Goal: Task Accomplishment & Management: Manage account settings

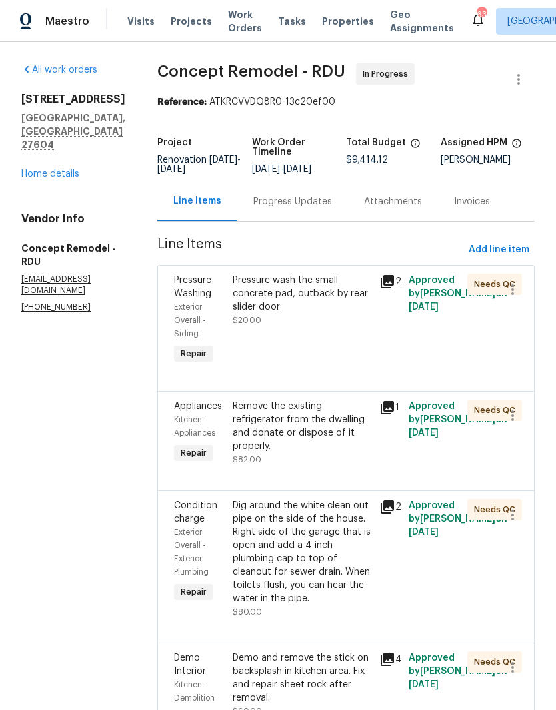
click at [232, 316] on span "$20.00" at bounding box center [246, 320] width 29 height 8
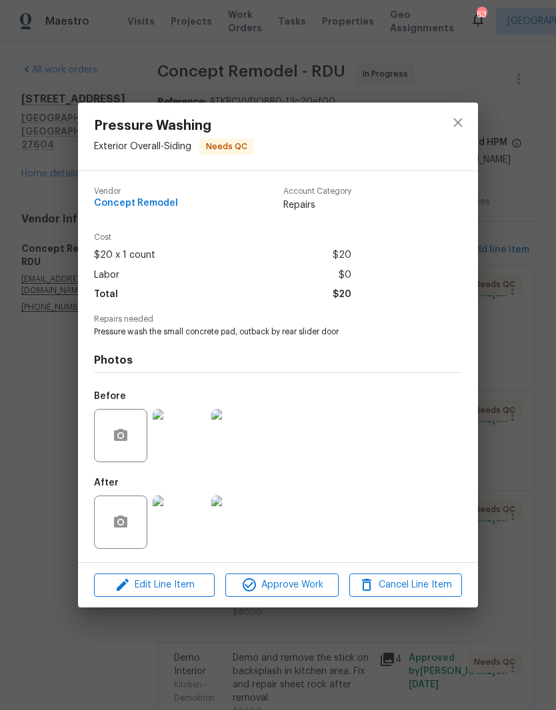
click at [180, 532] on img at bounding box center [179, 522] width 53 height 53
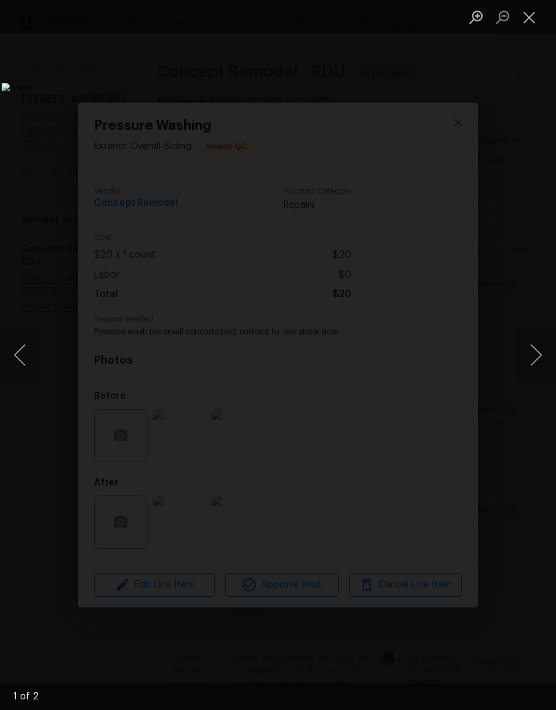
click at [539, 356] on button "Next image" at bounding box center [536, 354] width 40 height 53
click at [536, 355] on button "Next image" at bounding box center [536, 354] width 40 height 53
click at [526, 11] on button "Close lightbox" at bounding box center [529, 16] width 27 height 23
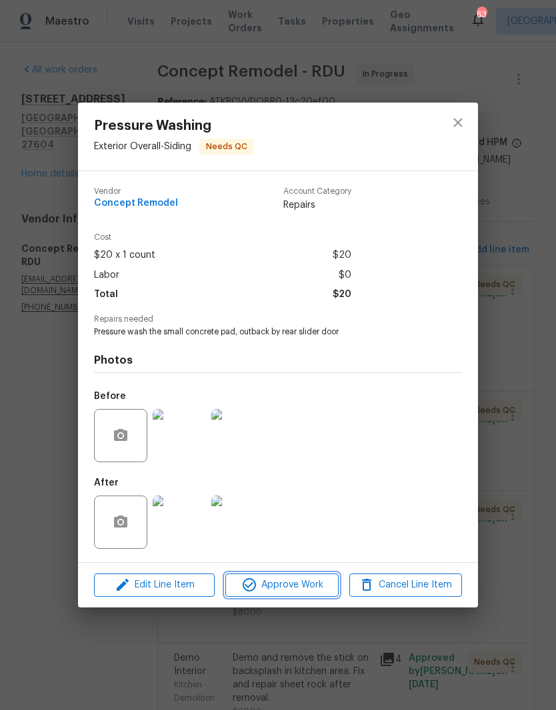
click at [246, 591] on icon "button" at bounding box center [248, 584] width 13 height 13
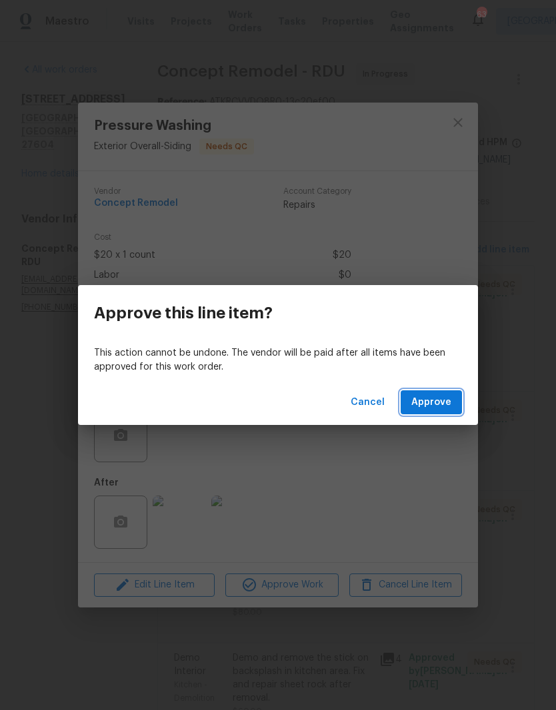
click at [439, 411] on button "Approve" at bounding box center [430, 402] width 61 height 25
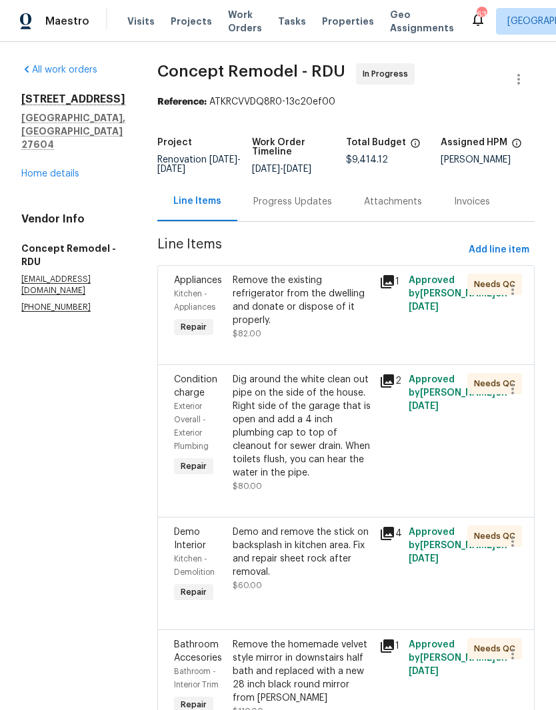
click at [43, 179] on link "Home details" at bounding box center [50, 173] width 58 height 9
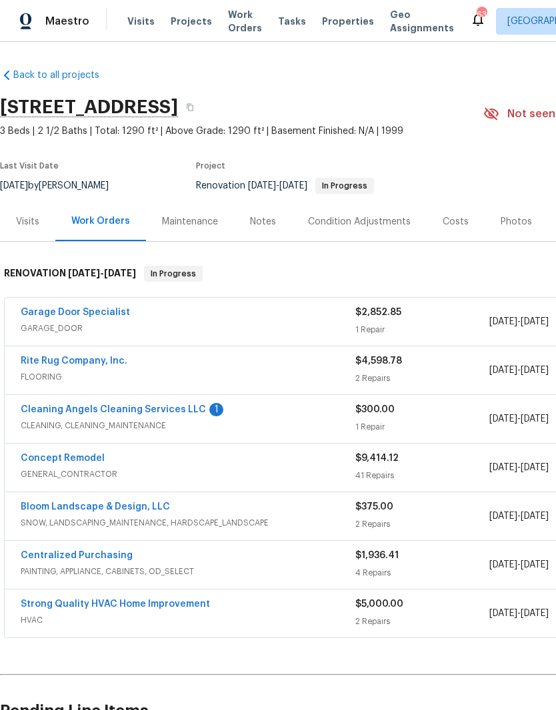
click at [57, 455] on link "Concept Remodel" at bounding box center [63, 458] width 84 height 9
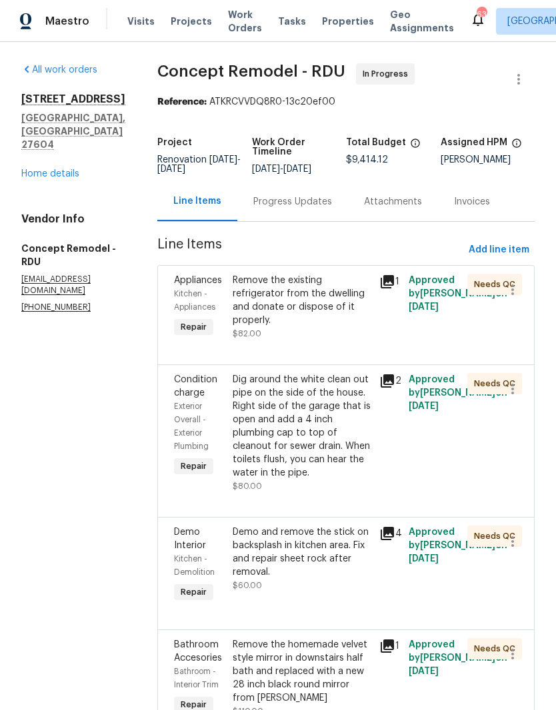
click at [39, 199] on div "All work orders 4217 Toccopola St Raleigh, NC 27604 Home details Vendor Info Co…" at bounding box center [73, 188] width 104 height 250
click at [53, 179] on link "Home details" at bounding box center [50, 173] width 58 height 9
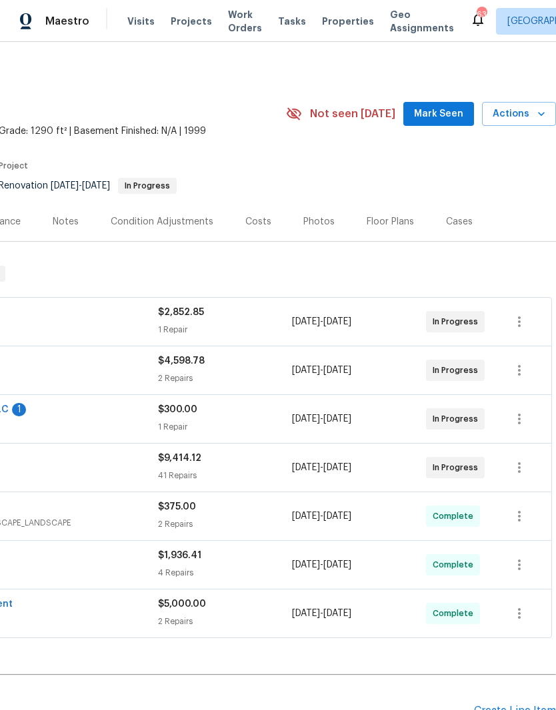
scroll to position [0, 197]
click at [522, 468] on icon "button" at bounding box center [519, 468] width 16 height 16
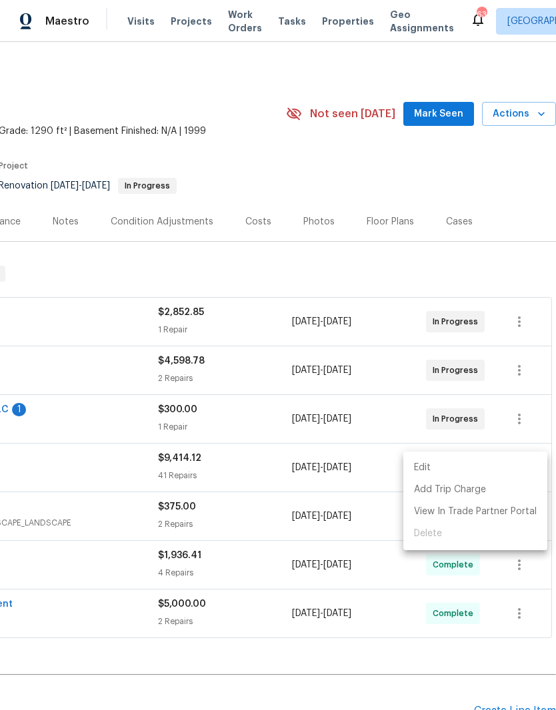
click at [478, 470] on li "Edit" at bounding box center [475, 468] width 144 height 22
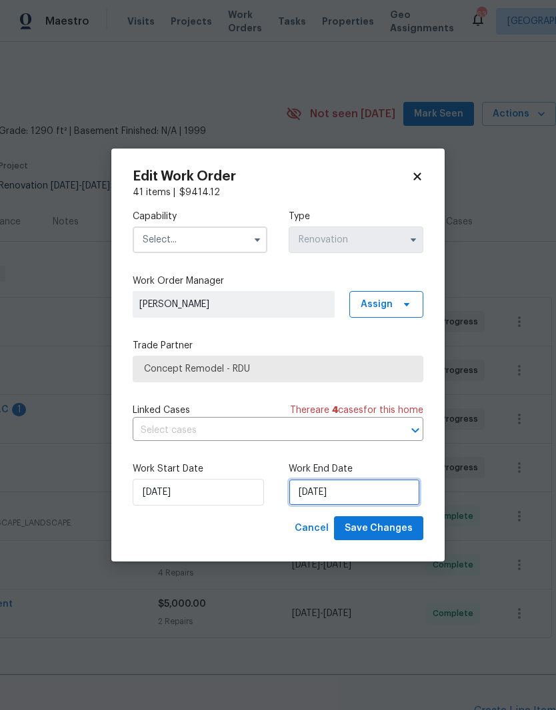
click at [380, 500] on input "9/17/2025" at bounding box center [353, 492] width 131 height 27
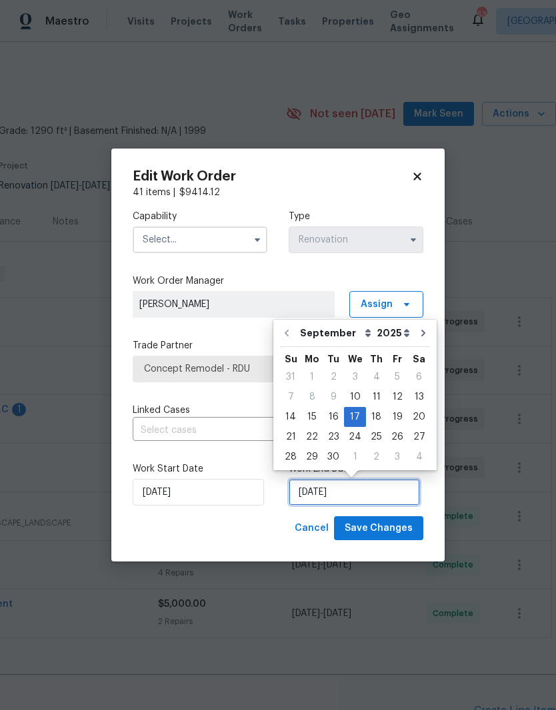
scroll to position [5, 0]
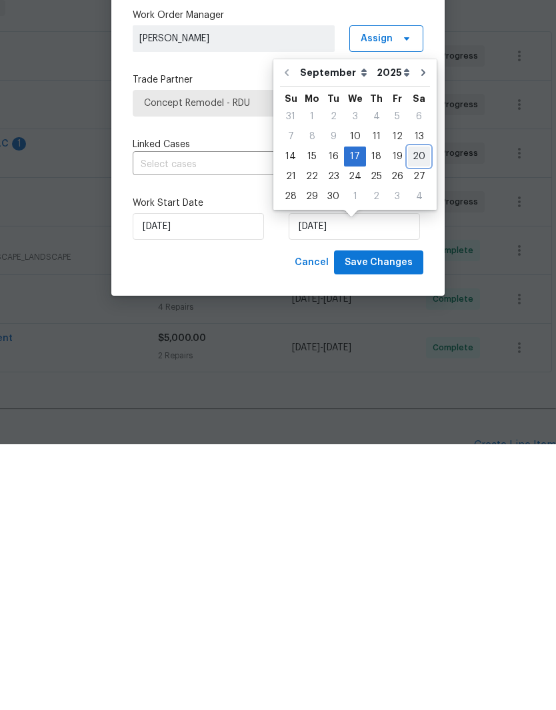
click at [410, 413] on div "20" at bounding box center [419, 422] width 22 height 19
type input "9/20/2025"
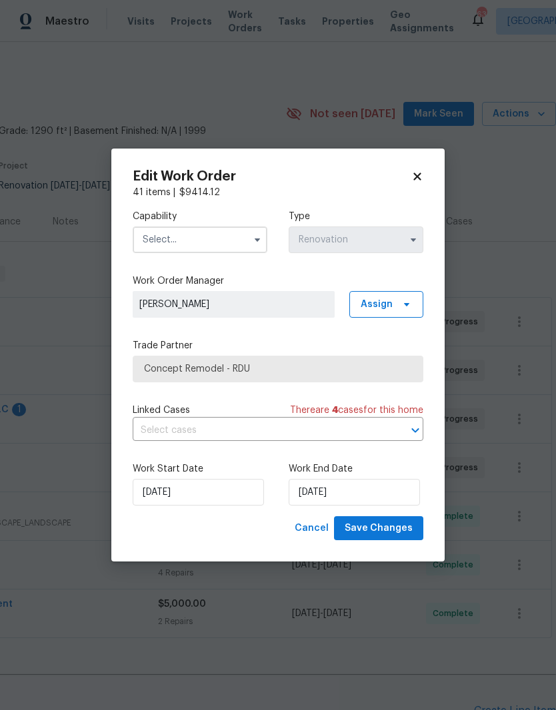
click at [240, 228] on input "text" at bounding box center [200, 239] width 135 height 27
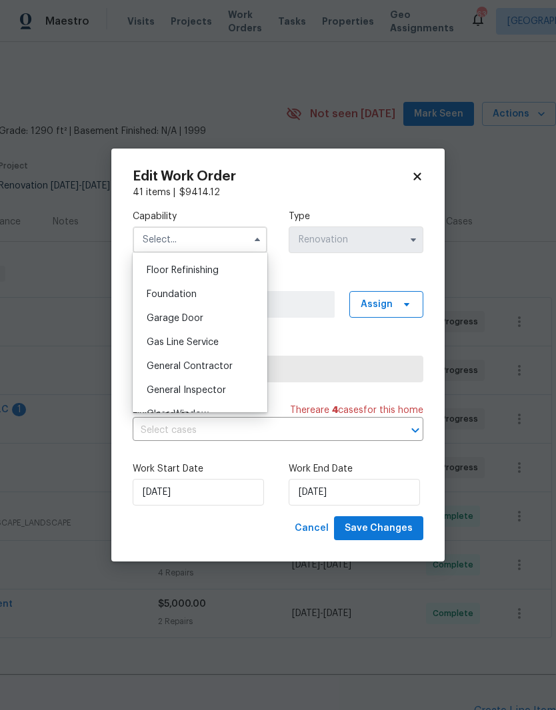
scroll to position [538, 0]
click at [228, 363] on span "General Contractor" at bounding box center [190, 366] width 86 height 9
type input "General Contractor"
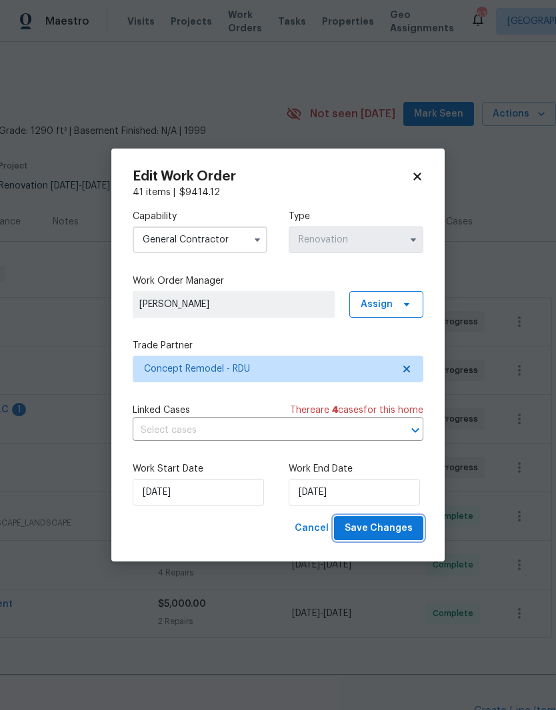
click at [390, 532] on span "Save Changes" at bounding box center [378, 528] width 68 height 17
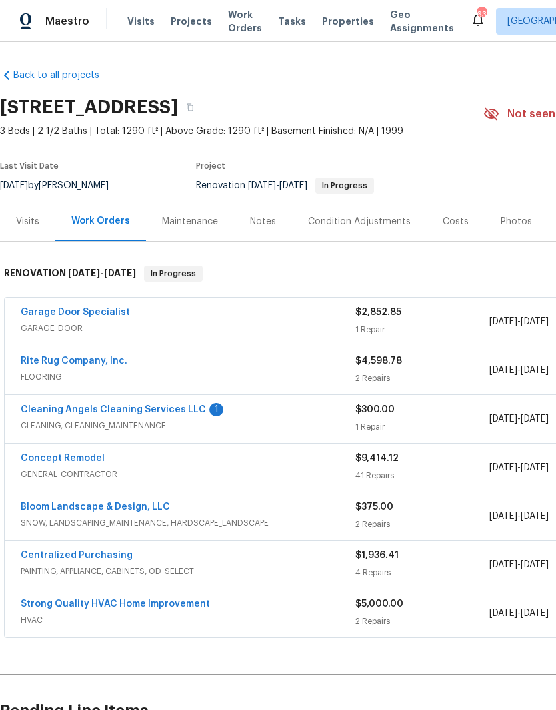
scroll to position [0, 0]
click at [65, 454] on link "Concept Remodel" at bounding box center [63, 458] width 84 height 9
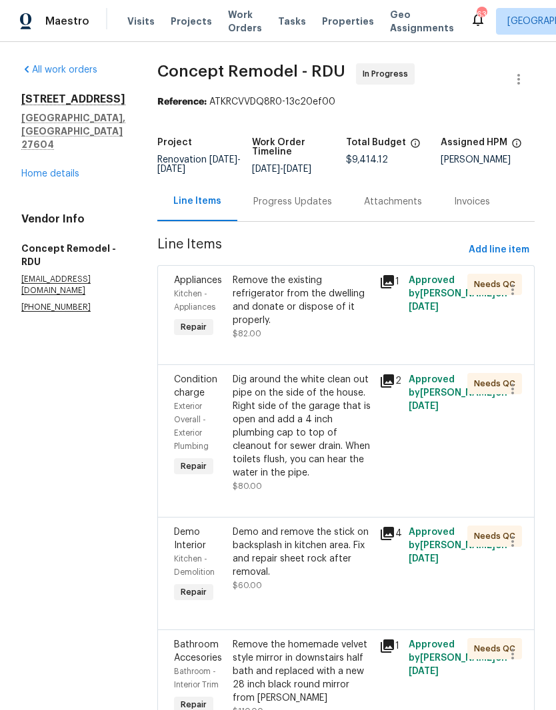
click at [298, 306] on div "Remove the existing refrigerator from the dwelling and donate or dispose of it …" at bounding box center [301, 300] width 139 height 53
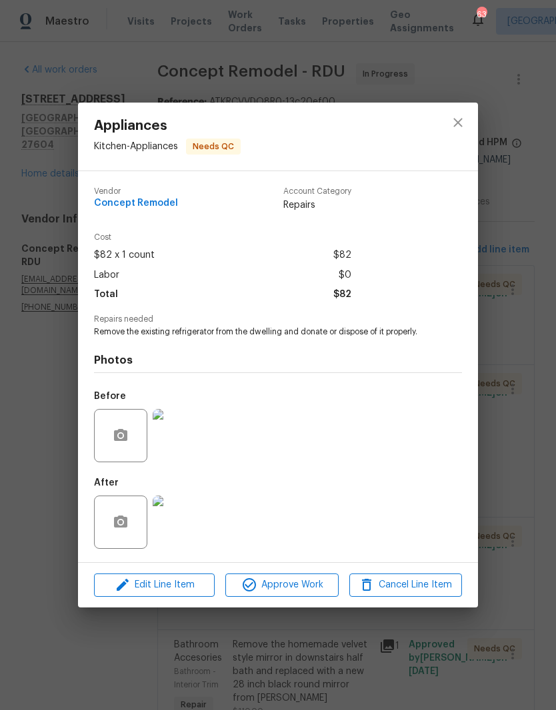
click at [171, 525] on img at bounding box center [179, 522] width 53 height 53
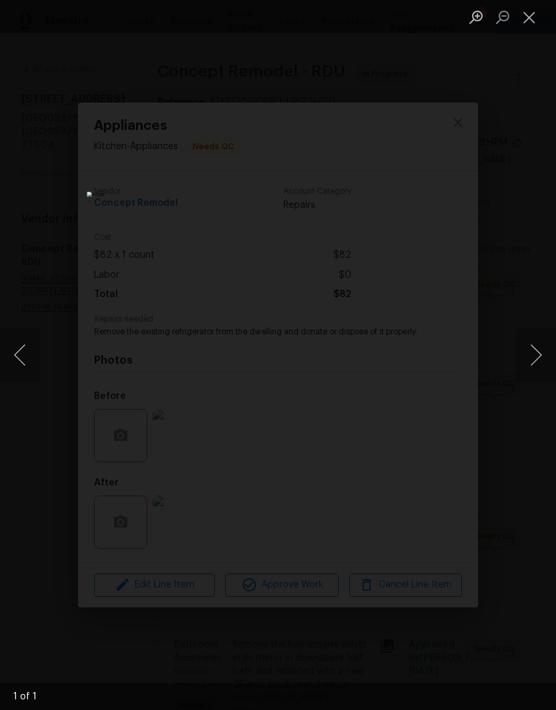
click at [534, 358] on button "Next image" at bounding box center [536, 354] width 40 height 53
click at [533, 364] on button "Next image" at bounding box center [536, 354] width 40 height 53
click at [528, 10] on button "Close lightbox" at bounding box center [529, 16] width 27 height 23
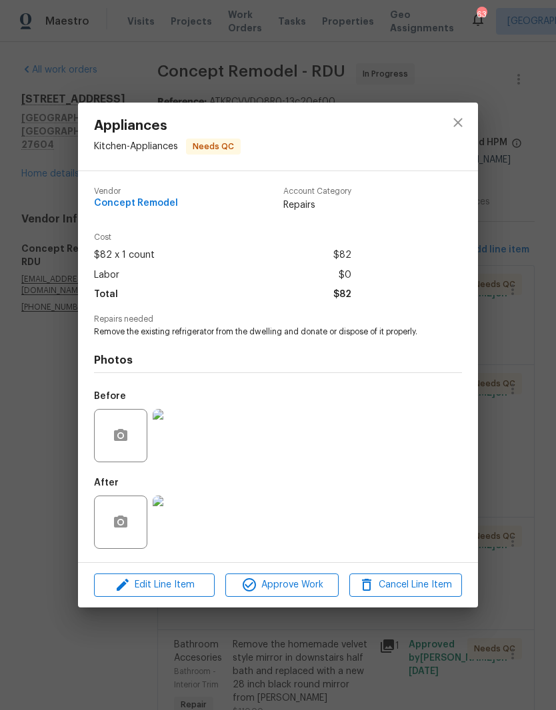
click at [312, 585] on span "Approve Work" at bounding box center [281, 585] width 105 height 17
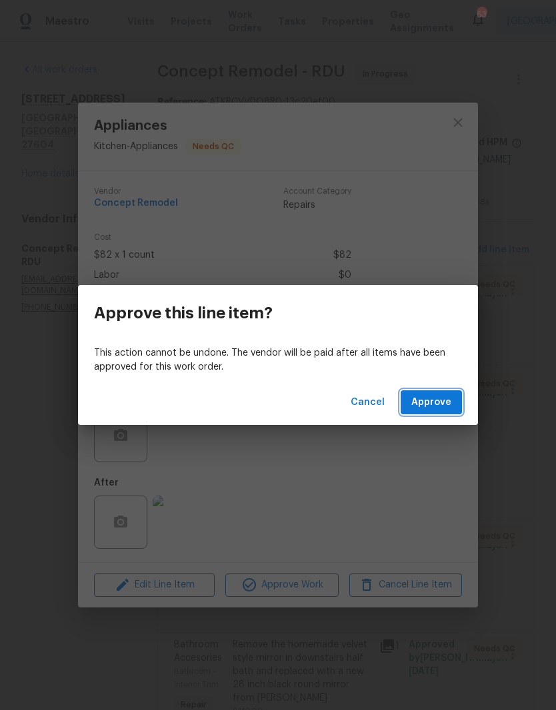
click at [425, 408] on span "Approve" at bounding box center [431, 402] width 40 height 17
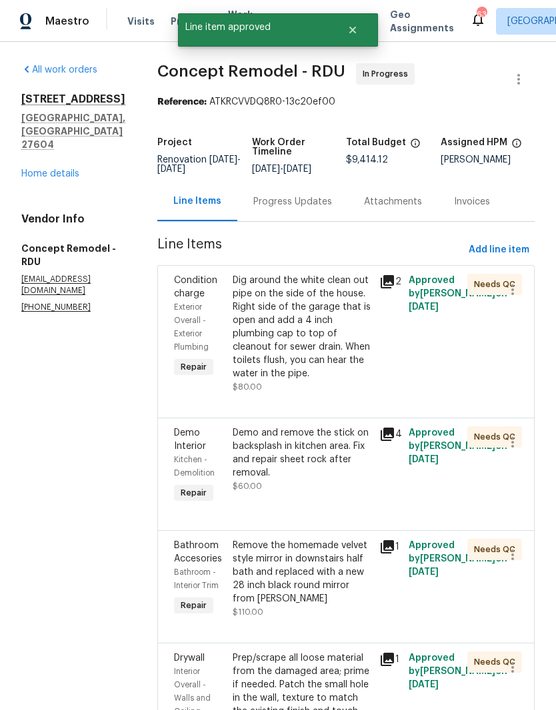
click at [232, 378] on div "Dig around the white clean out pipe on the side of the house. Right side of the…" at bounding box center [301, 334] width 139 height 120
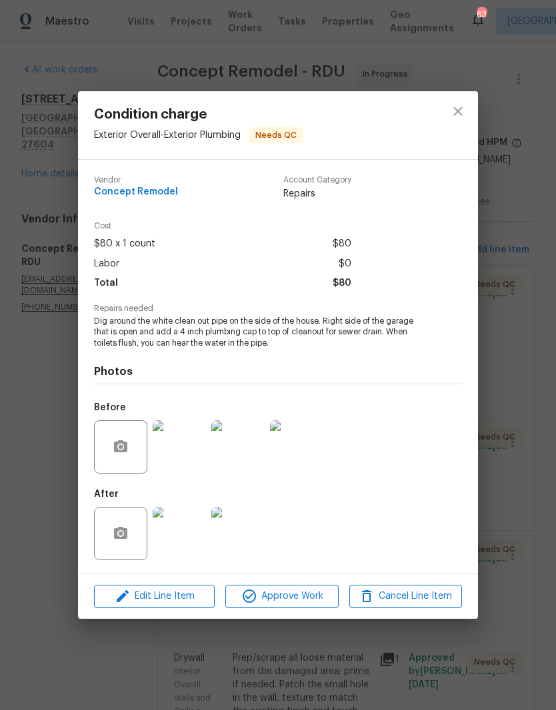
click at [177, 540] on img at bounding box center [179, 533] width 53 height 53
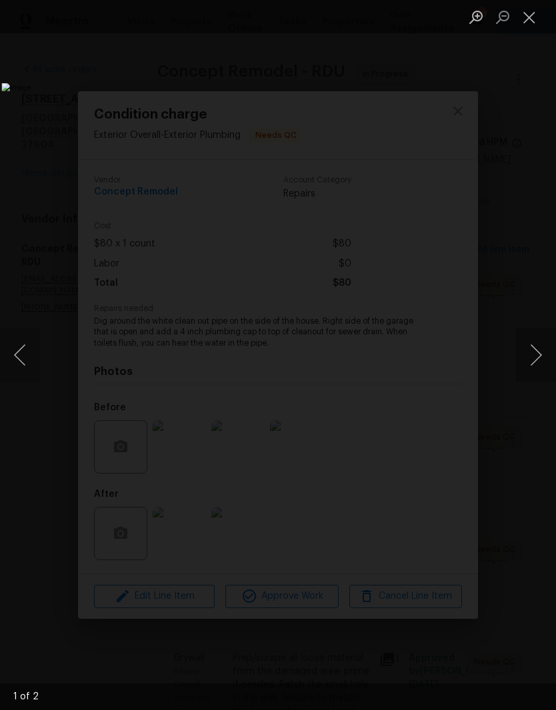
click at [536, 356] on button "Next image" at bounding box center [536, 354] width 40 height 53
click at [534, 16] on button "Close lightbox" at bounding box center [529, 16] width 27 height 23
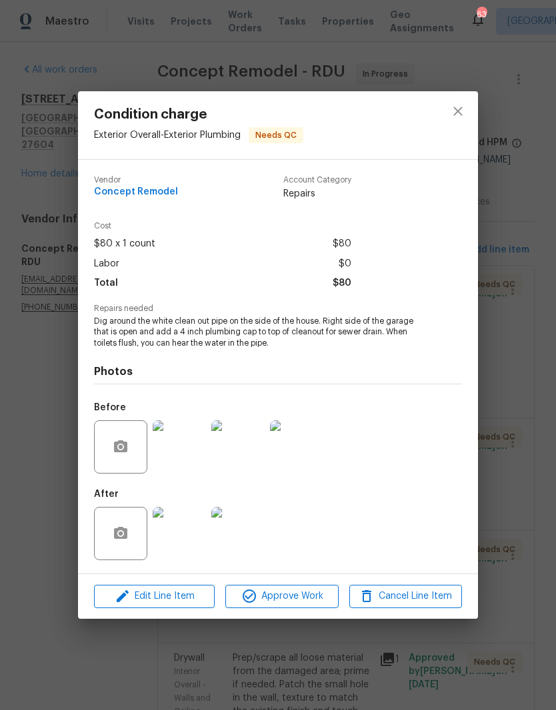
click at [312, 587] on button "Approve Work" at bounding box center [281, 596] width 113 height 23
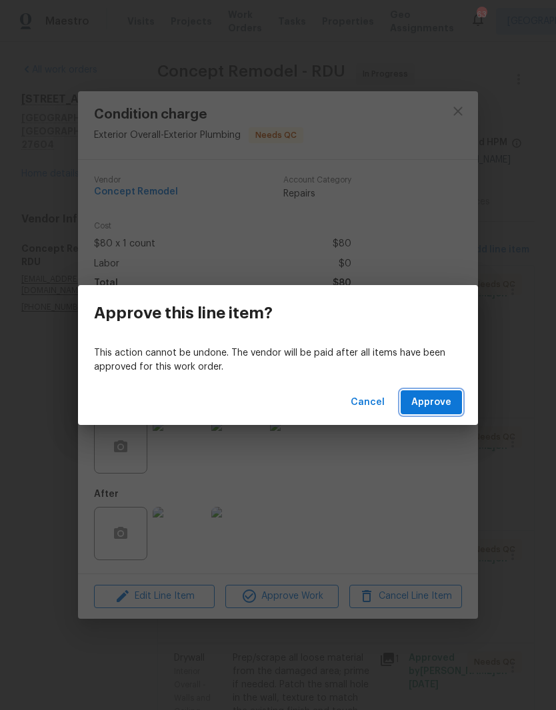
click at [427, 404] on span "Approve" at bounding box center [431, 402] width 40 height 17
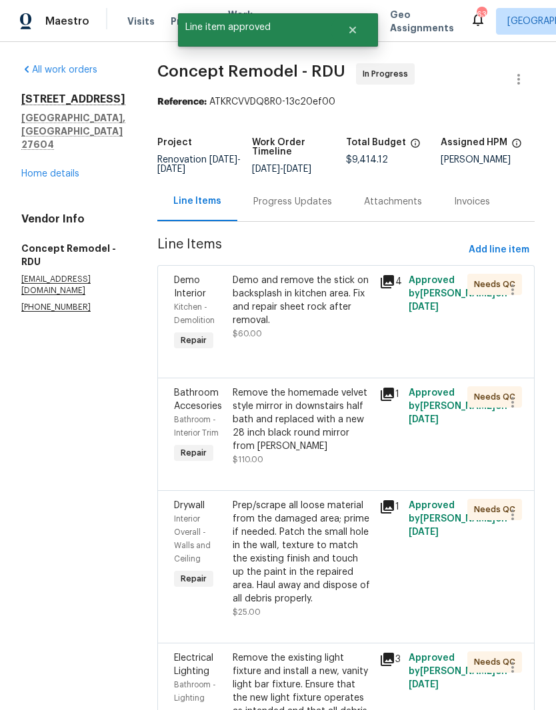
click at [228, 334] on div "Demo and remove the stick on backsplash in kitchen area. Fix and repair sheet r…" at bounding box center [301, 314] width 147 height 88
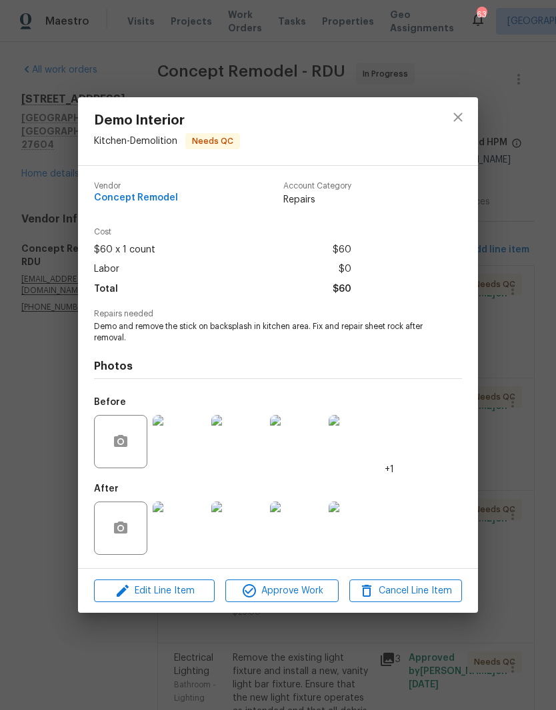
click at [172, 542] on img at bounding box center [179, 528] width 53 height 53
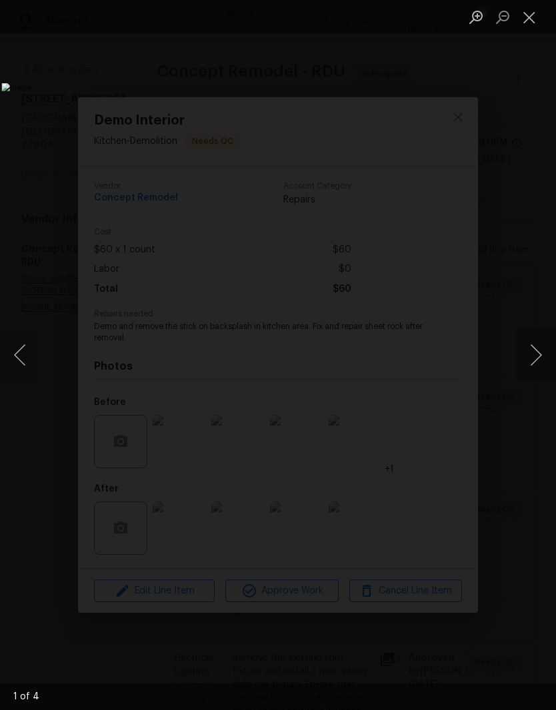
click at [541, 354] on button "Next image" at bounding box center [536, 354] width 40 height 53
click at [536, 355] on button "Next image" at bounding box center [536, 354] width 40 height 53
click at [532, 21] on button "Close lightbox" at bounding box center [529, 16] width 27 height 23
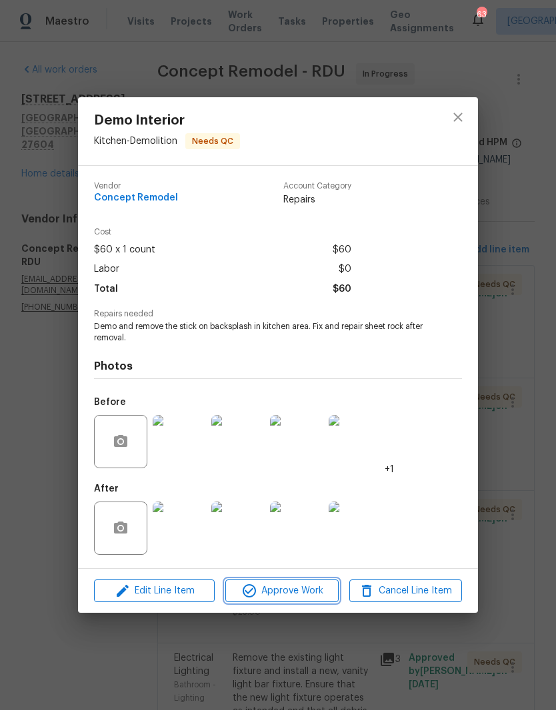
click at [306, 598] on span "Approve Work" at bounding box center [281, 591] width 105 height 17
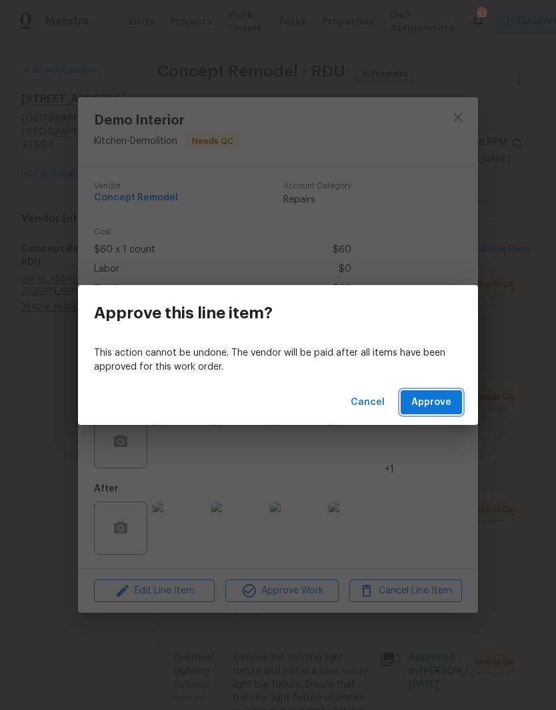
click at [439, 400] on span "Approve" at bounding box center [431, 402] width 40 height 17
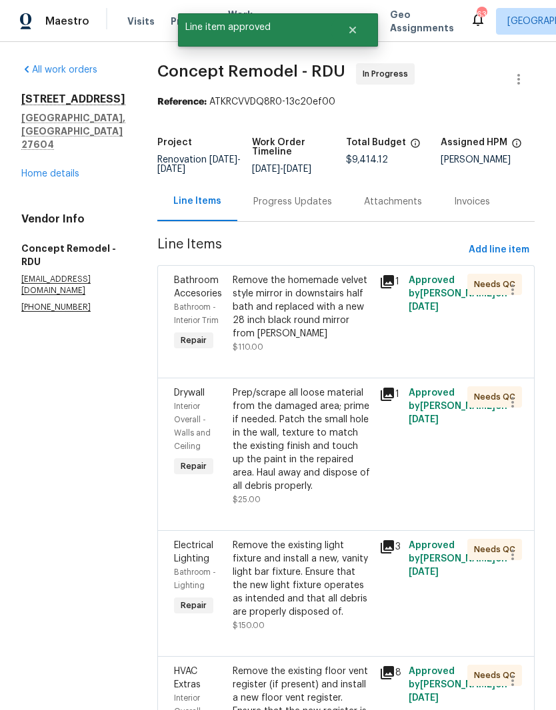
click at [326, 348] on div "Remove the homemade velvet style mirror in downstairs half bath and replaced wi…" at bounding box center [301, 314] width 147 height 88
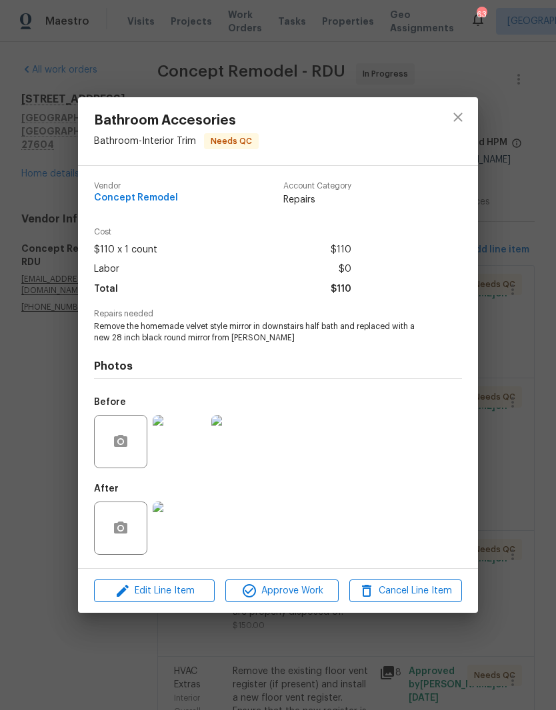
click at [174, 538] on img at bounding box center [179, 528] width 53 height 53
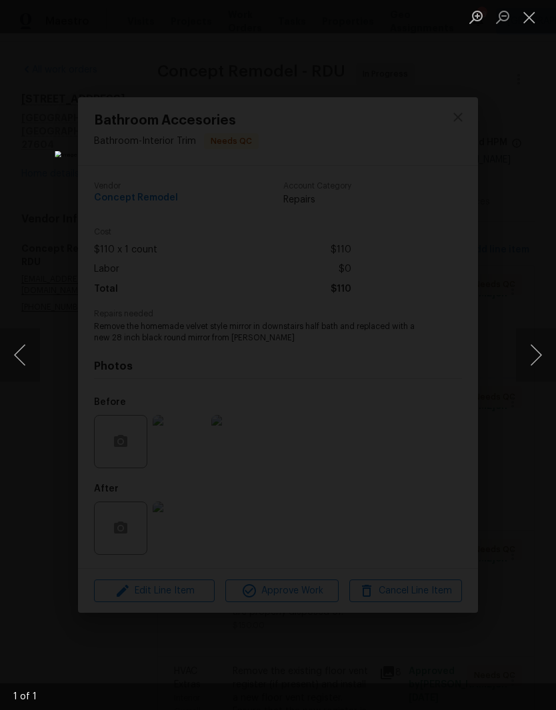
click at [526, 21] on button "Close lightbox" at bounding box center [529, 16] width 27 height 23
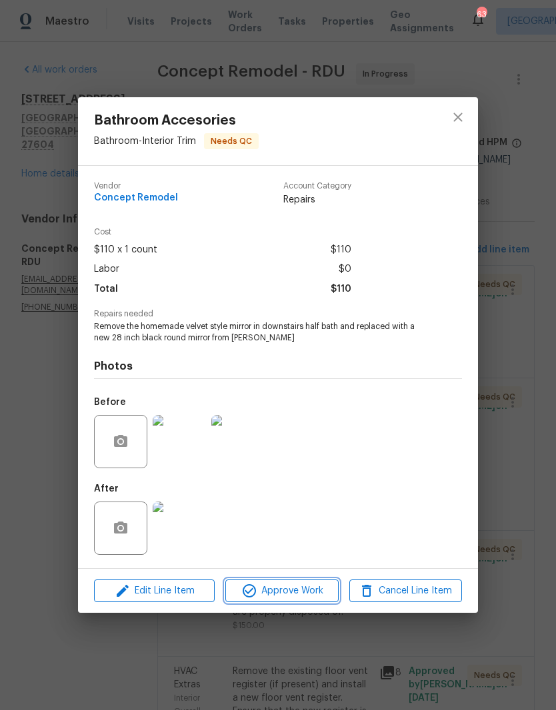
click at [302, 591] on span "Approve Work" at bounding box center [281, 591] width 105 height 17
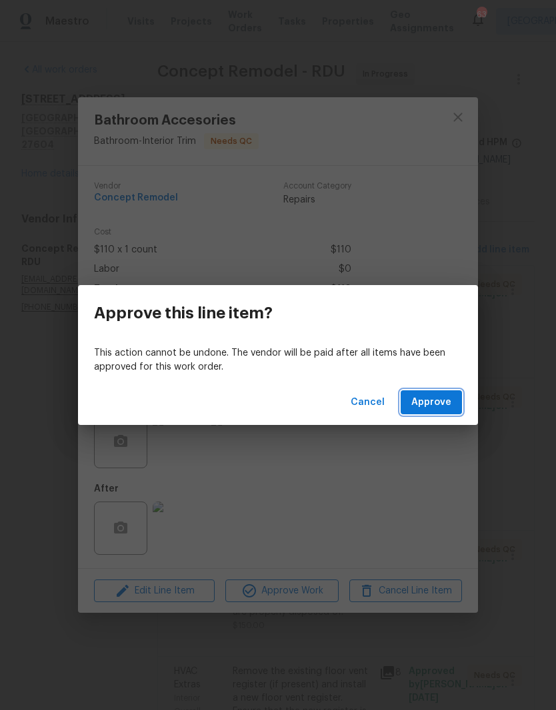
click at [436, 404] on span "Approve" at bounding box center [431, 402] width 40 height 17
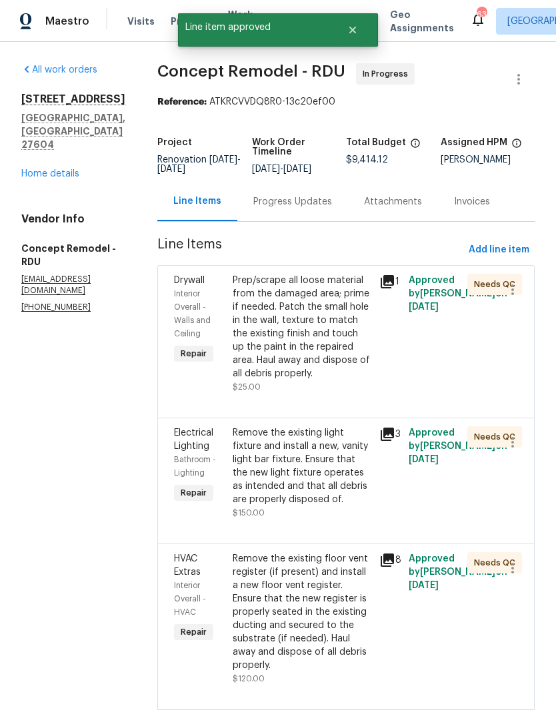
click at [232, 362] on div "Prep/scrape all loose material from the damaged area; prime if needed. Patch th…" at bounding box center [301, 327] width 139 height 107
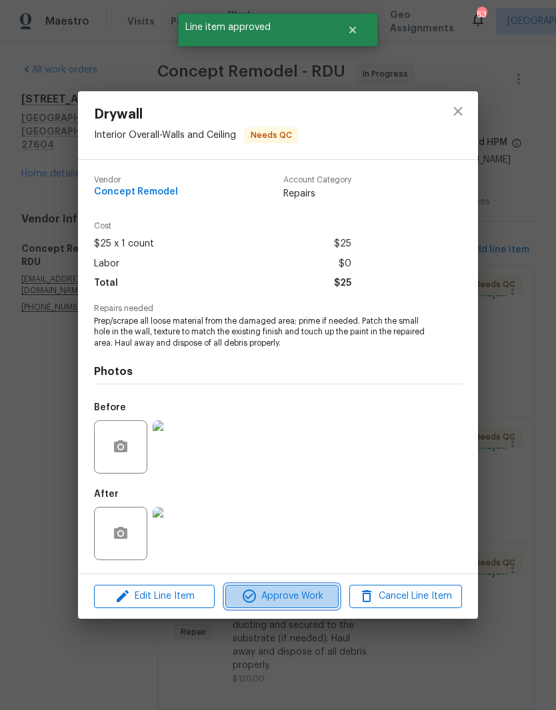
click at [309, 596] on span "Approve Work" at bounding box center [281, 596] width 105 height 17
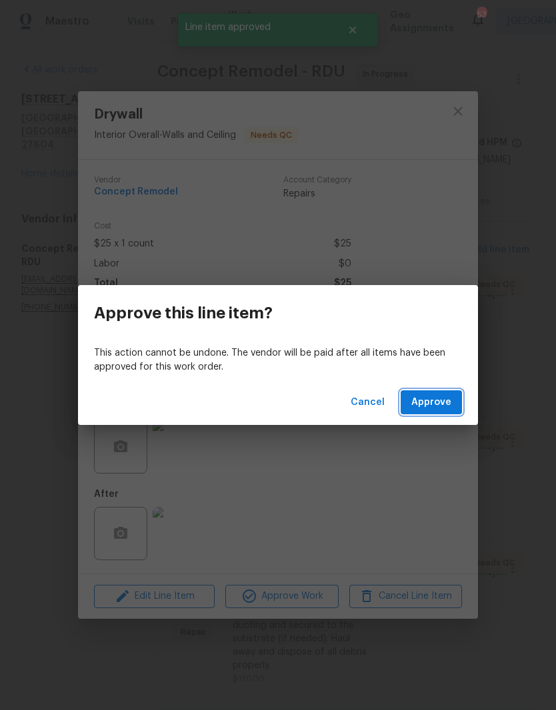
click at [432, 406] on span "Approve" at bounding box center [431, 402] width 40 height 17
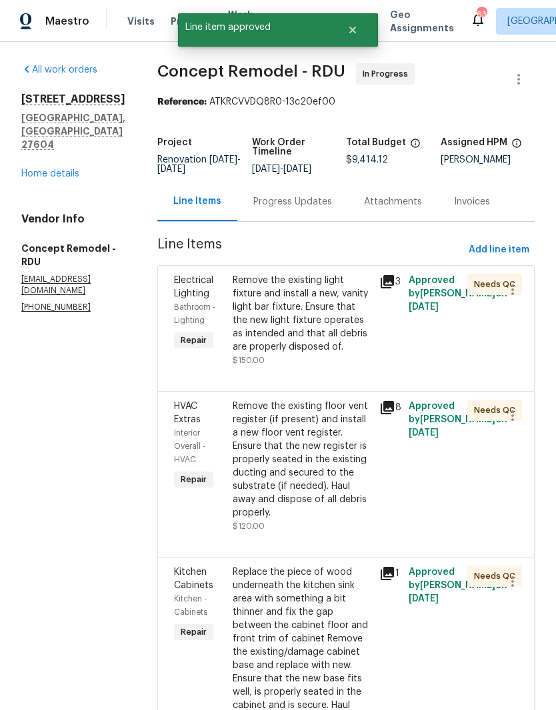
click at [313, 338] on div "Remove the existing light fixture and install a new, vanity light bar fixture. …" at bounding box center [301, 314] width 139 height 80
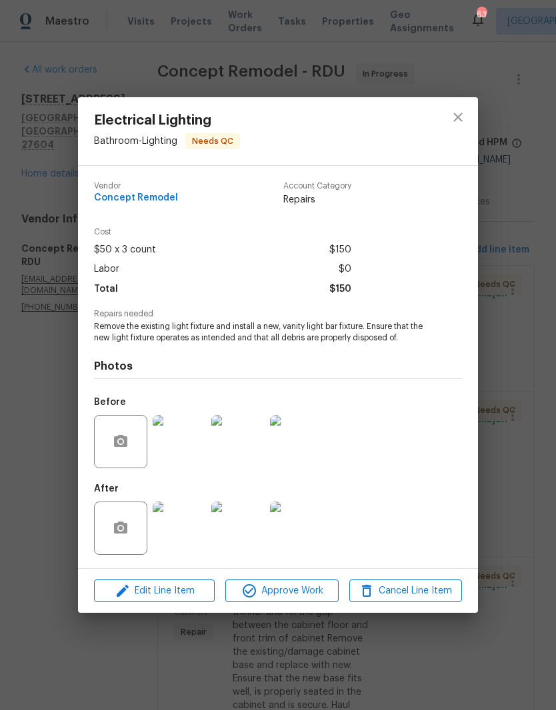
click at [177, 529] on img at bounding box center [179, 528] width 53 height 53
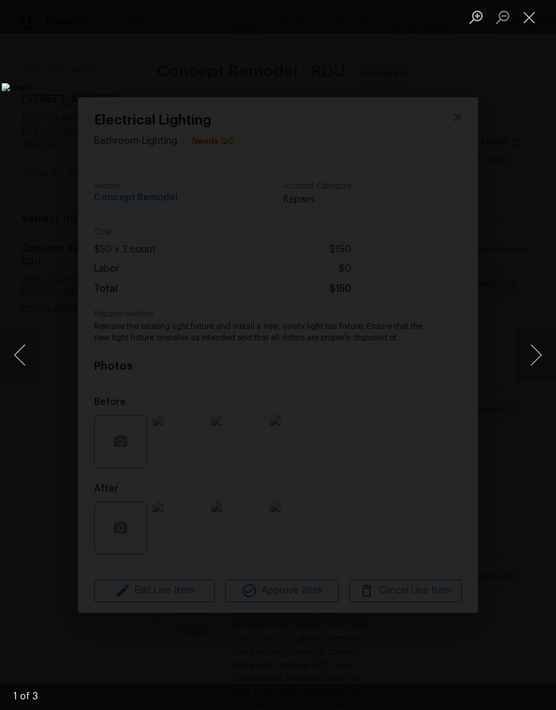
click at [536, 359] on button "Next image" at bounding box center [536, 354] width 40 height 53
click at [538, 349] on button "Next image" at bounding box center [536, 354] width 40 height 53
click at [538, 350] on button "Next image" at bounding box center [536, 354] width 40 height 53
click at [526, 7] on button "Close lightbox" at bounding box center [529, 16] width 27 height 23
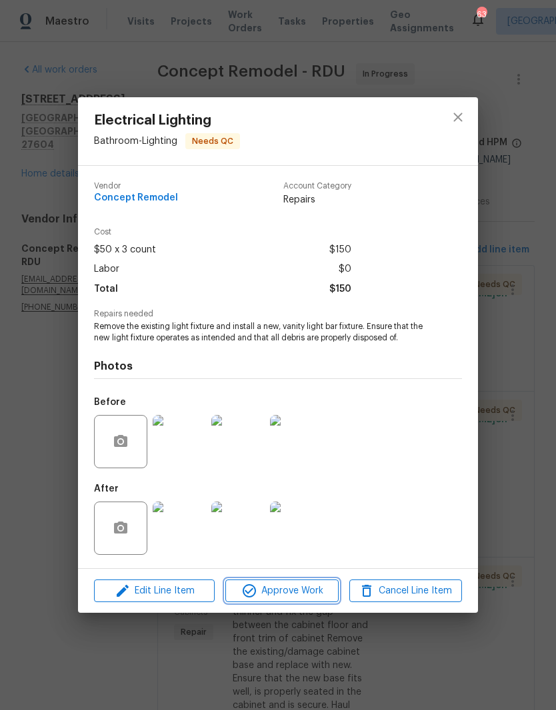
click at [304, 583] on button "Approve Work" at bounding box center [281, 590] width 113 height 23
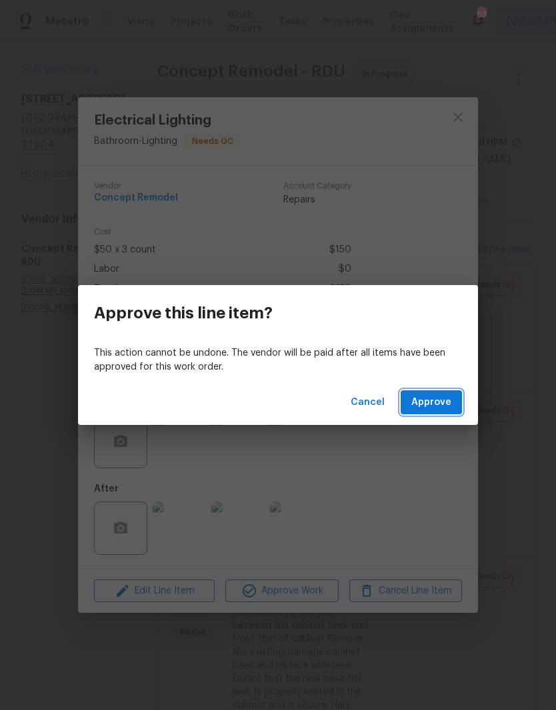
click at [446, 414] on button "Approve" at bounding box center [430, 402] width 61 height 25
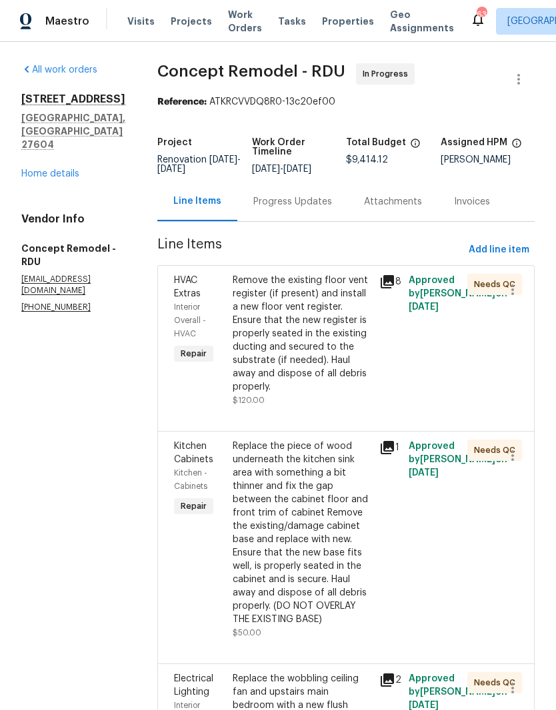
click at [279, 332] on div "Remove the existing floor vent register (if present) and install a new floor ve…" at bounding box center [301, 334] width 139 height 120
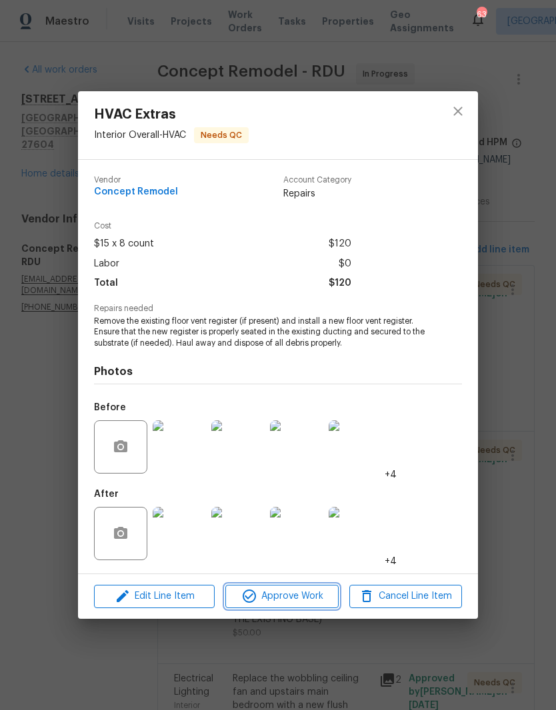
click at [245, 597] on icon "button" at bounding box center [248, 595] width 13 height 13
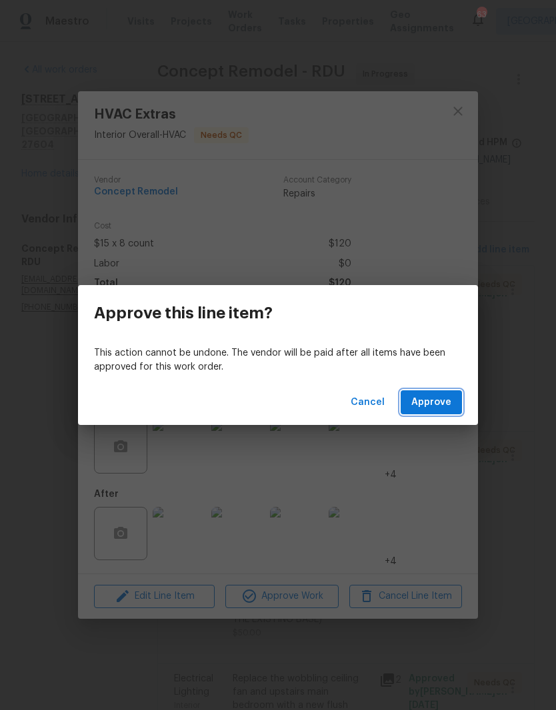
click at [445, 402] on span "Approve" at bounding box center [431, 402] width 40 height 17
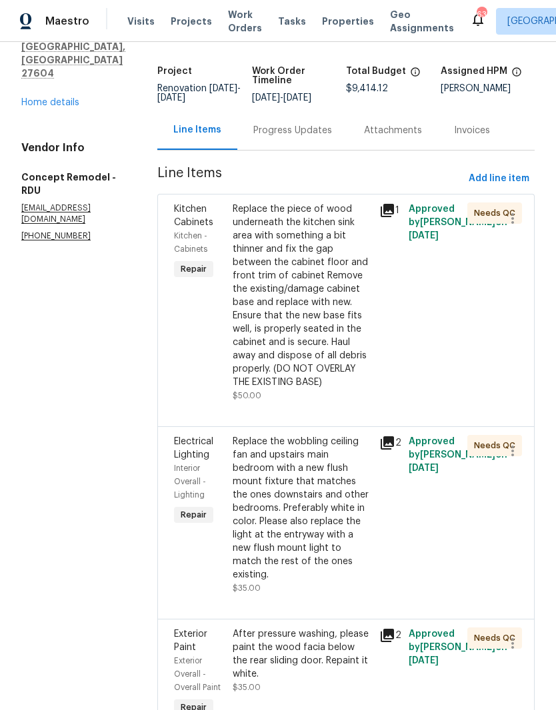
scroll to position [75, 0]
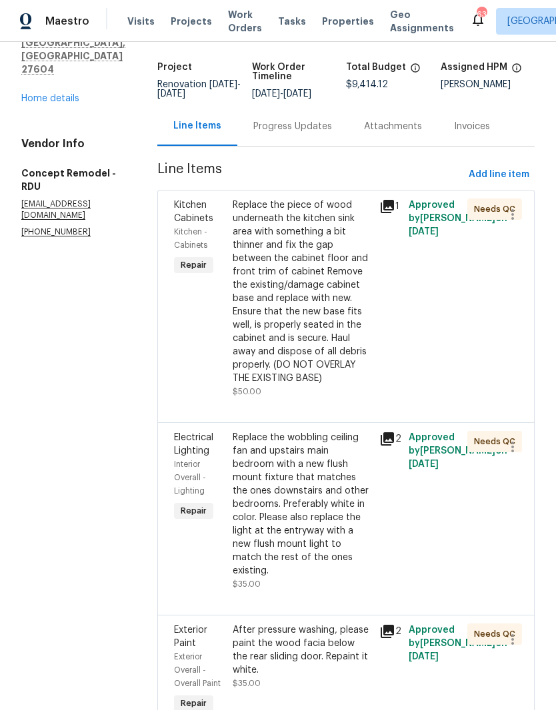
click at [333, 271] on div "Replace the piece of wood underneath the kitchen sink area with something a bit…" at bounding box center [301, 291] width 139 height 186
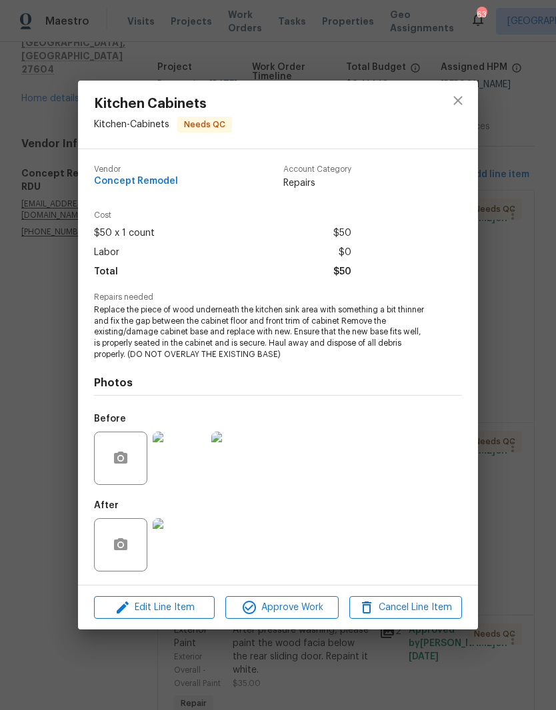
click at [191, 542] on img at bounding box center [179, 544] width 53 height 53
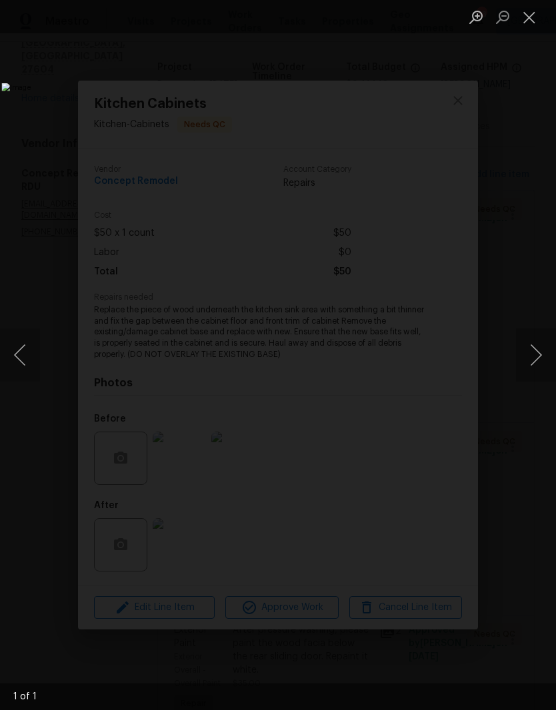
click at [534, 24] on button "Close lightbox" at bounding box center [529, 16] width 27 height 23
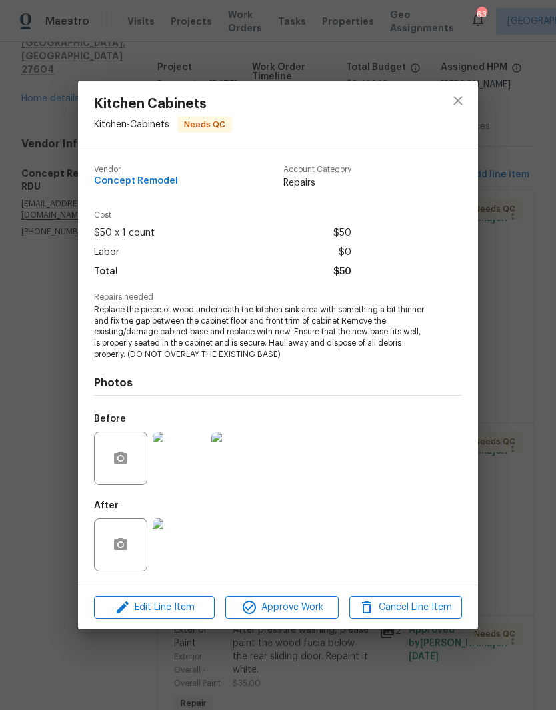
click at [300, 616] on button "Approve Work" at bounding box center [281, 607] width 113 height 23
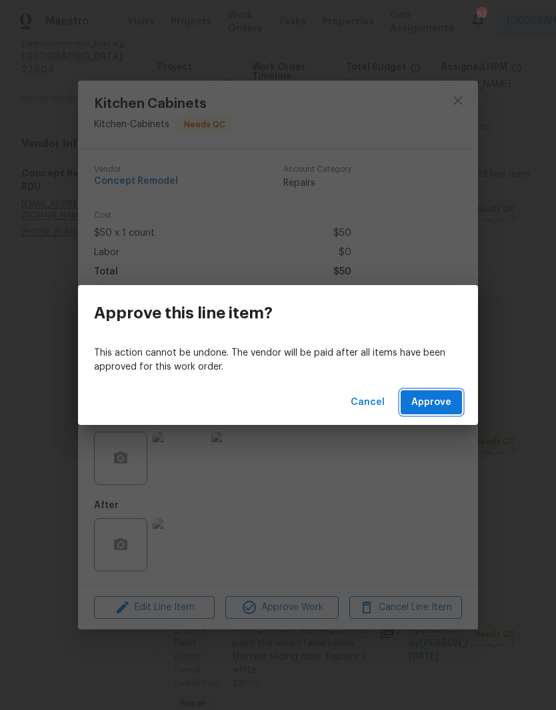
click at [437, 398] on span "Approve" at bounding box center [431, 402] width 40 height 17
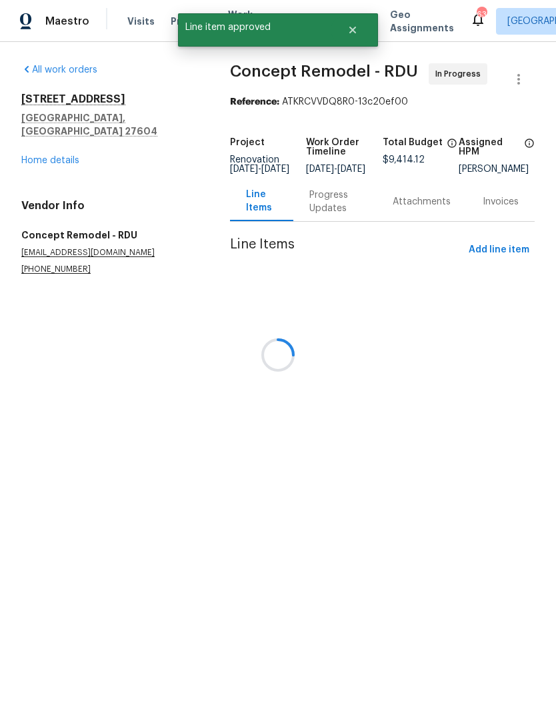
scroll to position [0, 0]
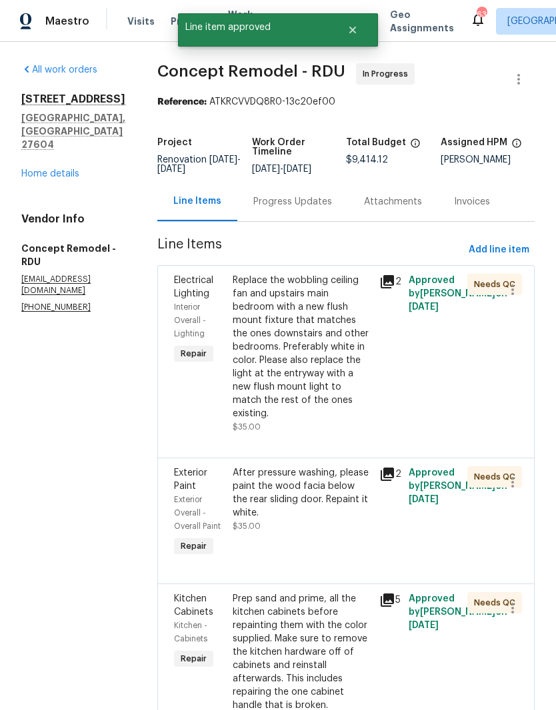
click at [298, 326] on div "Replace the wobbling ceiling fan and upstairs main bedroom with a new flush mou…" at bounding box center [301, 347] width 139 height 147
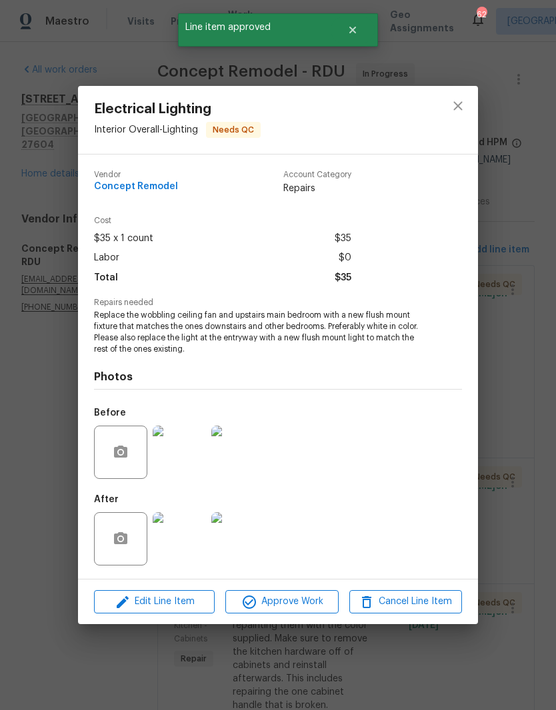
click at [190, 529] on img at bounding box center [179, 538] width 53 height 53
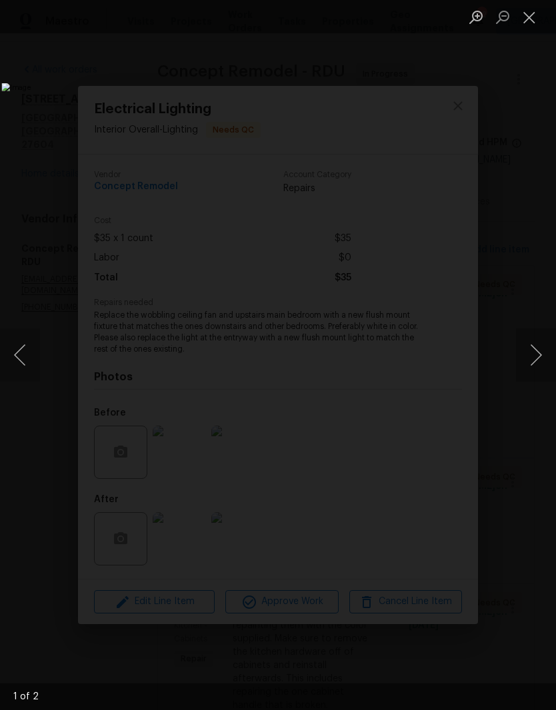
click at [534, 363] on button "Next image" at bounding box center [536, 354] width 40 height 53
click at [524, 360] on button "Next image" at bounding box center [536, 354] width 40 height 53
click at [538, 18] on button "Close lightbox" at bounding box center [529, 16] width 27 height 23
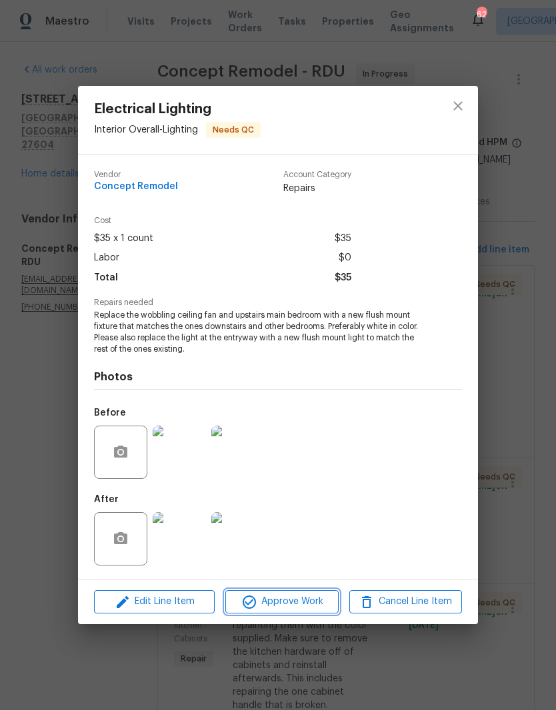
click at [284, 604] on span "Approve Work" at bounding box center [281, 601] width 105 height 17
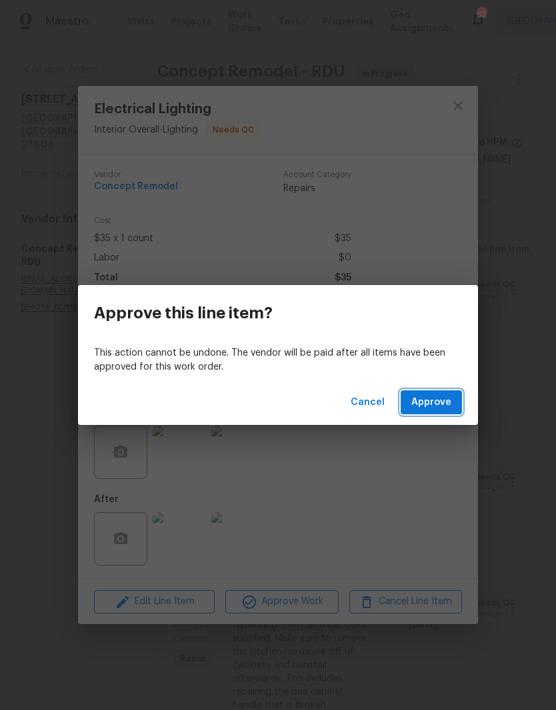
click at [444, 401] on span "Approve" at bounding box center [431, 402] width 40 height 17
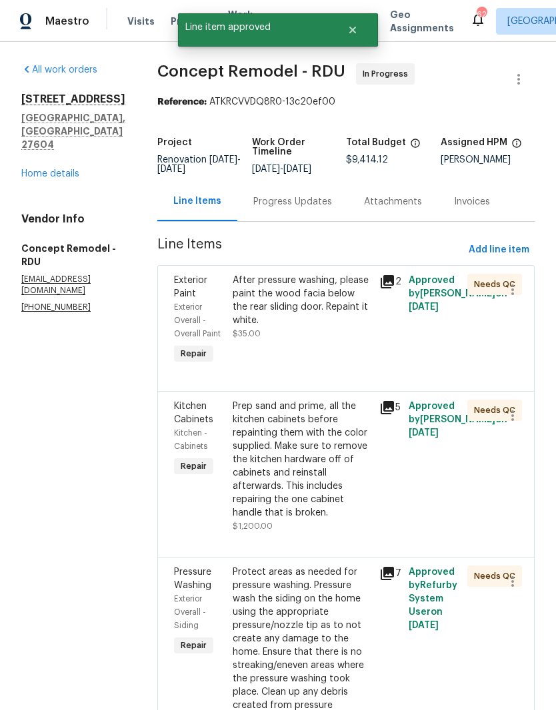
click at [324, 336] on div "After pressure washing, please paint the wood facia below the rear sliding door…" at bounding box center [301, 307] width 139 height 67
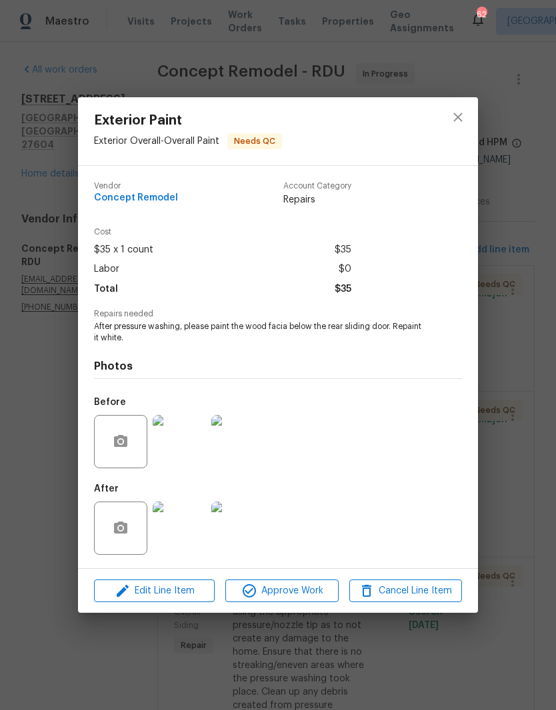
click at [237, 536] on img at bounding box center [237, 528] width 53 height 53
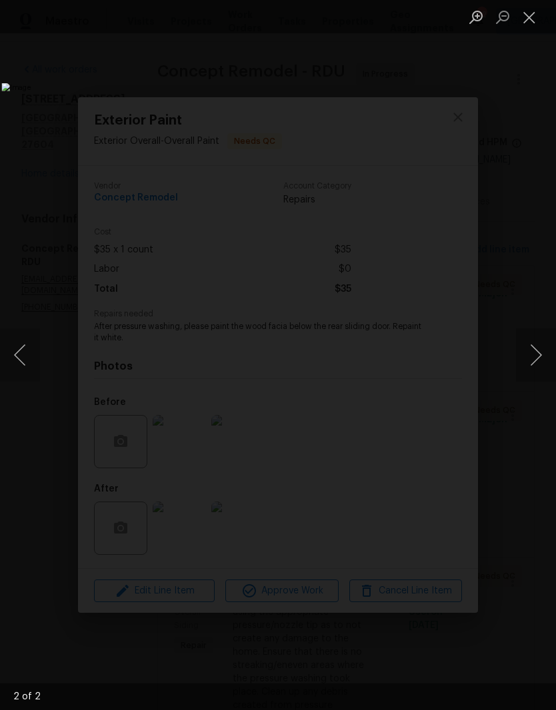
click at [530, 20] on button "Close lightbox" at bounding box center [529, 16] width 27 height 23
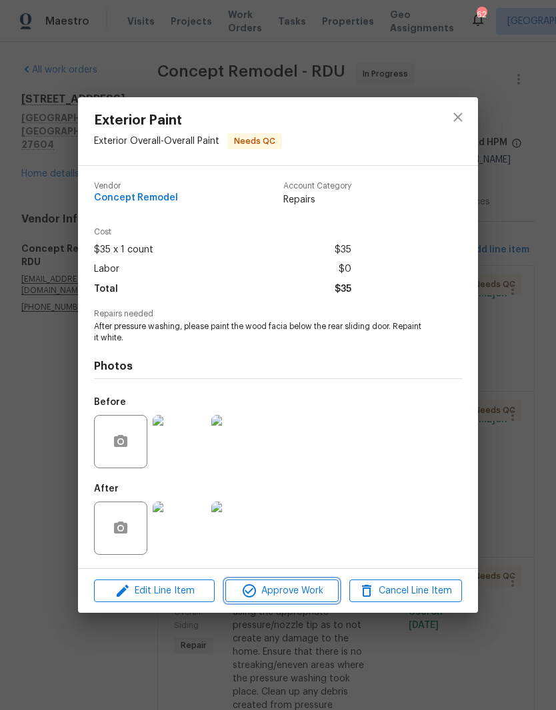
click at [293, 586] on span "Approve Work" at bounding box center [281, 591] width 105 height 17
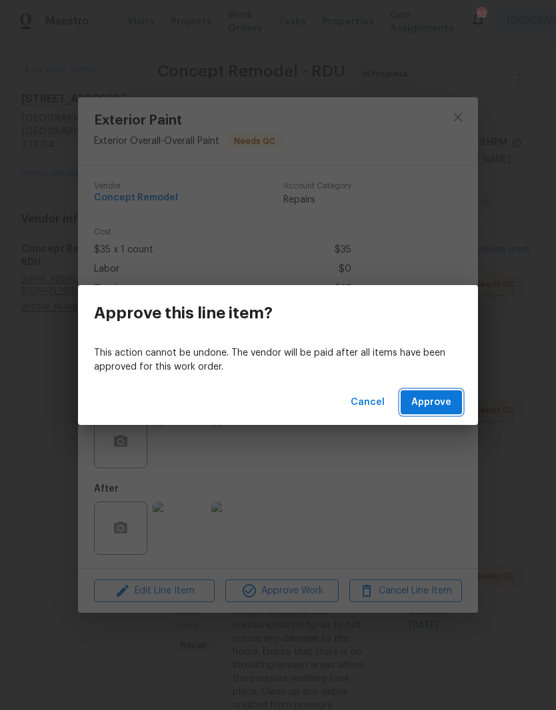
click at [440, 395] on span "Approve" at bounding box center [431, 402] width 40 height 17
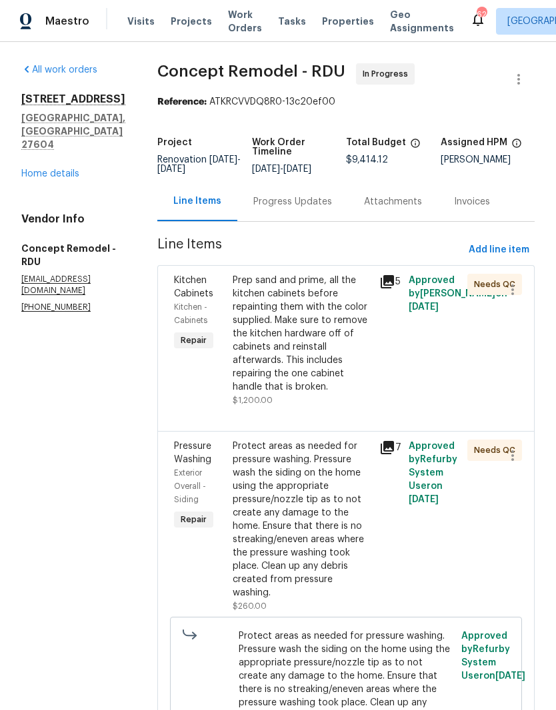
click at [292, 336] on div "Prep sand and prime, all the kitchen cabinets before repainting them with the c…" at bounding box center [301, 334] width 139 height 120
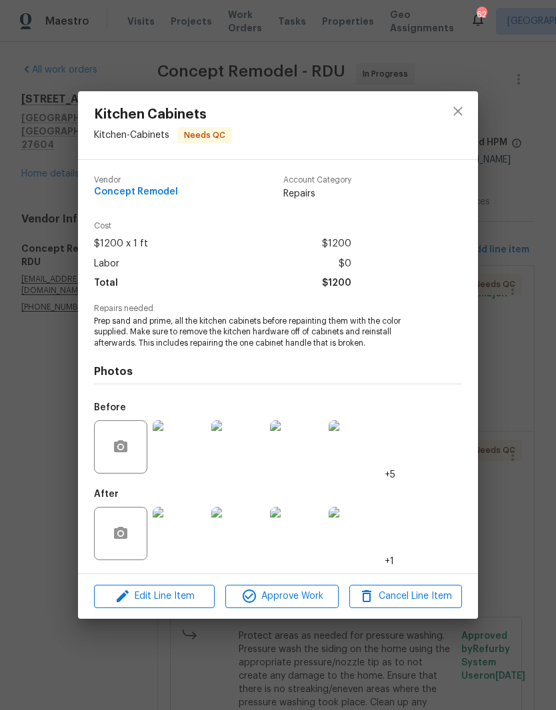
click at [188, 545] on img at bounding box center [179, 533] width 53 height 53
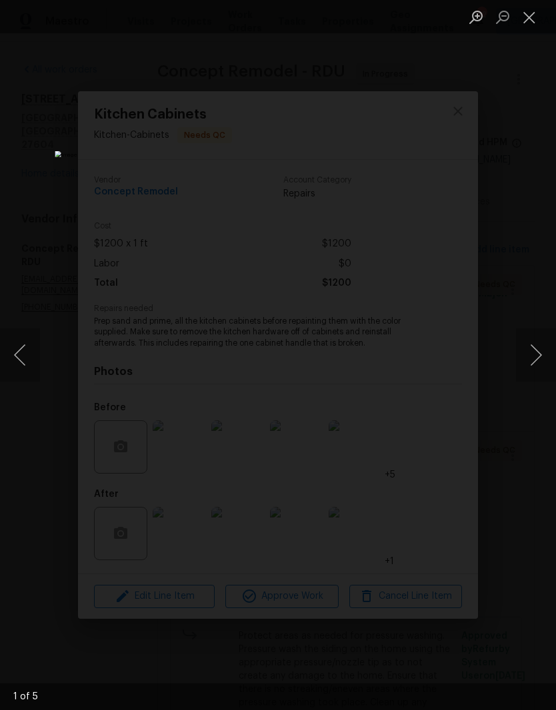
click at [534, 355] on button "Next image" at bounding box center [536, 354] width 40 height 53
click at [528, 362] on button "Next image" at bounding box center [536, 354] width 40 height 53
click at [532, 366] on button "Next image" at bounding box center [536, 354] width 40 height 53
click at [536, 365] on button "Next image" at bounding box center [536, 354] width 40 height 53
click at [530, 19] on button "Close lightbox" at bounding box center [529, 16] width 27 height 23
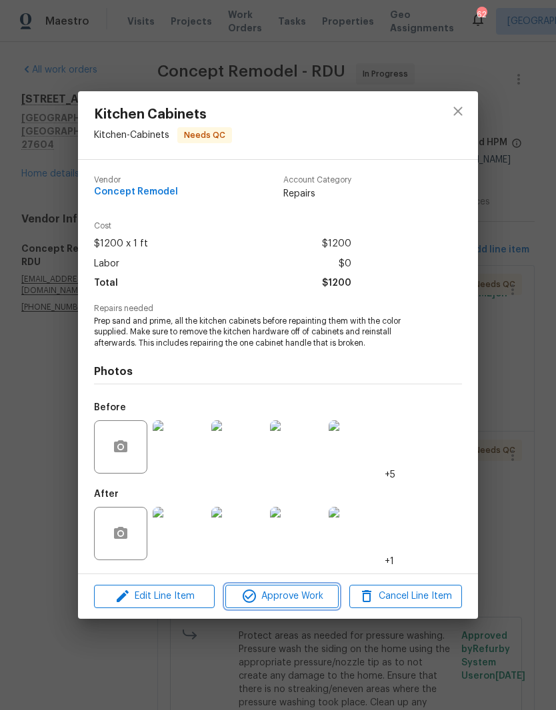
click at [314, 603] on span "Approve Work" at bounding box center [281, 596] width 105 height 17
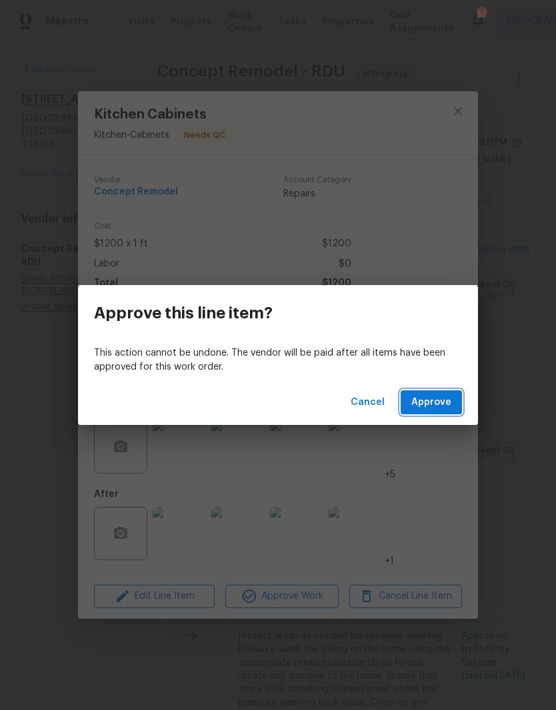
click at [438, 414] on button "Approve" at bounding box center [430, 402] width 61 height 25
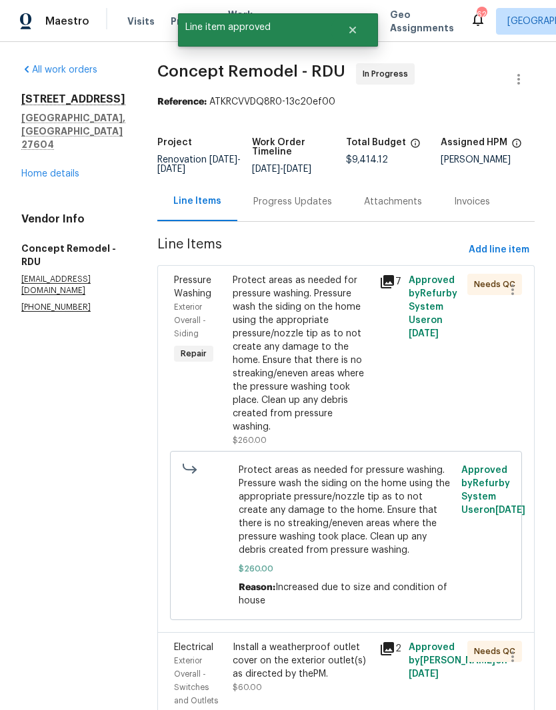
click at [290, 340] on div "Protect areas as needed for pressure washing. Pressure wash the siding on the h…" at bounding box center [301, 354] width 139 height 160
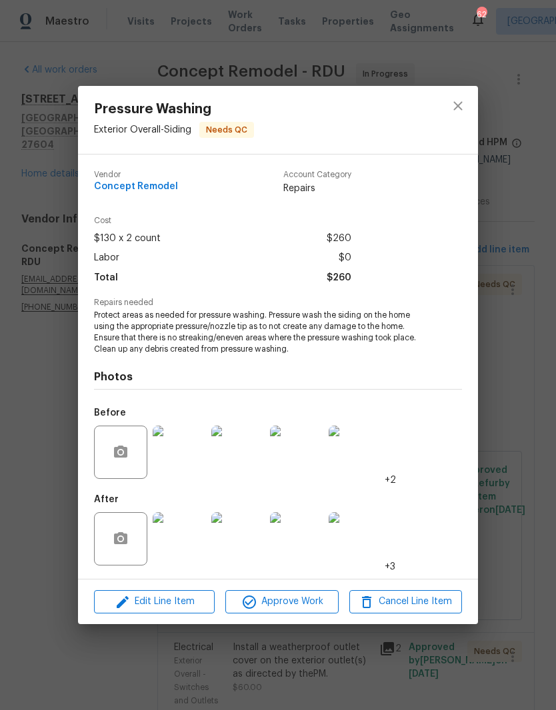
click at [181, 551] on img at bounding box center [179, 538] width 53 height 53
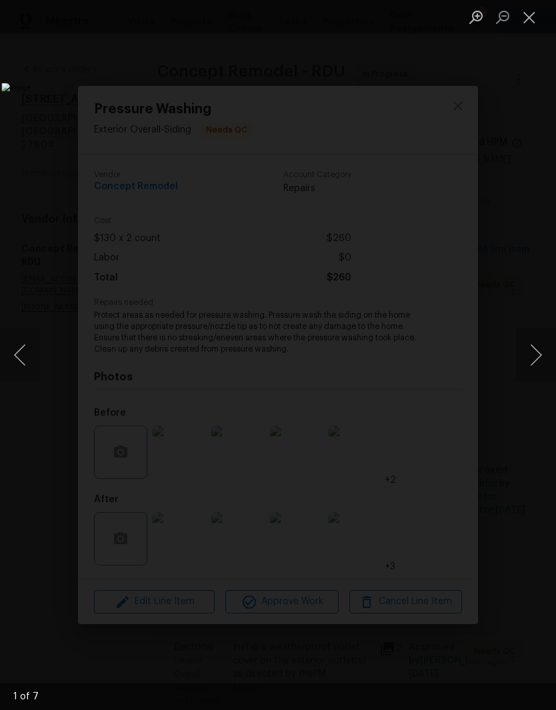
click at [519, 366] on button "Next image" at bounding box center [536, 354] width 40 height 53
click at [518, 366] on button "Next image" at bounding box center [536, 354] width 40 height 53
click at [522, 368] on button "Next image" at bounding box center [536, 354] width 40 height 53
click at [528, 369] on button "Next image" at bounding box center [536, 354] width 40 height 53
click at [529, 367] on button "Next image" at bounding box center [536, 354] width 40 height 53
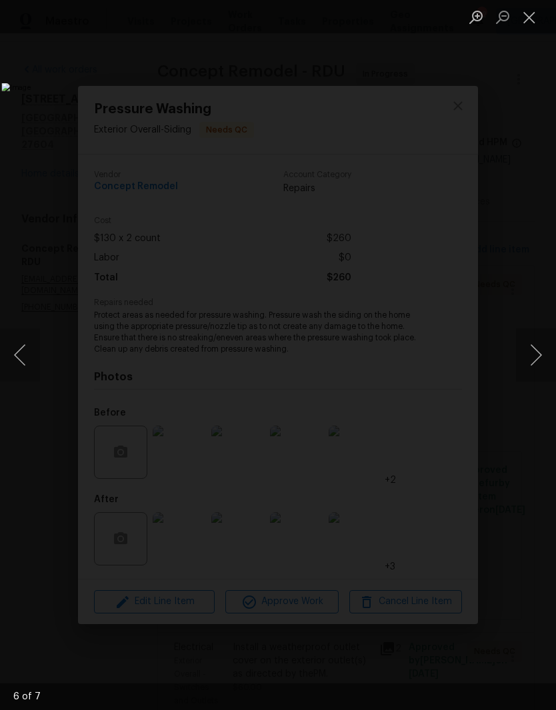
click at [528, 20] on button "Close lightbox" at bounding box center [529, 16] width 27 height 23
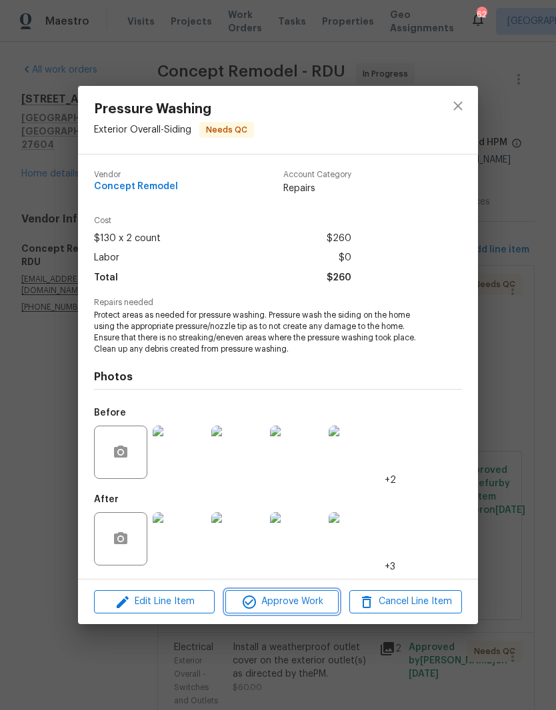
click at [298, 598] on span "Approve Work" at bounding box center [281, 601] width 105 height 17
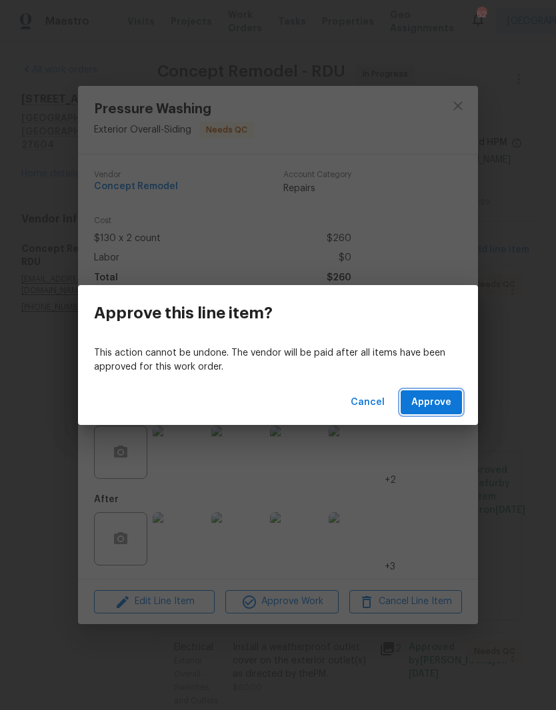
click at [456, 396] on button "Approve" at bounding box center [430, 402] width 61 height 25
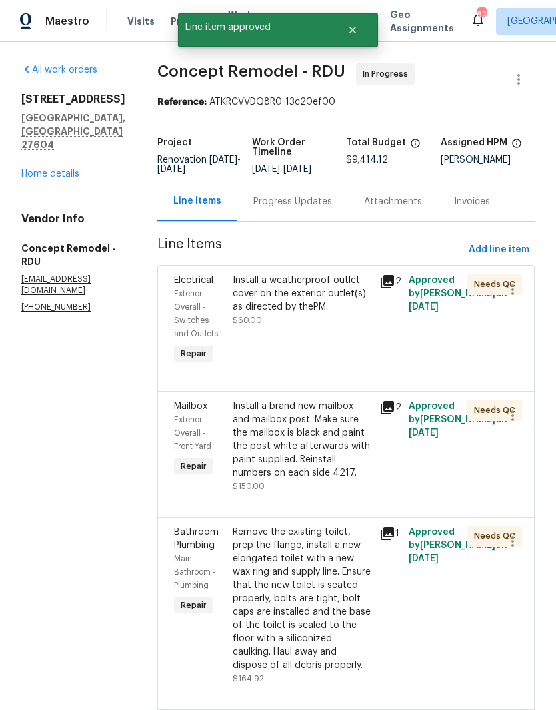
click at [307, 332] on div "Install a weatherproof outlet cover on the exterior outlet(s) as directed by th…" at bounding box center [301, 320] width 147 height 101
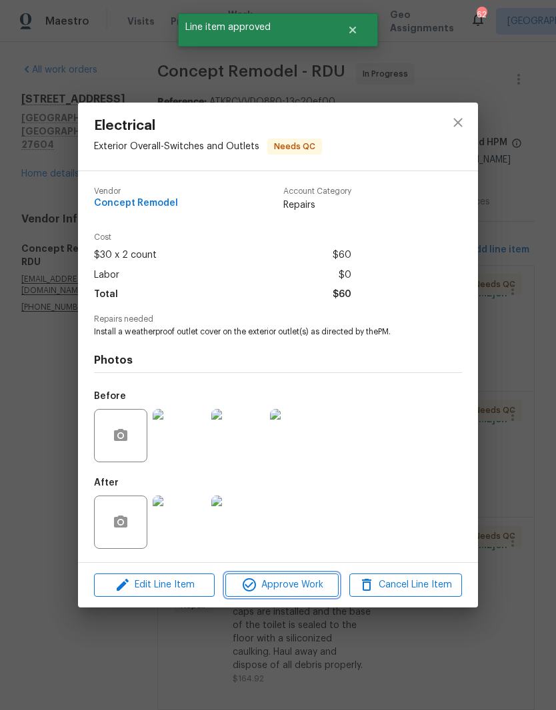
click at [290, 582] on span "Approve Work" at bounding box center [281, 585] width 105 height 17
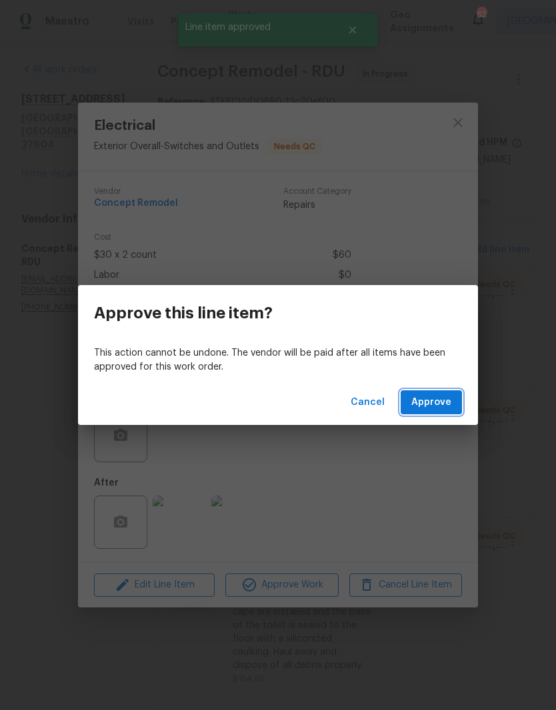
click at [434, 398] on span "Approve" at bounding box center [431, 402] width 40 height 17
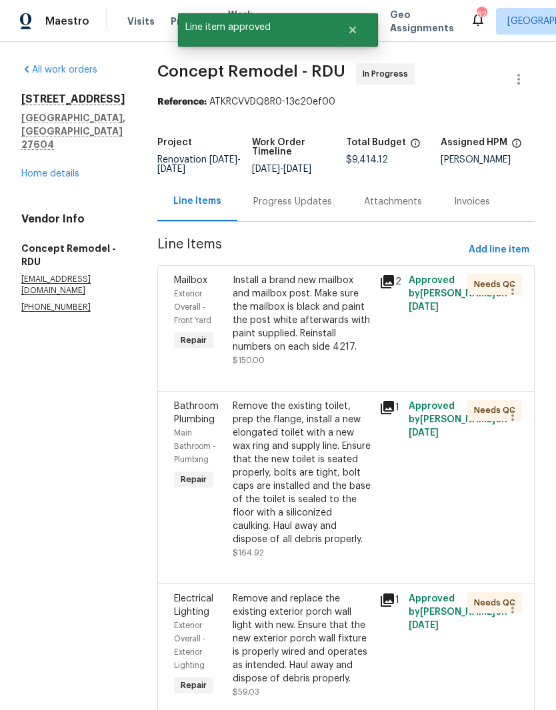
click at [298, 326] on div "Install a brand new mailbox and mailbox post. Make sure the mailbox is black an…" at bounding box center [301, 314] width 139 height 80
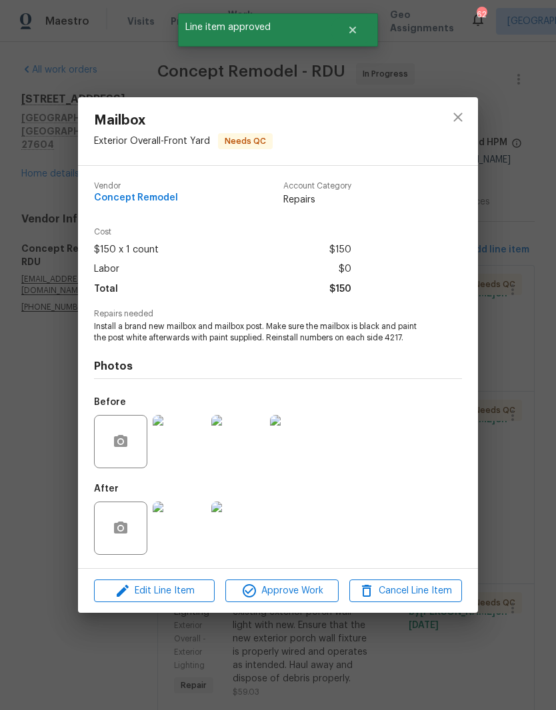
click at [176, 539] on img at bounding box center [179, 528] width 53 height 53
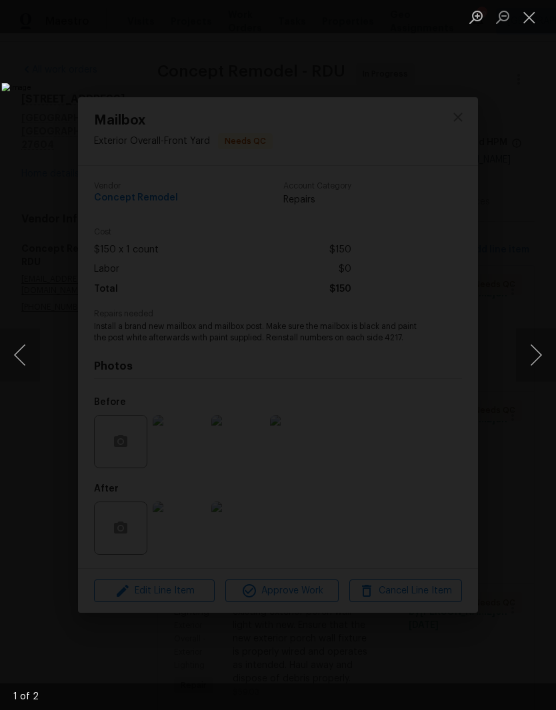
click at [528, 360] on button "Next image" at bounding box center [536, 354] width 40 height 53
click at [534, 359] on button "Next image" at bounding box center [536, 354] width 40 height 53
click at [533, 21] on button "Close lightbox" at bounding box center [529, 16] width 27 height 23
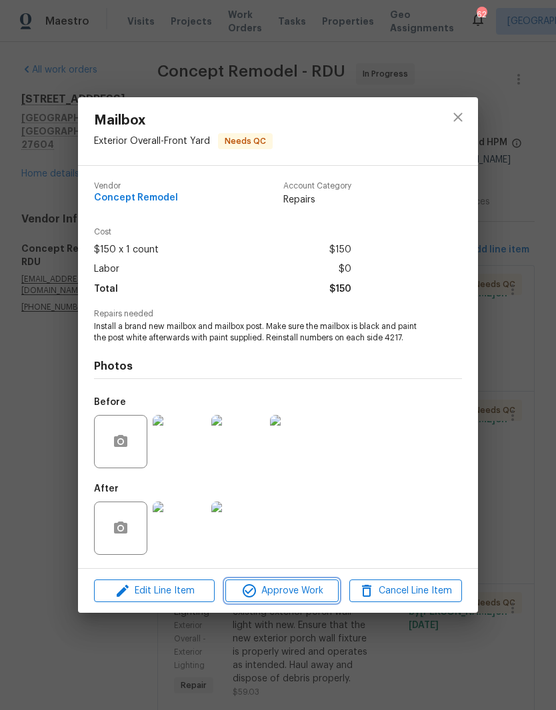
click at [283, 589] on span "Approve Work" at bounding box center [281, 591] width 105 height 17
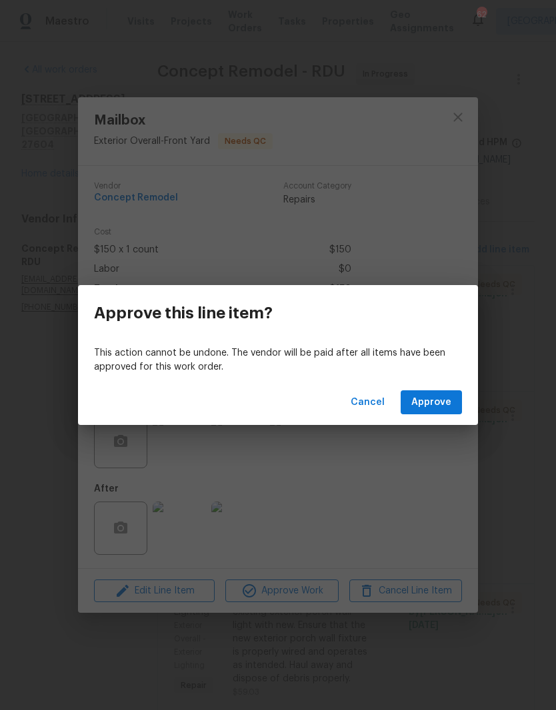
click at [444, 392] on button "Approve" at bounding box center [430, 402] width 61 height 25
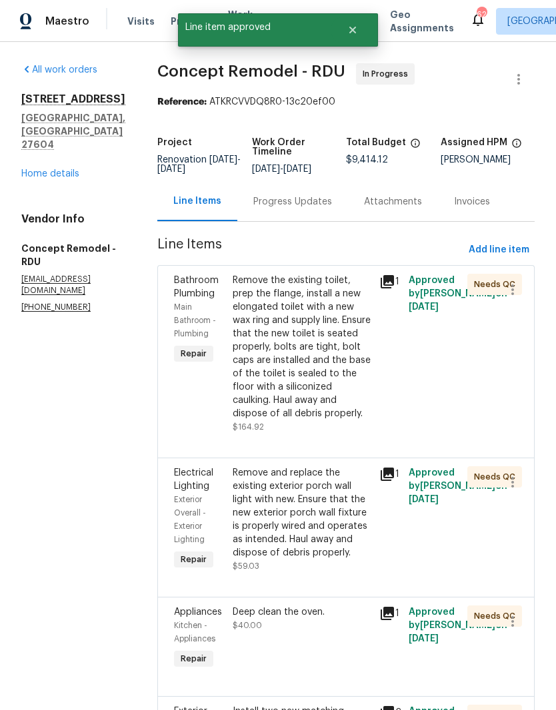
click at [326, 364] on div "Remove the existing toilet, prep the flange, install a new elongated toilet wit…" at bounding box center [301, 347] width 139 height 147
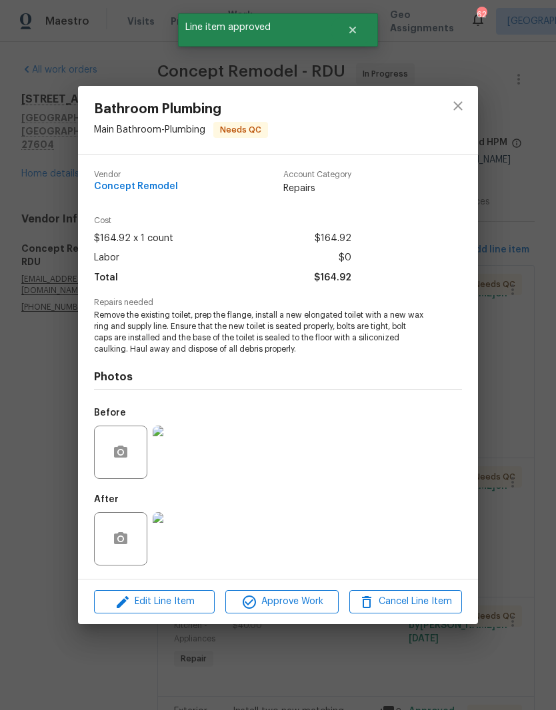
click at [181, 544] on img at bounding box center [179, 538] width 53 height 53
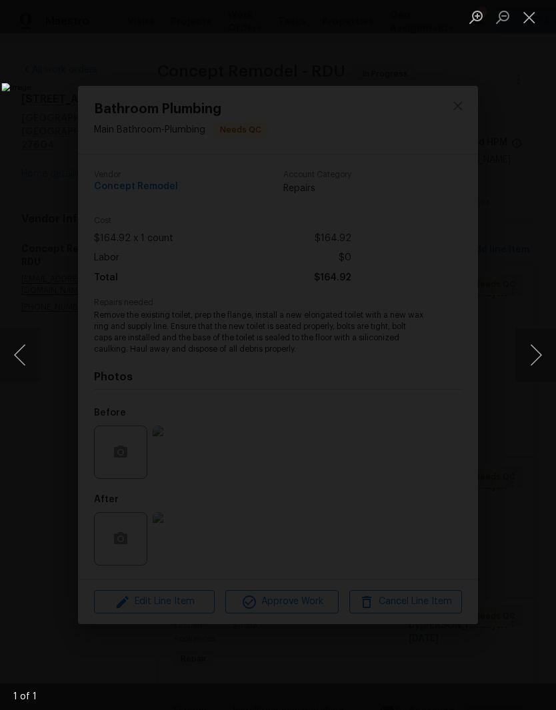
click at [535, 21] on button "Close lightbox" at bounding box center [529, 16] width 27 height 23
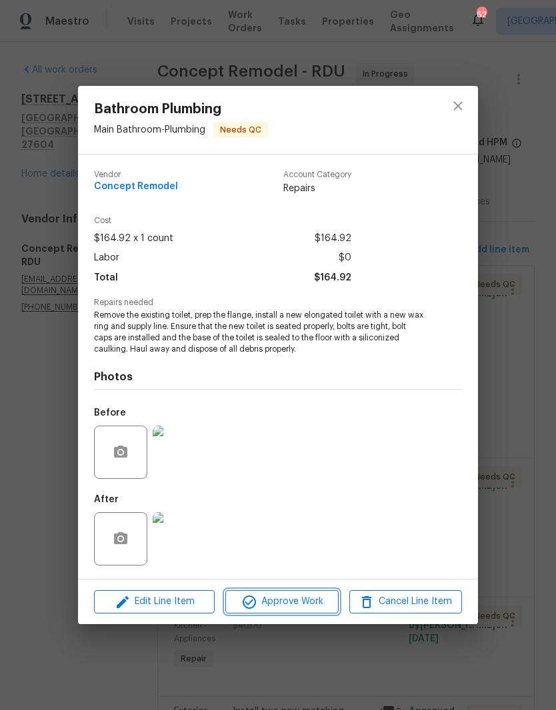
click at [285, 603] on span "Approve Work" at bounding box center [281, 601] width 105 height 17
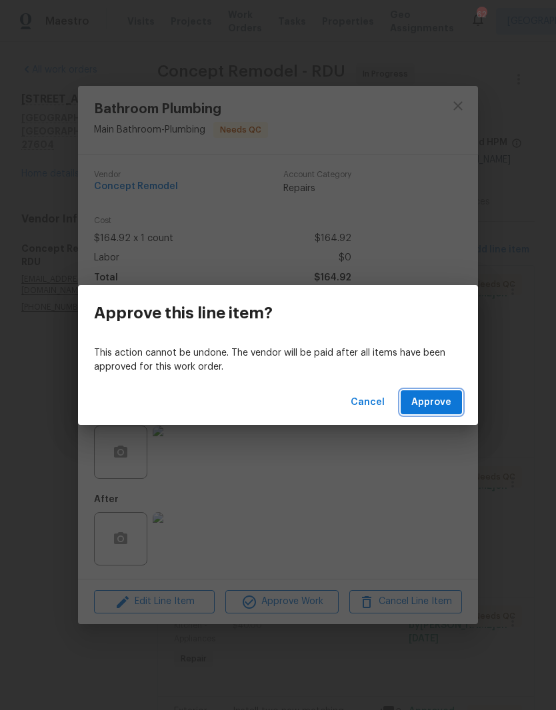
click at [438, 403] on span "Approve" at bounding box center [431, 402] width 40 height 17
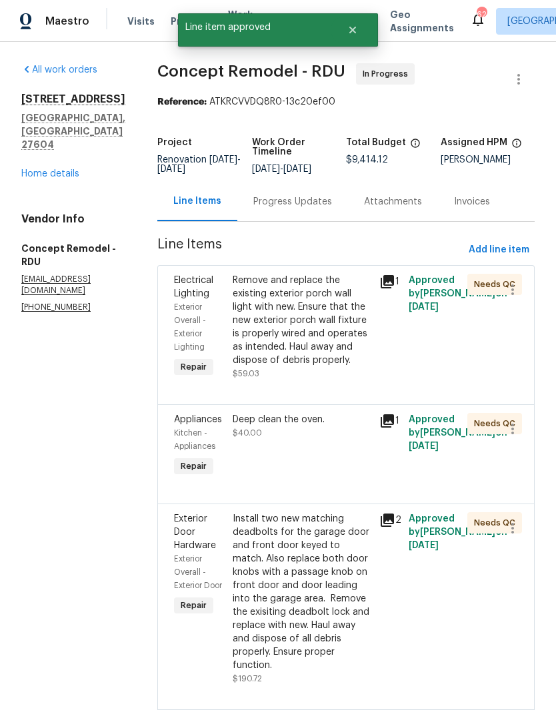
click at [282, 366] on div "Remove and replace the existing exterior porch wall light with new. Ensure that…" at bounding box center [301, 327] width 139 height 107
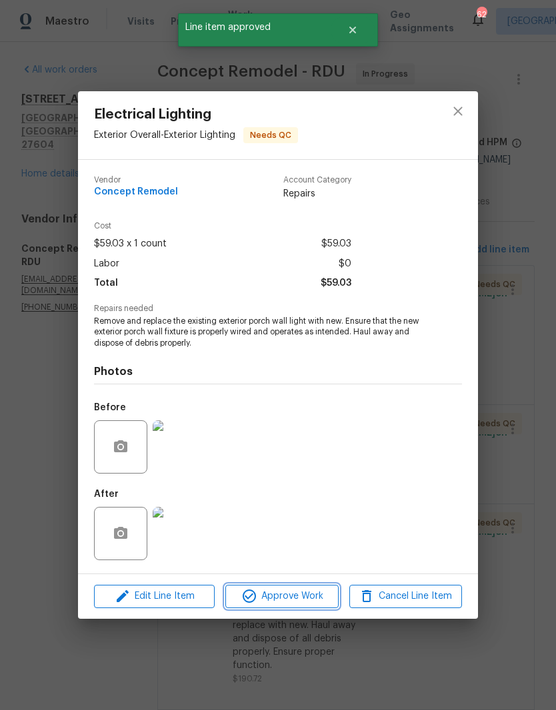
click at [296, 601] on span "Approve Work" at bounding box center [281, 596] width 105 height 17
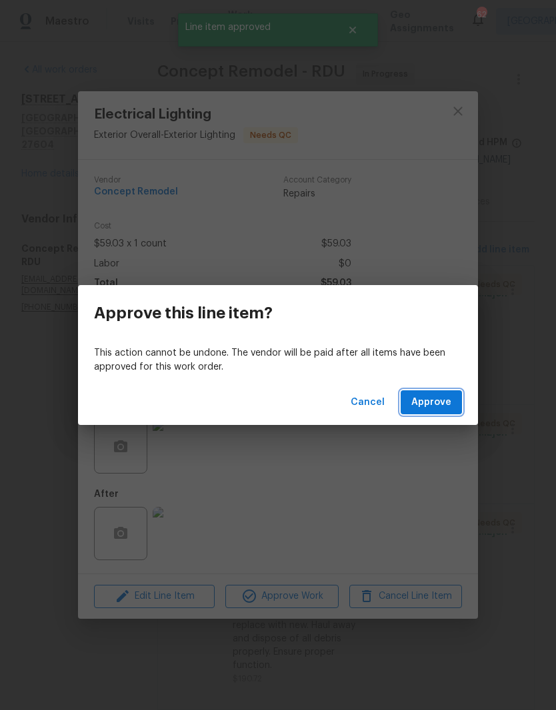
click at [444, 395] on span "Approve" at bounding box center [431, 402] width 40 height 17
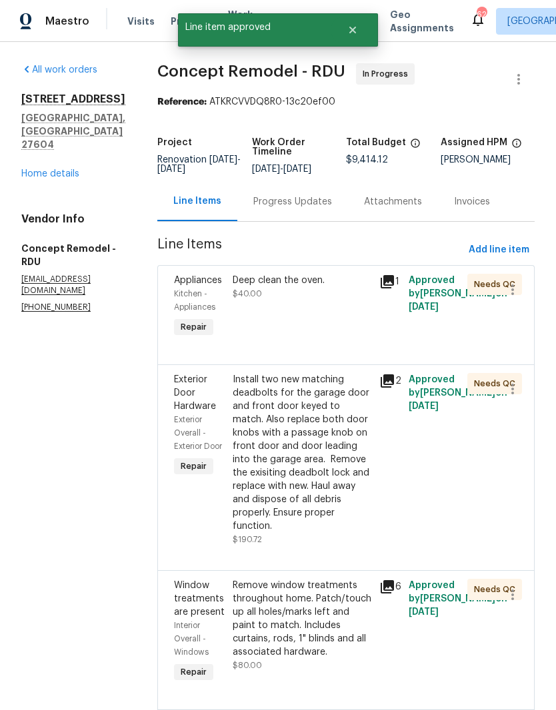
click at [308, 311] on div "Deep clean the oven. $40.00" at bounding box center [301, 307] width 147 height 75
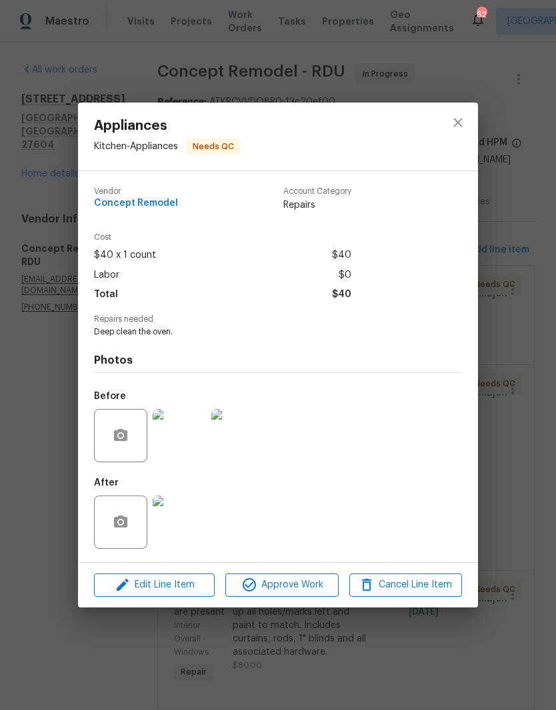
click at [191, 523] on img at bounding box center [179, 522] width 53 height 53
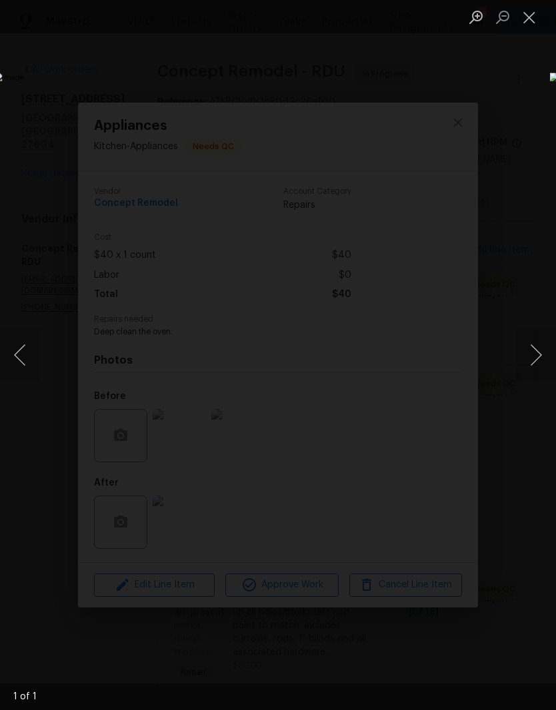
click at [538, 16] on button "Close lightbox" at bounding box center [529, 16] width 27 height 23
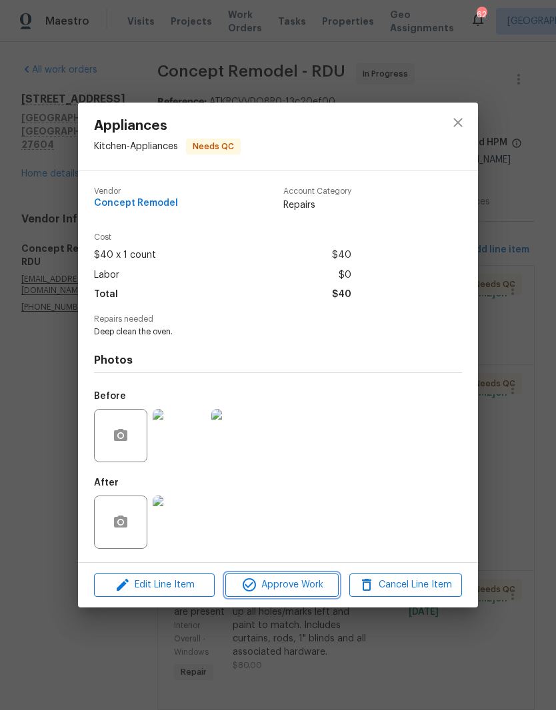
click at [310, 585] on span "Approve Work" at bounding box center [281, 585] width 105 height 17
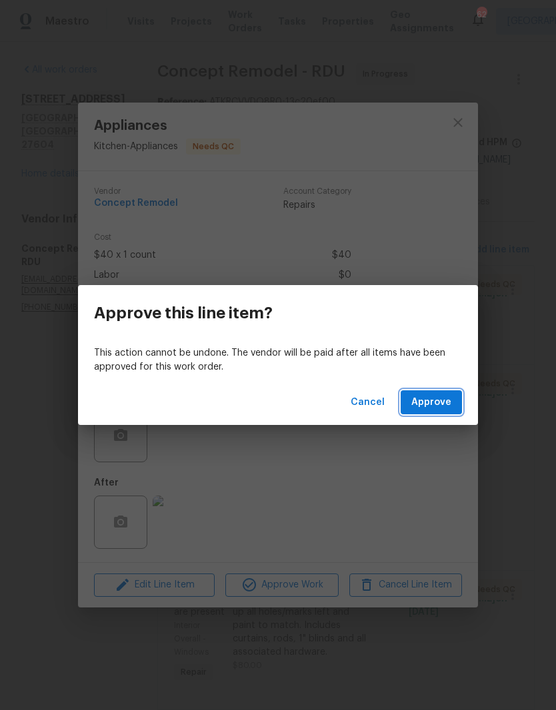
click at [437, 403] on span "Approve" at bounding box center [431, 402] width 40 height 17
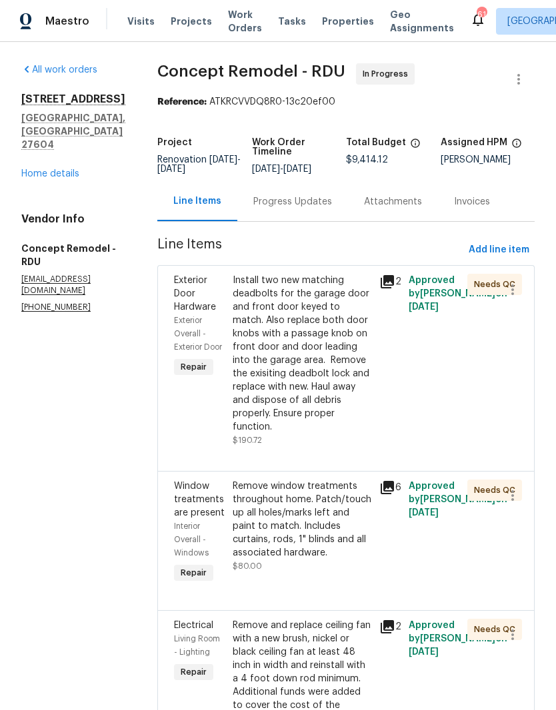
click at [294, 344] on div "Install two new matching deadbolts for the garage door and front door keyed to …" at bounding box center [301, 354] width 139 height 160
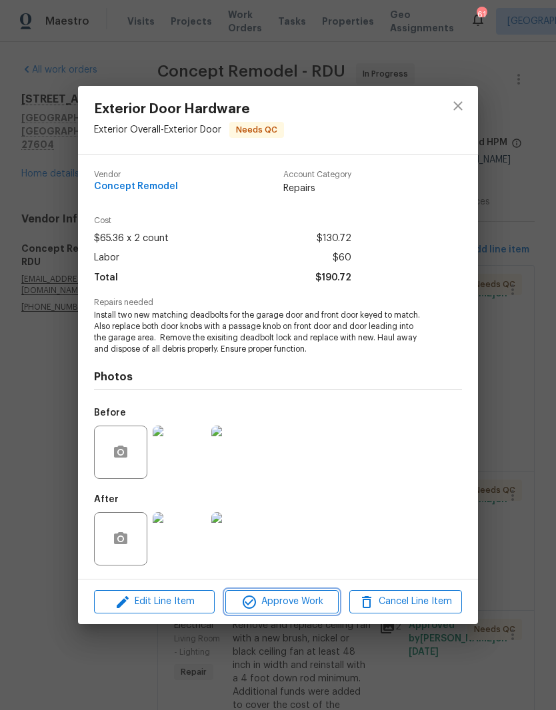
click at [297, 605] on span "Approve Work" at bounding box center [281, 601] width 105 height 17
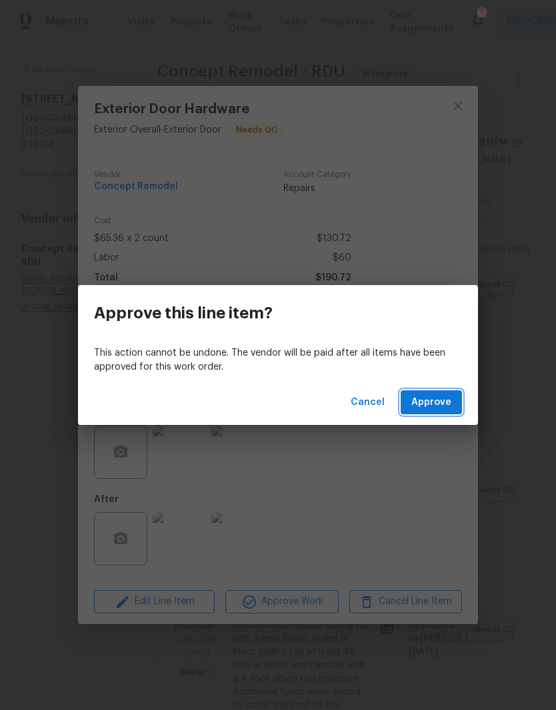
click at [449, 408] on span "Approve" at bounding box center [431, 402] width 40 height 17
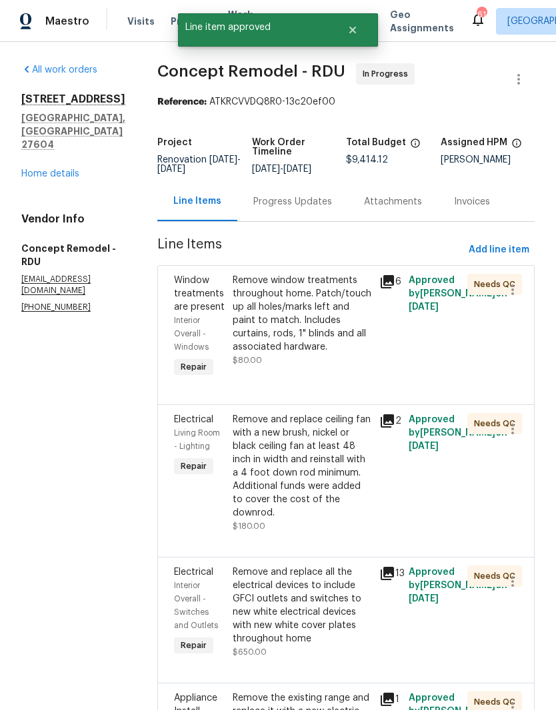
click at [316, 324] on div "Remove window treatments throughout home. Patch/touch up all holes/marks left a…" at bounding box center [301, 314] width 139 height 80
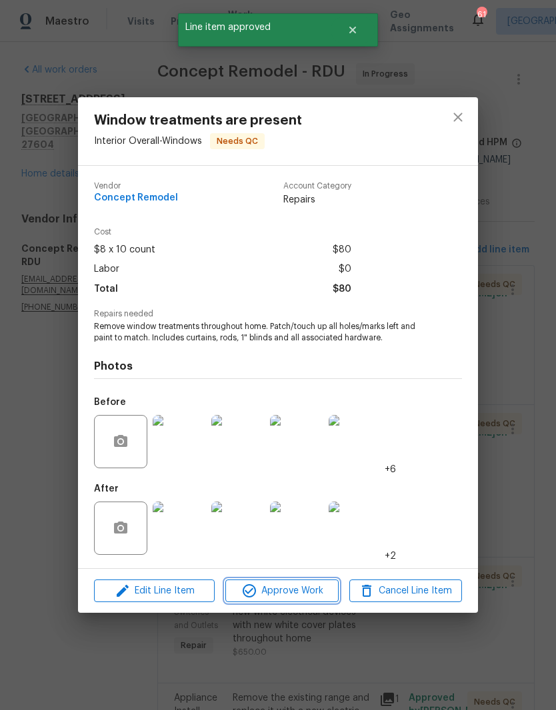
click at [296, 594] on span "Approve Work" at bounding box center [281, 591] width 105 height 17
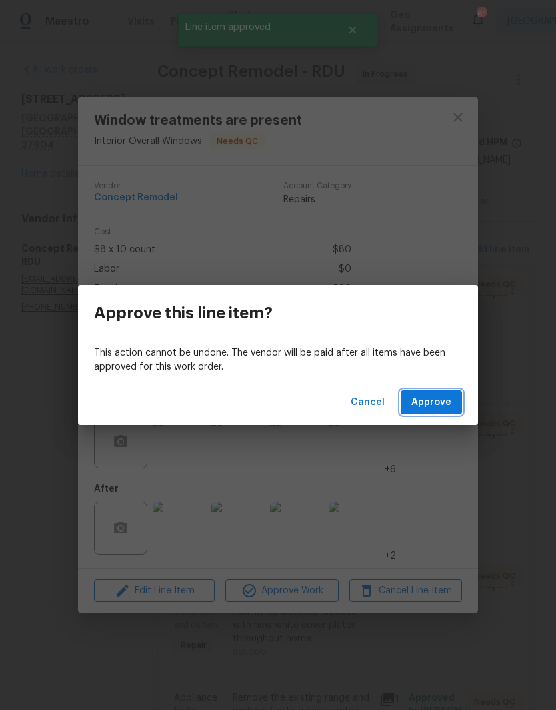
click at [429, 412] on button "Approve" at bounding box center [430, 402] width 61 height 25
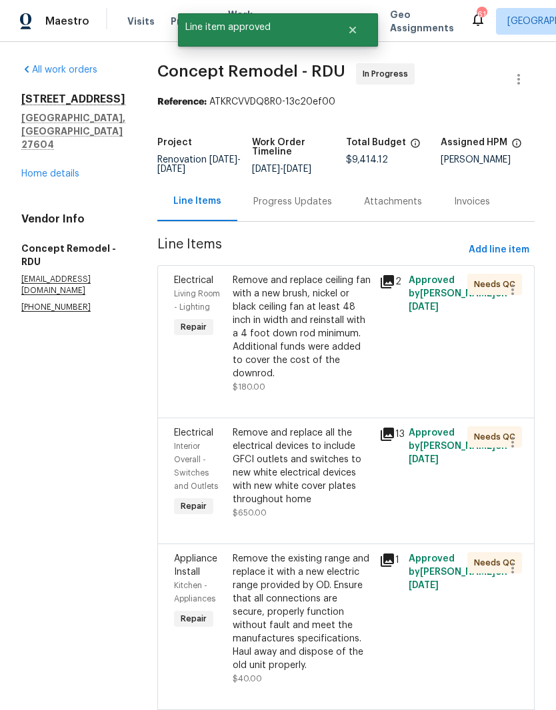
click at [288, 323] on div "Remove and replace ceiling fan with a new brush, nickel or black ceiling fan at…" at bounding box center [301, 327] width 139 height 107
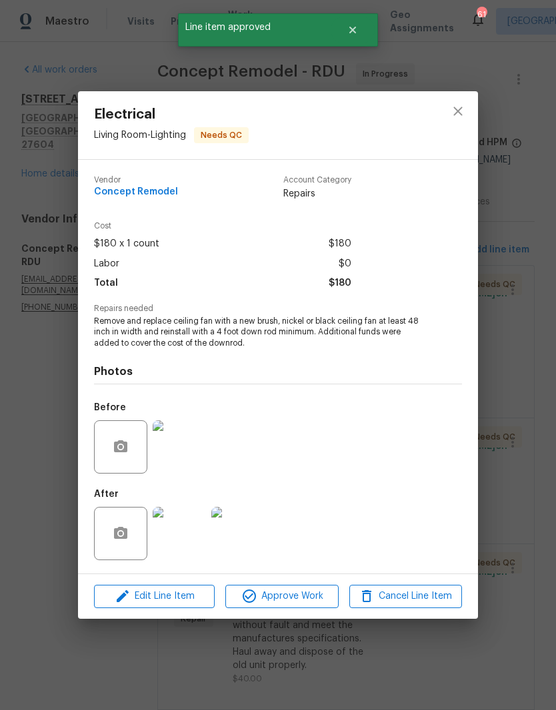
click at [194, 540] on img at bounding box center [179, 533] width 53 height 53
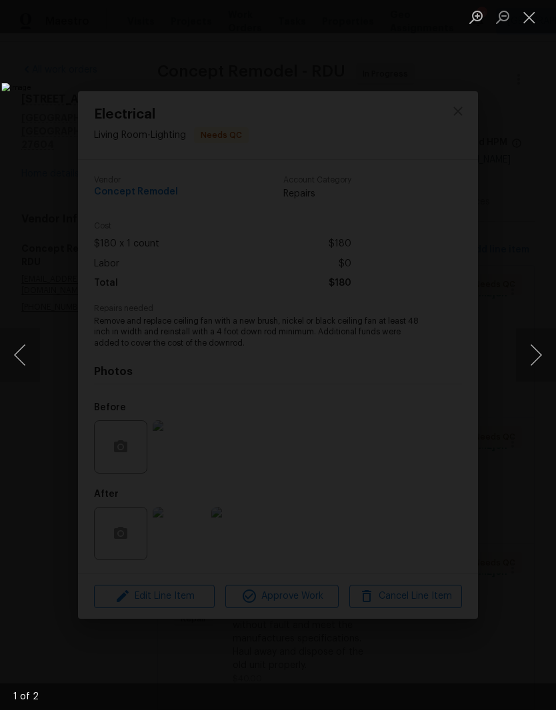
click at [525, 374] on button "Next image" at bounding box center [536, 354] width 40 height 53
click at [534, 21] on button "Close lightbox" at bounding box center [529, 16] width 27 height 23
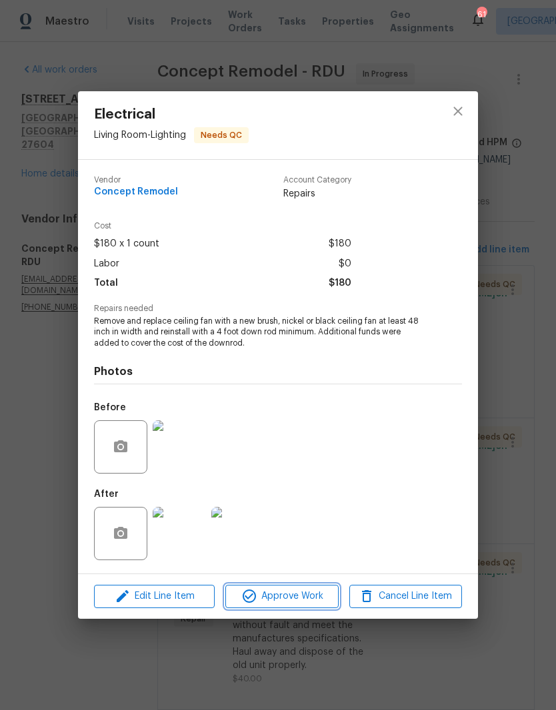
click at [280, 601] on span "Approve Work" at bounding box center [281, 596] width 105 height 17
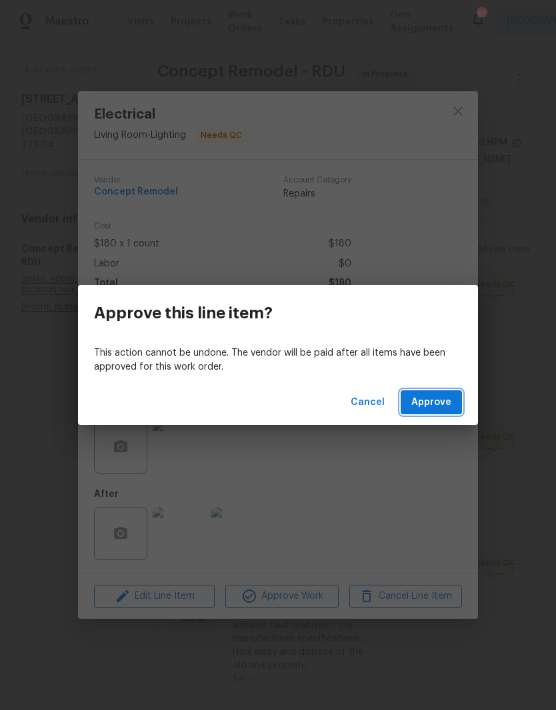
click at [445, 400] on span "Approve" at bounding box center [431, 402] width 40 height 17
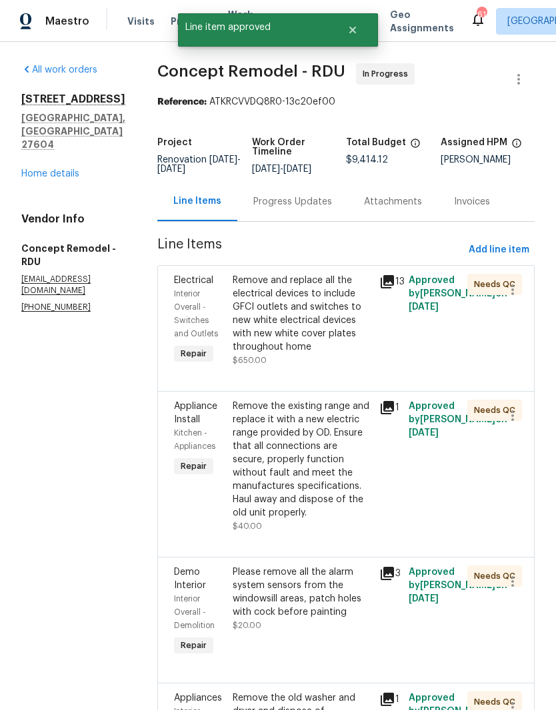
click at [304, 315] on div "Remove and replace all the electrical devices to include GFCI outlets and switc…" at bounding box center [301, 314] width 139 height 80
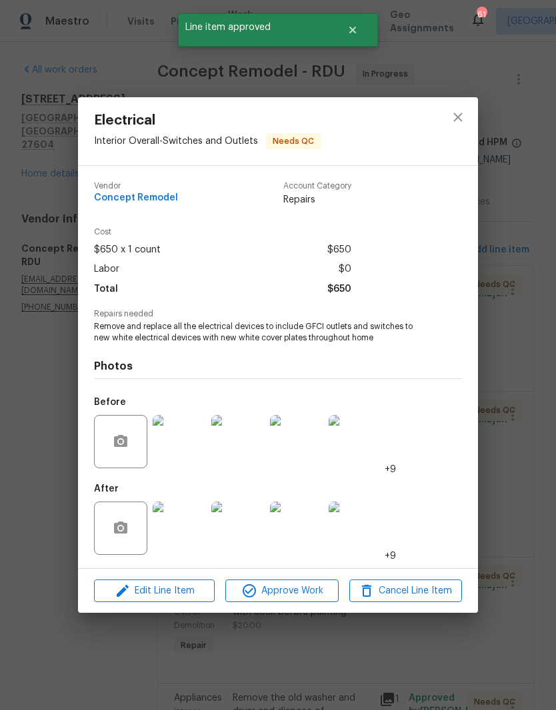
click at [181, 540] on img at bounding box center [179, 528] width 53 height 53
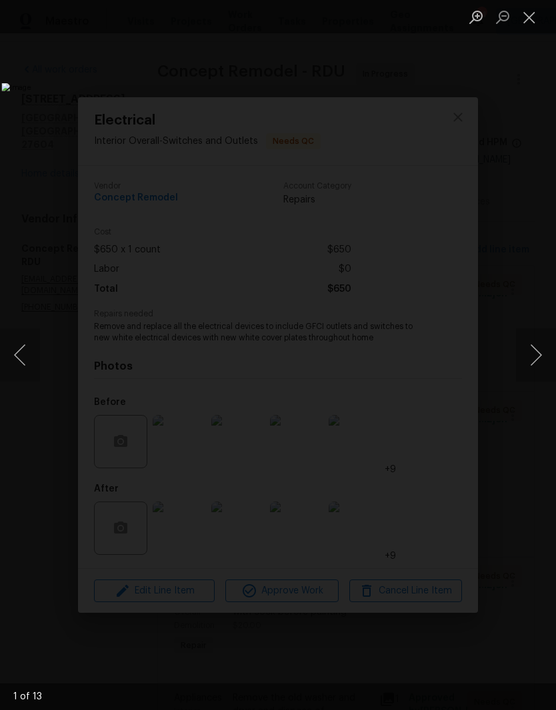
click at [427, 364] on img "Lightbox" at bounding box center [214, 355] width 426 height 544
click at [528, 353] on button "Next image" at bounding box center [536, 354] width 40 height 53
click at [528, 357] on button "Next image" at bounding box center [536, 354] width 40 height 53
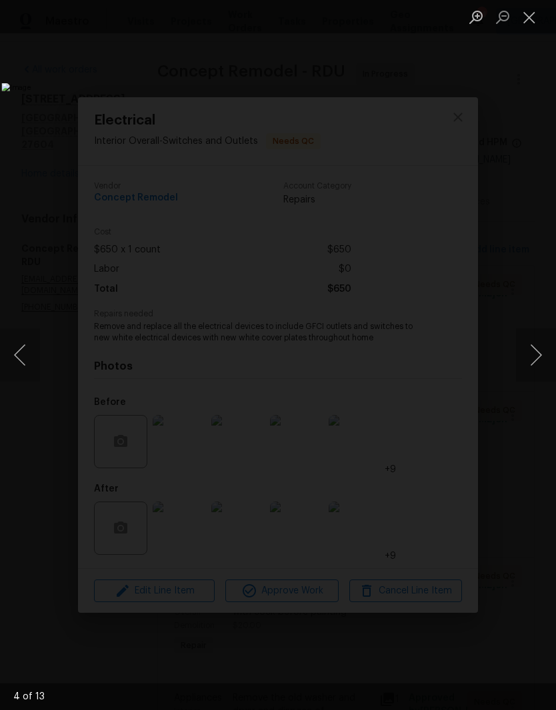
click at [526, 355] on button "Next image" at bounding box center [536, 354] width 40 height 53
click at [526, 354] on button "Next image" at bounding box center [536, 354] width 40 height 53
click at [518, 358] on button "Next image" at bounding box center [536, 354] width 40 height 53
click at [525, 17] on button "Close lightbox" at bounding box center [529, 16] width 27 height 23
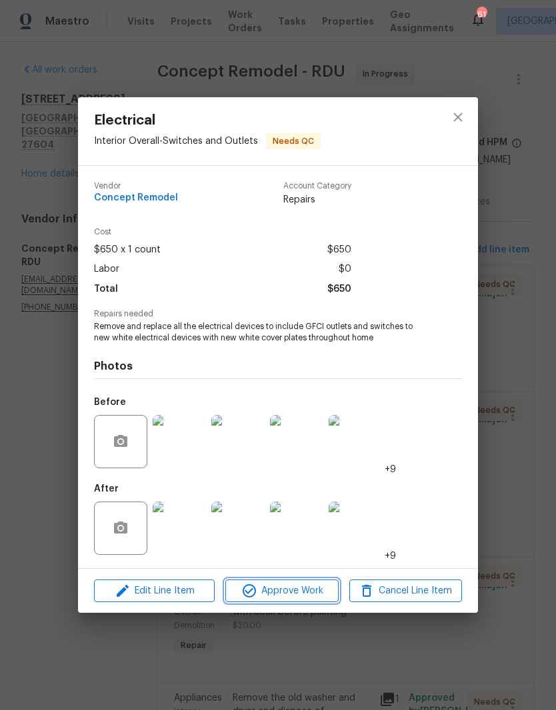
click at [299, 590] on span "Approve Work" at bounding box center [281, 591] width 105 height 17
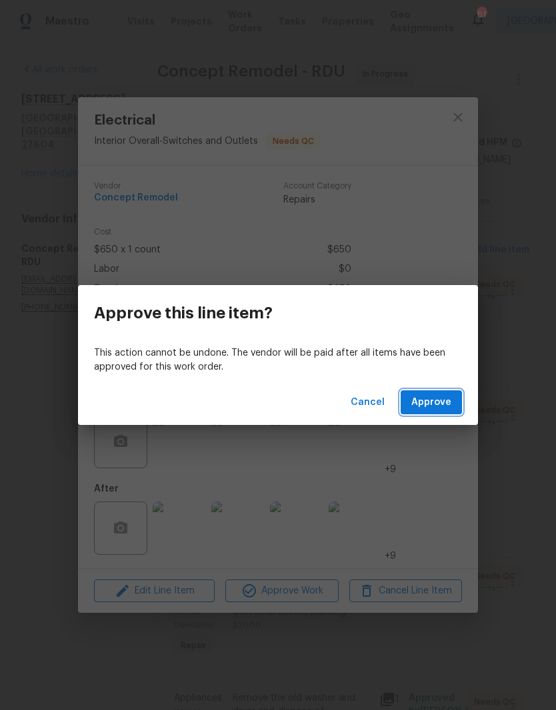
click at [438, 407] on span "Approve" at bounding box center [431, 402] width 40 height 17
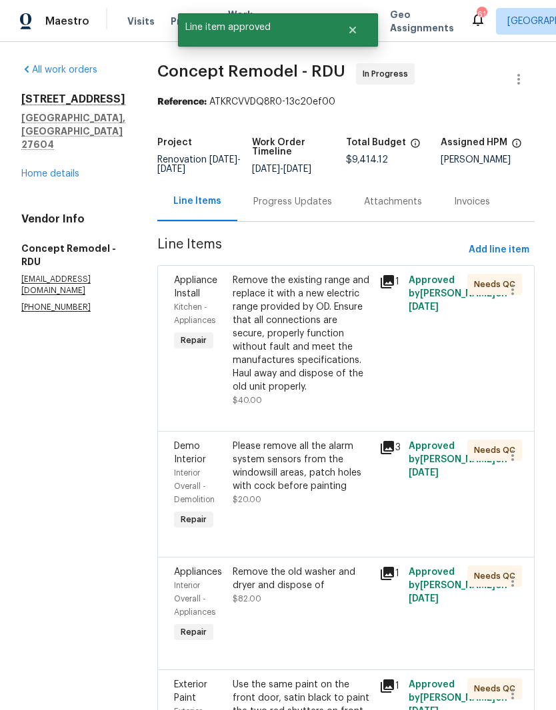
click at [310, 337] on div "Remove the existing range and replace it with a new electric range provided by …" at bounding box center [301, 334] width 139 height 120
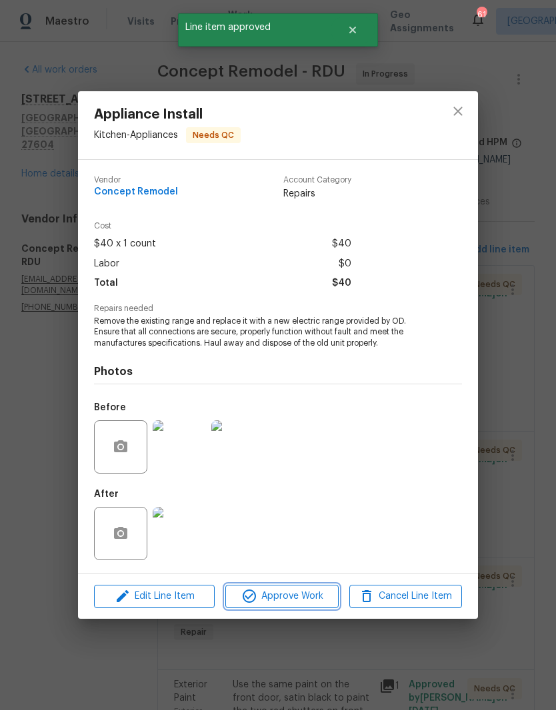
click at [302, 593] on span "Approve Work" at bounding box center [281, 596] width 105 height 17
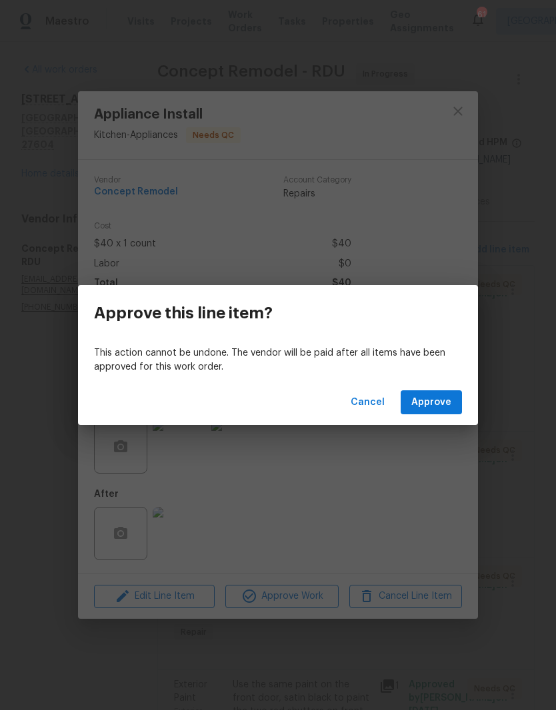
click at [435, 401] on span "Approve" at bounding box center [431, 402] width 40 height 17
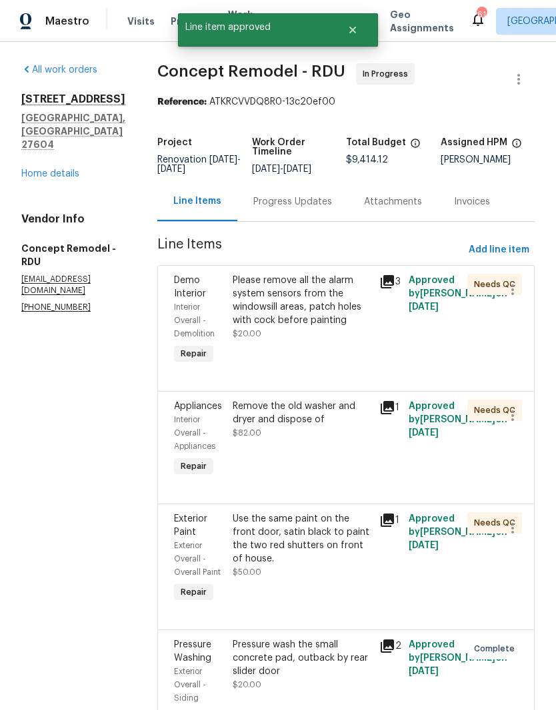
click at [331, 326] on div "Please remove all the alarm system sensors from the windowsill areas, patch hol…" at bounding box center [301, 300] width 139 height 53
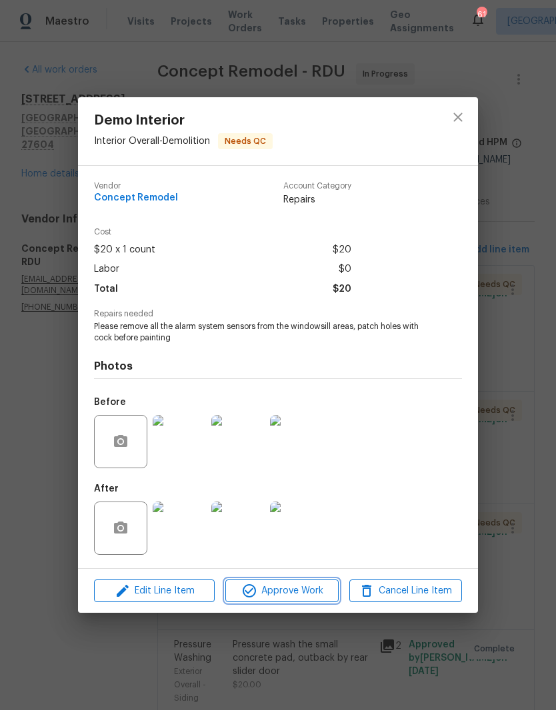
click at [290, 593] on span "Approve Work" at bounding box center [281, 591] width 105 height 17
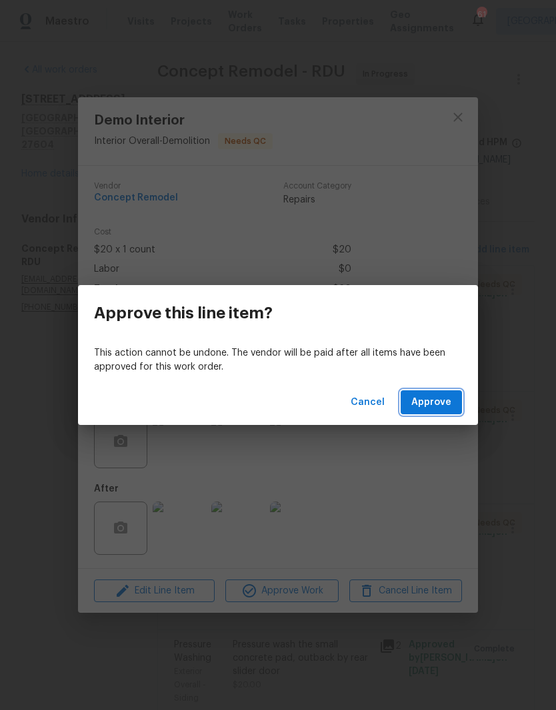
click at [430, 410] on span "Approve" at bounding box center [431, 402] width 40 height 17
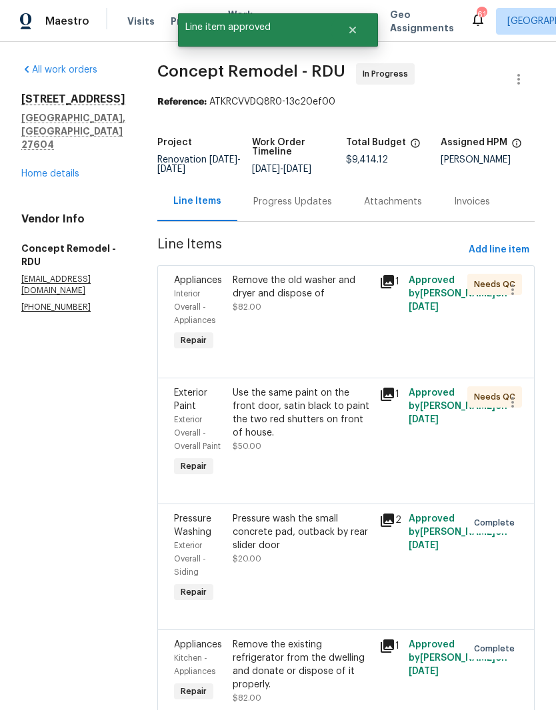
click at [339, 321] on div "Remove the old washer and dryer and dispose of $82.00" at bounding box center [301, 314] width 147 height 88
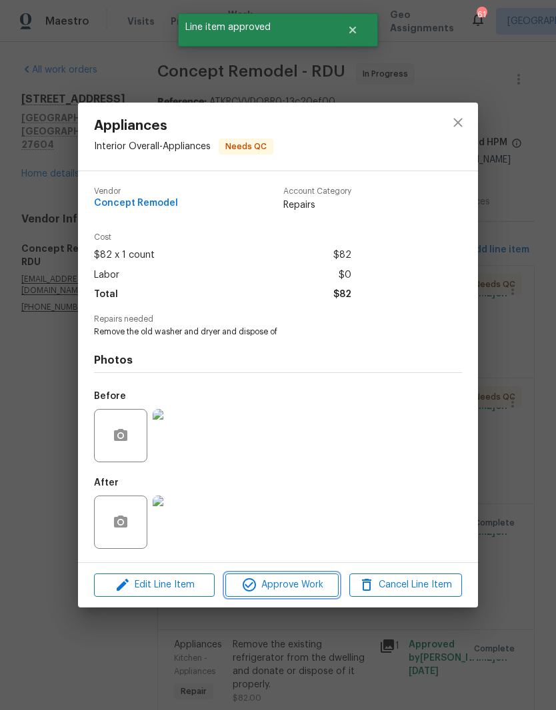
click at [302, 589] on span "Approve Work" at bounding box center [281, 585] width 105 height 17
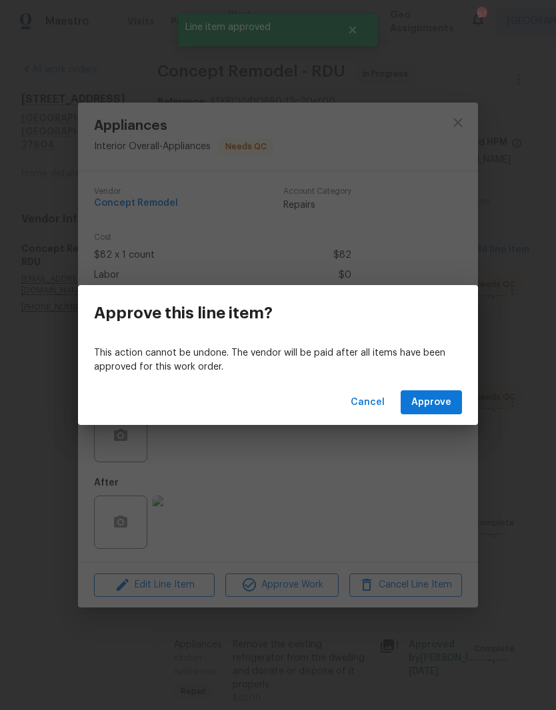
click at [436, 406] on span "Approve" at bounding box center [431, 402] width 40 height 17
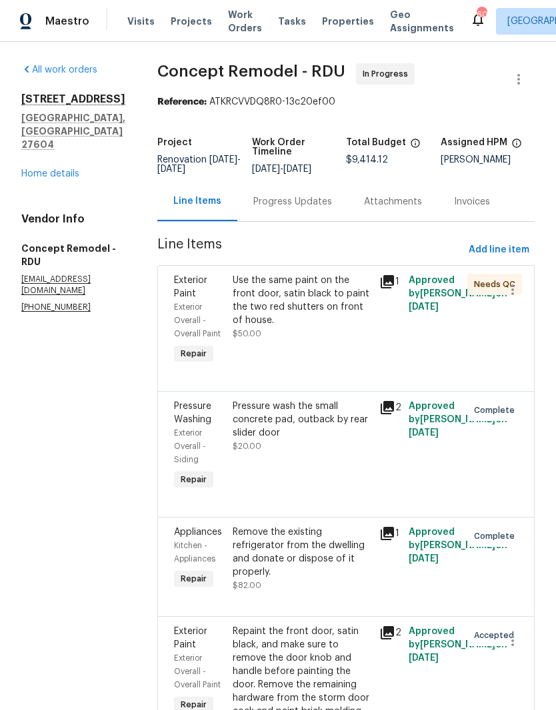
click at [316, 321] on div "Use the same paint on the front door, satin black to paint the two red shutters…" at bounding box center [301, 307] width 139 height 67
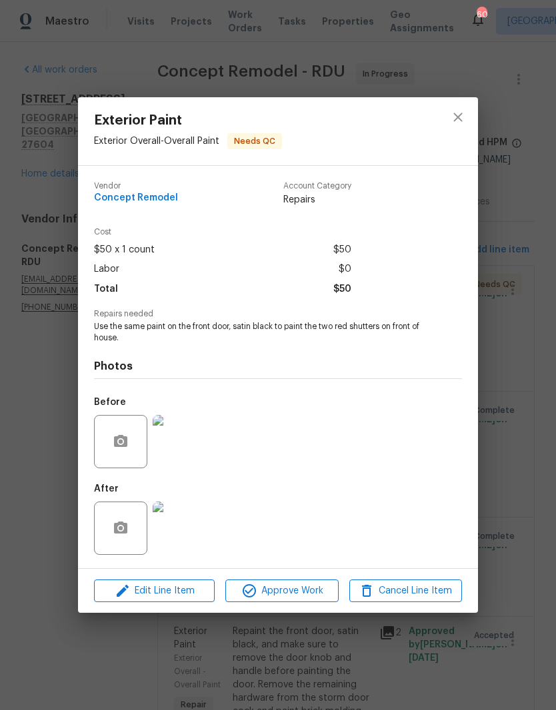
click at [184, 517] on img at bounding box center [179, 528] width 53 height 53
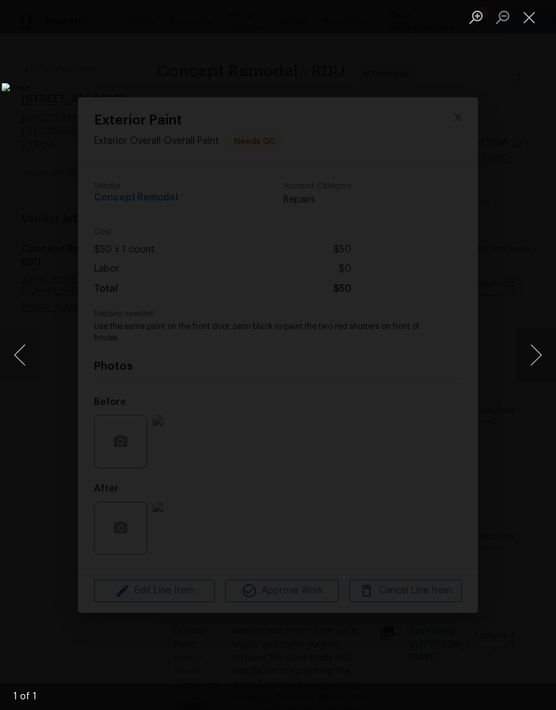
click at [531, 23] on button "Close lightbox" at bounding box center [529, 16] width 27 height 23
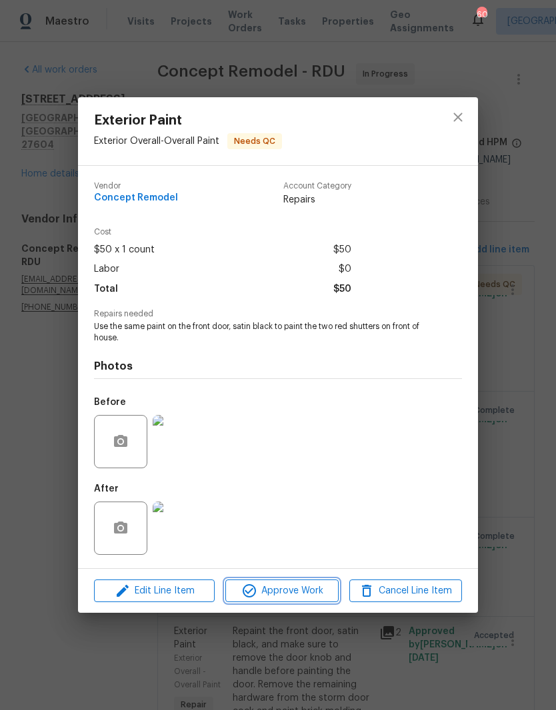
click at [309, 587] on span "Approve Work" at bounding box center [281, 591] width 105 height 17
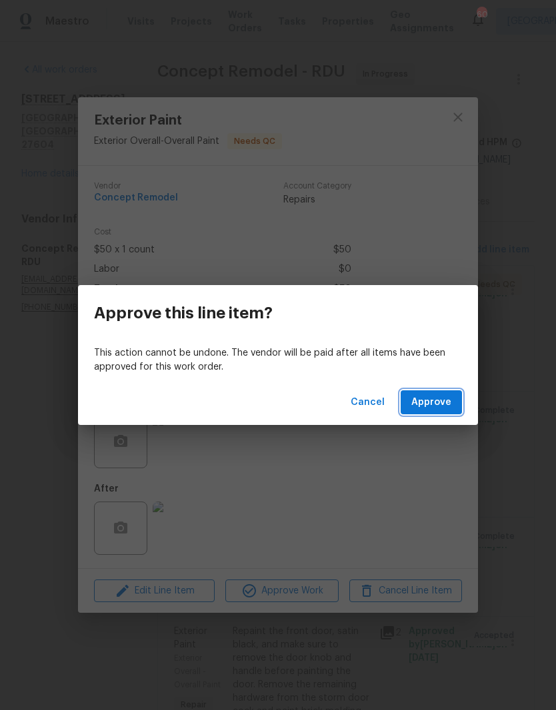
click at [443, 396] on span "Approve" at bounding box center [431, 402] width 40 height 17
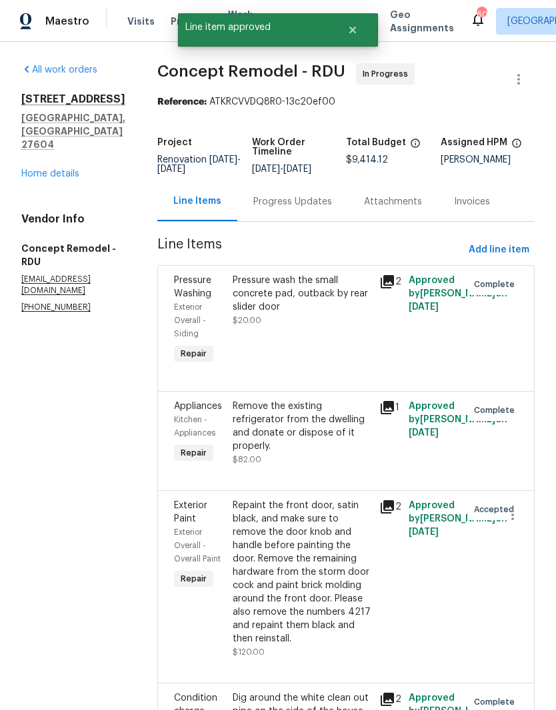
click at [304, 314] on div "Pressure wash the small concrete pad, outback by rear slider door $20.00" at bounding box center [301, 300] width 139 height 53
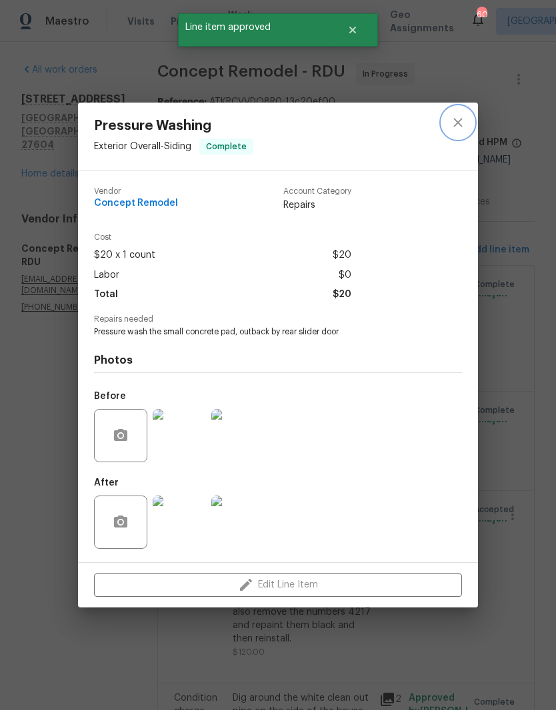
click at [460, 131] on button "close" at bounding box center [458, 123] width 32 height 32
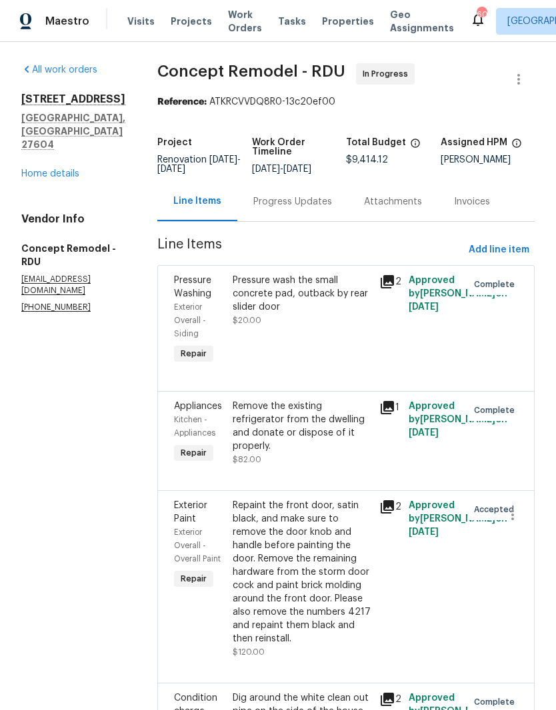
click at [39, 179] on link "Home details" at bounding box center [50, 173] width 58 height 9
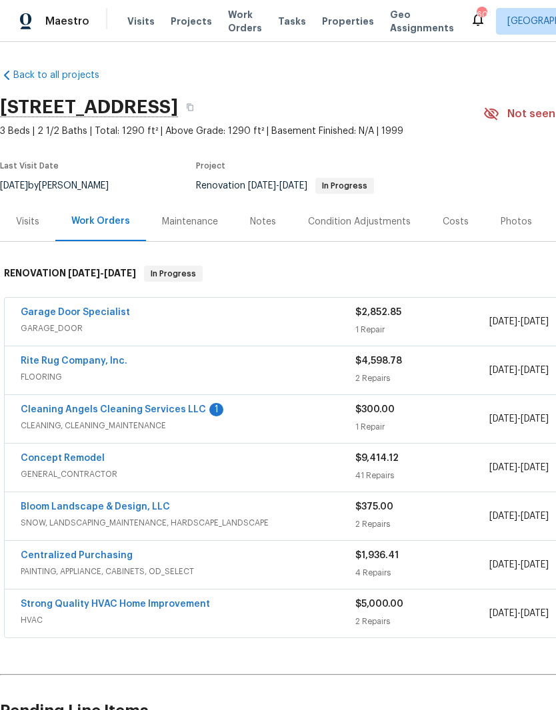
click at [99, 411] on link "Cleaning Angels Cleaning Services LLC" at bounding box center [113, 409] width 185 height 9
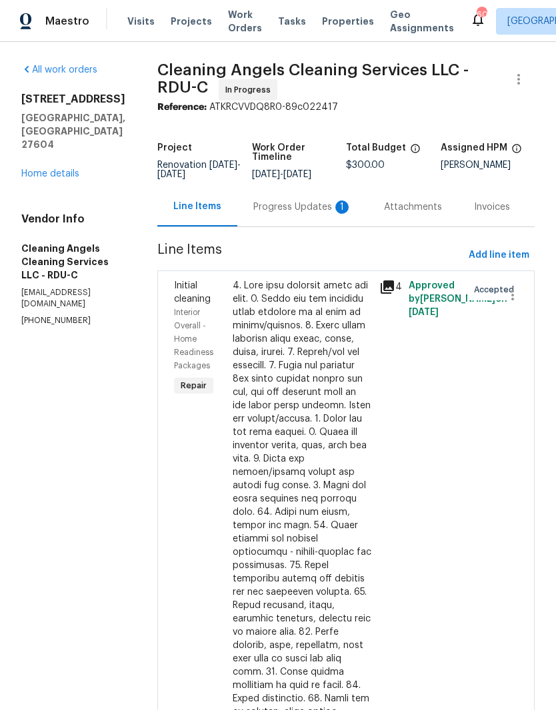
click at [277, 214] on div "Progress Updates 1" at bounding box center [302, 206] width 99 height 13
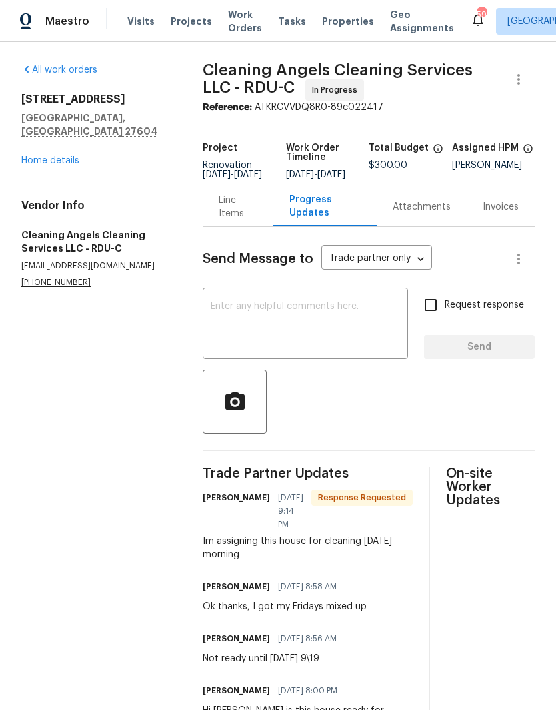
click at [360, 340] on textarea at bounding box center [304, 325] width 189 height 47
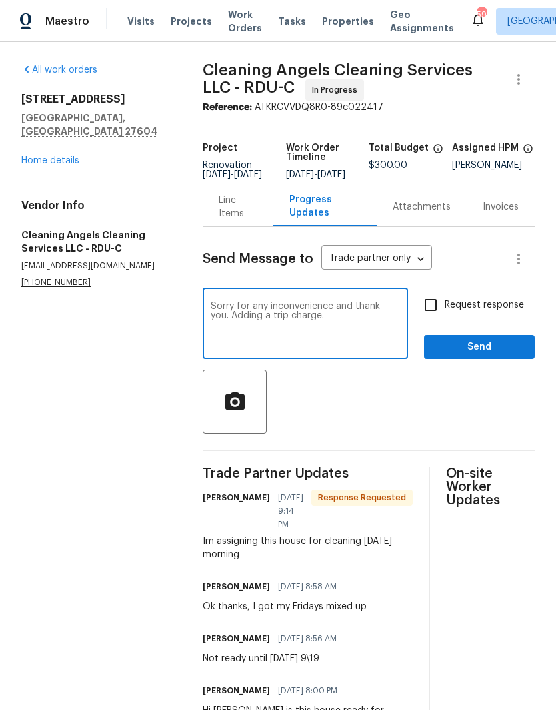
type textarea "Sorry for any inconvenience and thank you. Adding a trip charge."
click at [436, 319] on input "Request response" at bounding box center [430, 305] width 28 height 28
checkbox input "true"
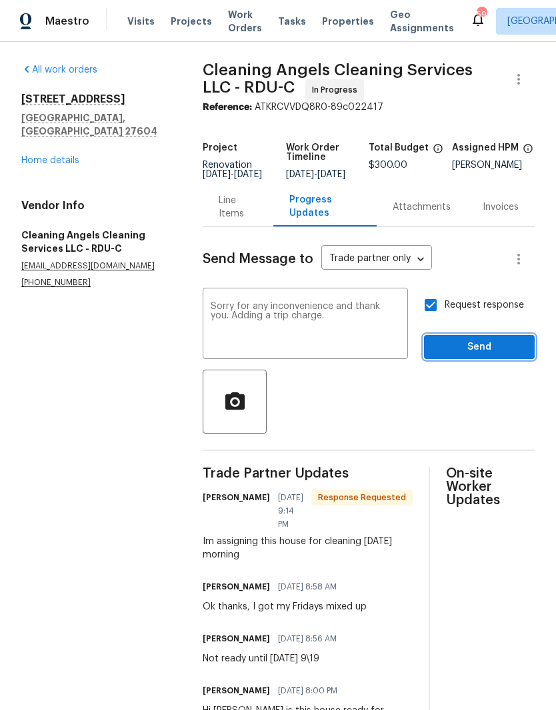
click at [466, 353] on span "Send" at bounding box center [478, 347] width 89 height 17
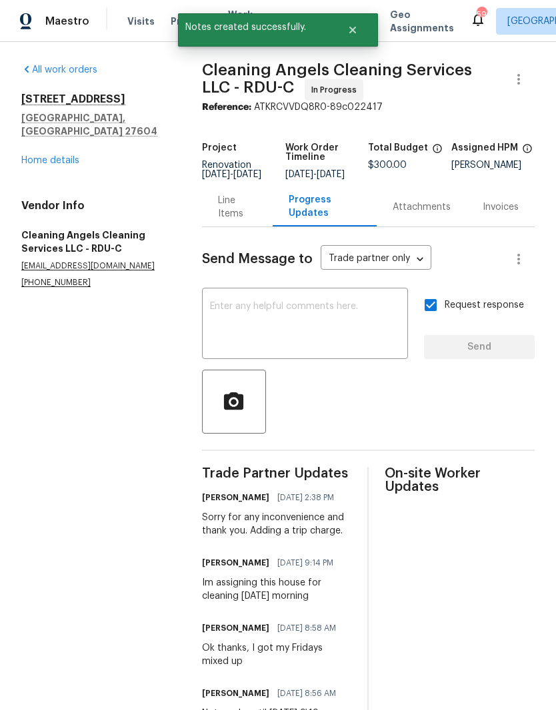
click at [44, 156] on link "Home details" at bounding box center [50, 160] width 58 height 9
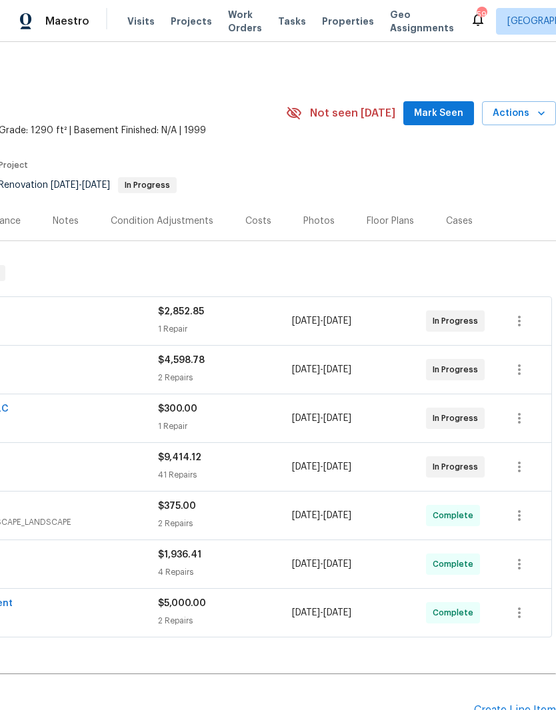
scroll to position [0, 197]
click at [523, 414] on icon "button" at bounding box center [519, 419] width 16 height 16
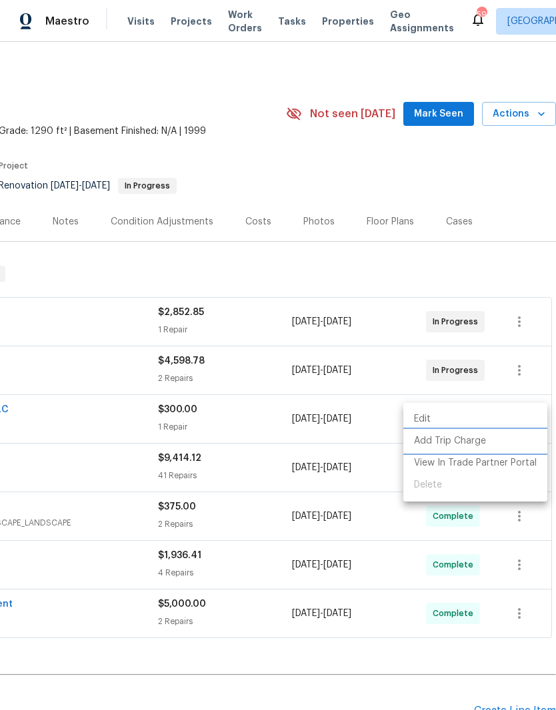
click at [476, 444] on li "Add Trip Charge" at bounding box center [475, 441] width 144 height 22
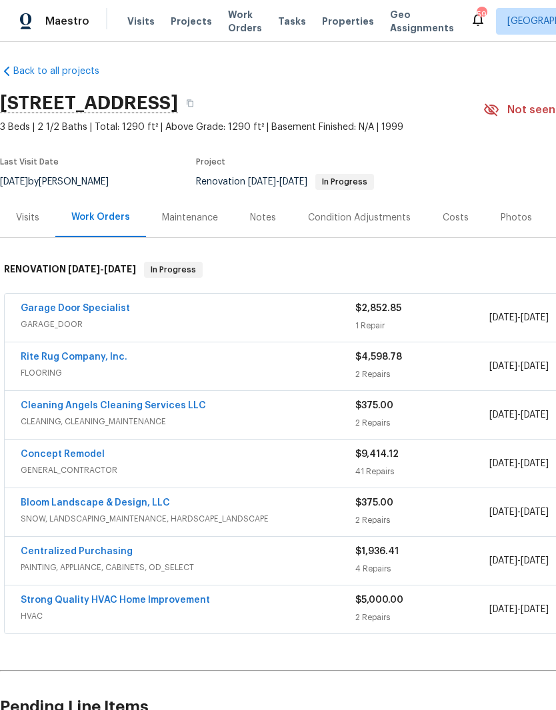
scroll to position [3, 0]
click at [69, 313] on link "Garage Door Specialist" at bounding box center [75, 308] width 109 height 9
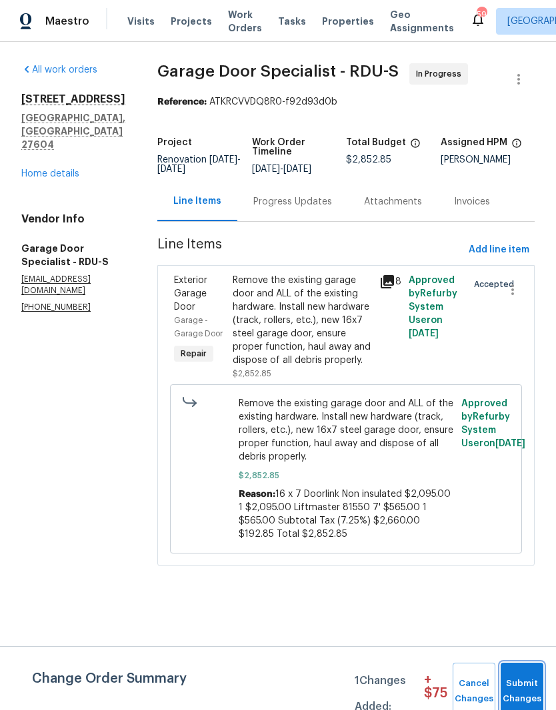
click at [522, 677] on span "Submit Changes" at bounding box center [521, 691] width 29 height 31
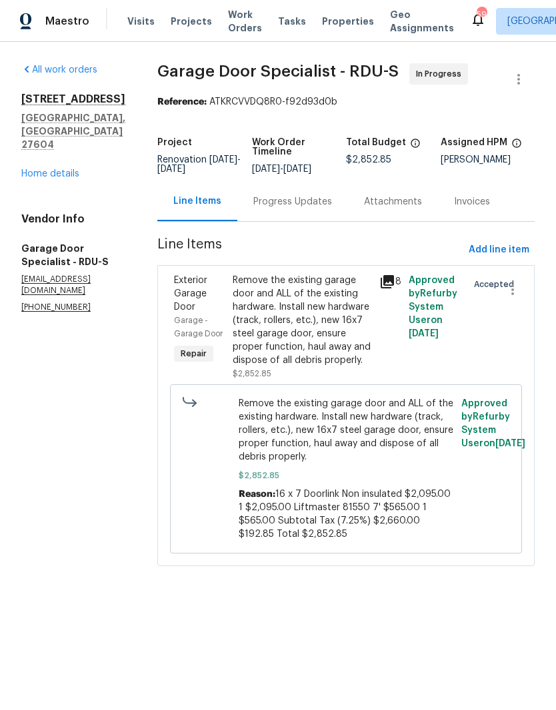
click at [292, 208] on div "Progress Updates" at bounding box center [292, 201] width 79 height 13
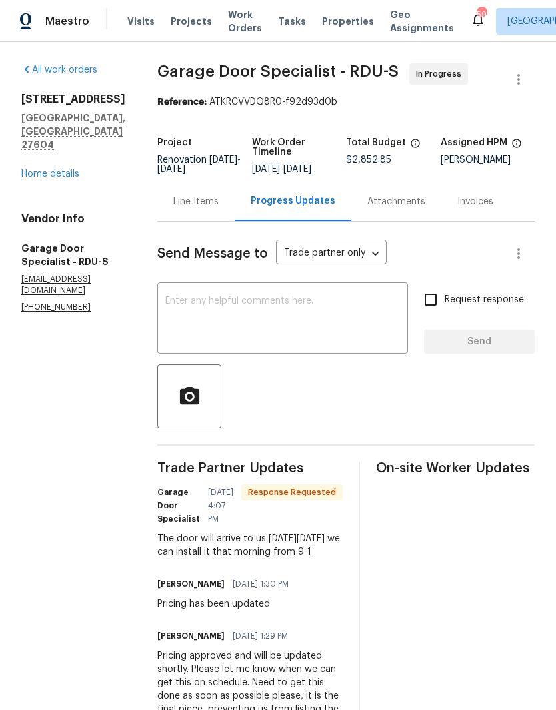
click at [220, 313] on textarea at bounding box center [282, 319] width 234 height 47
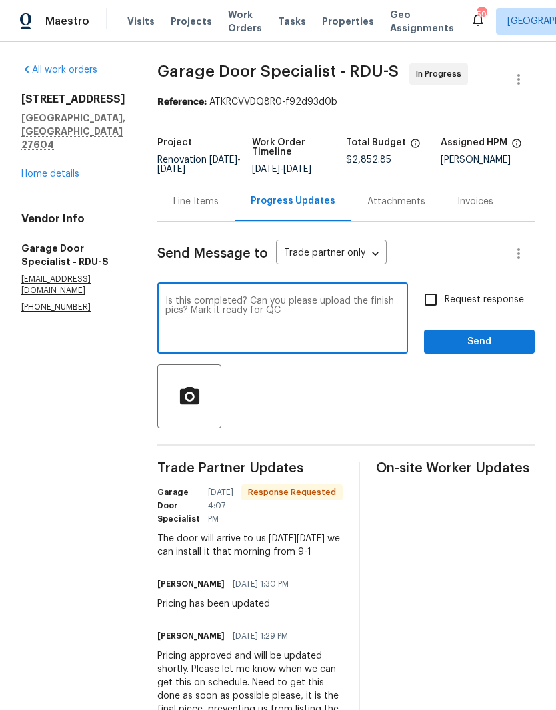
type textarea "Is this completed? Can you please upload the finish pics? Mark it ready for QC"
click at [434, 312] on input "Request response" at bounding box center [430, 300] width 28 height 28
checkbox input "true"
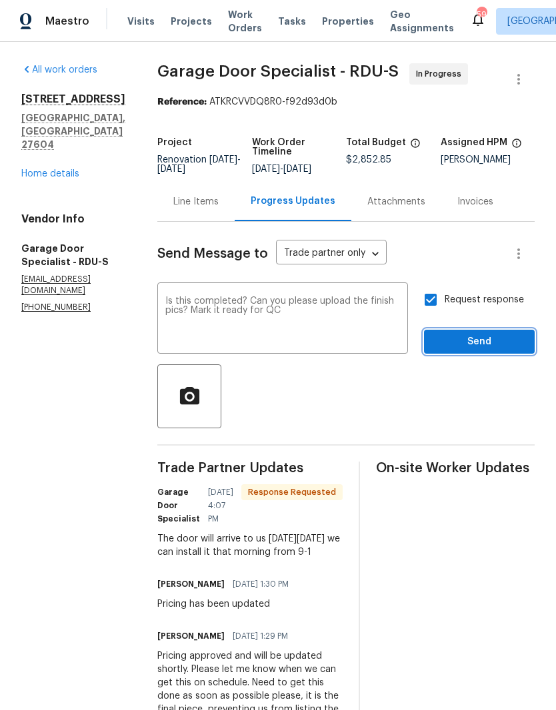
click at [465, 348] on span "Send" at bounding box center [478, 342] width 89 height 17
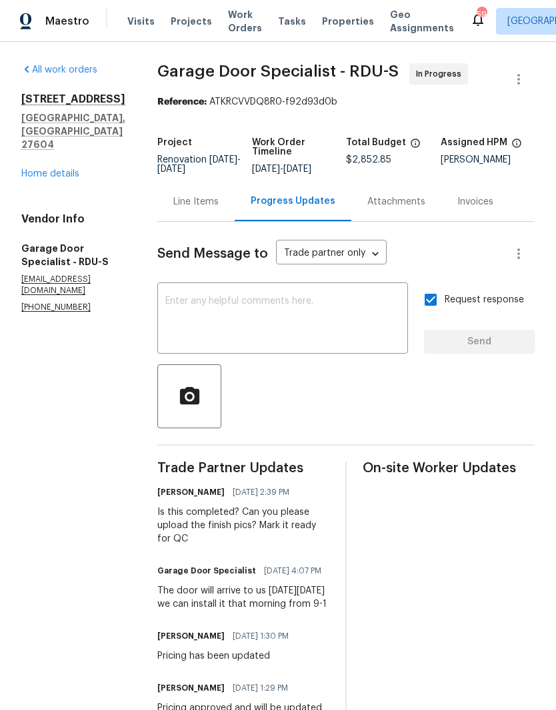
click at [59, 169] on link "Home details" at bounding box center [50, 173] width 58 height 9
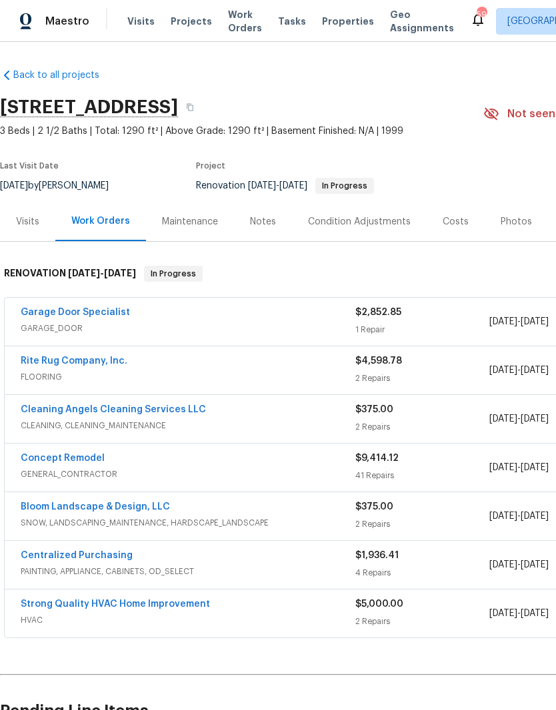
click at [63, 363] on link "Rite Rug Company, Inc." at bounding box center [74, 360] width 107 height 9
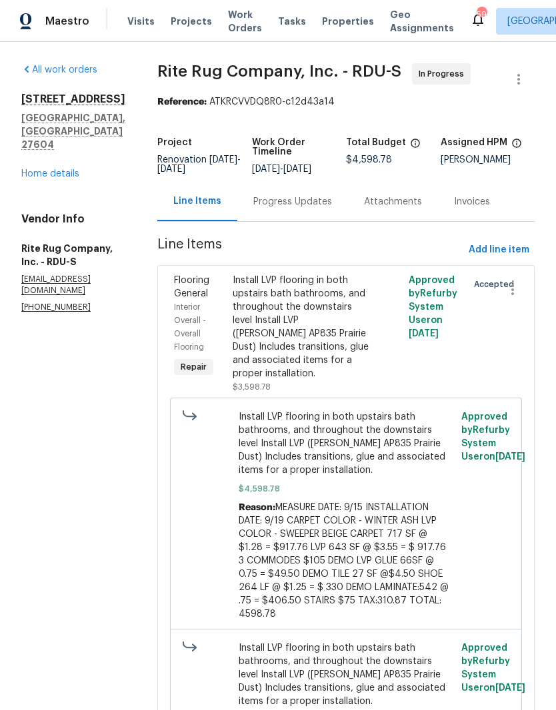
click at [310, 195] on div "Progress Updates" at bounding box center [292, 201] width 111 height 39
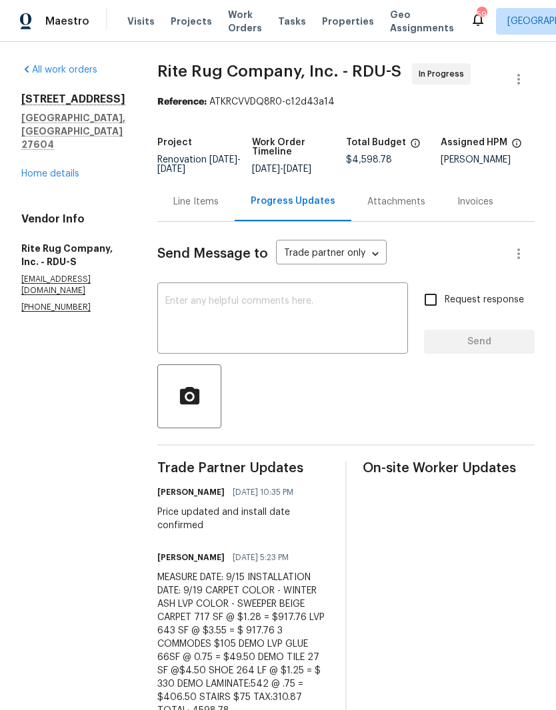
click at [244, 319] on textarea at bounding box center [282, 319] width 234 height 47
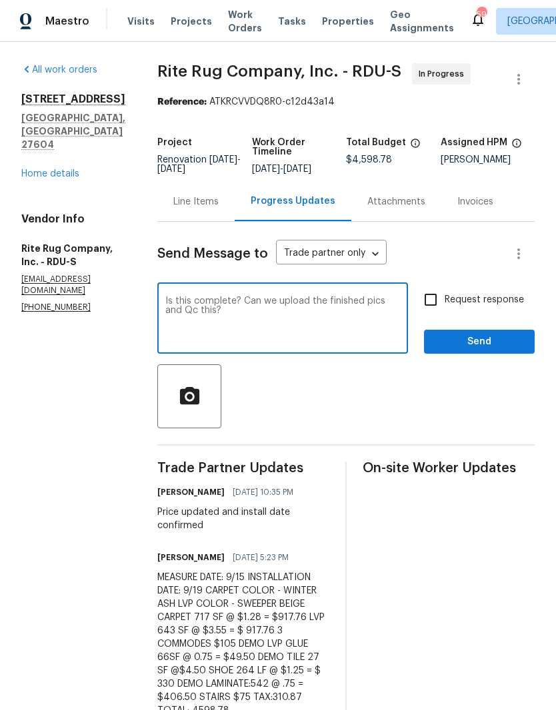
type textarea "Is this complete? Can we upload the finished pics and Qc this?"
click at [478, 350] on span "Send" at bounding box center [478, 342] width 89 height 17
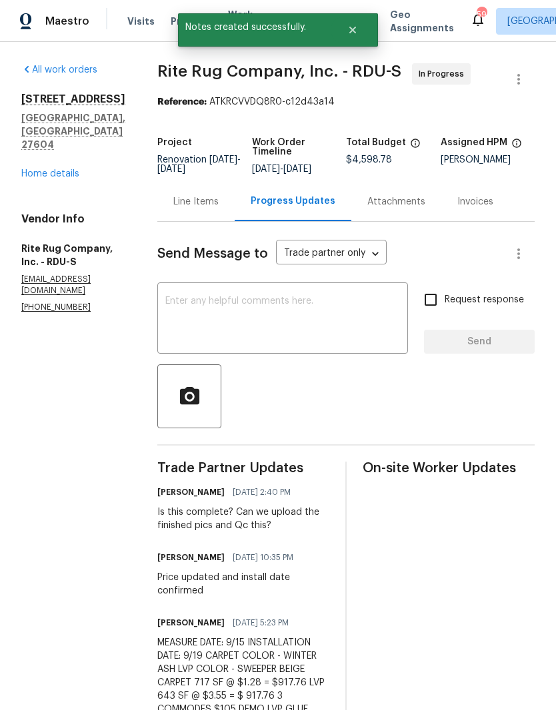
click at [44, 139] on div "4217 Toccopola St Raleigh, NC 27604 Home details" at bounding box center [73, 137] width 104 height 88
click at [47, 169] on link "Home details" at bounding box center [50, 173] width 58 height 9
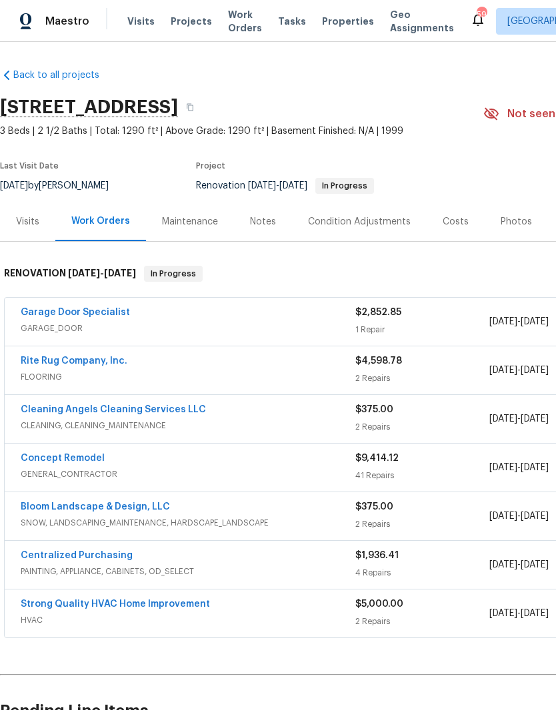
click at [250, 224] on div "Notes" at bounding box center [263, 221] width 26 height 13
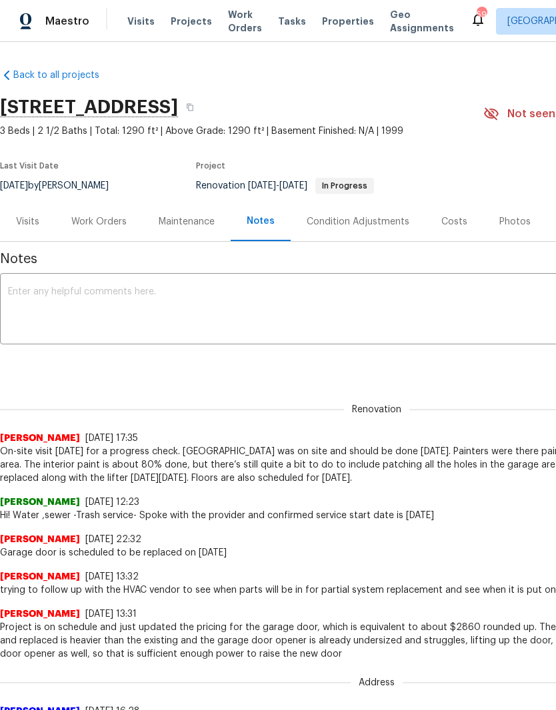
click at [31, 302] on textarea at bounding box center [376, 310] width 737 height 47
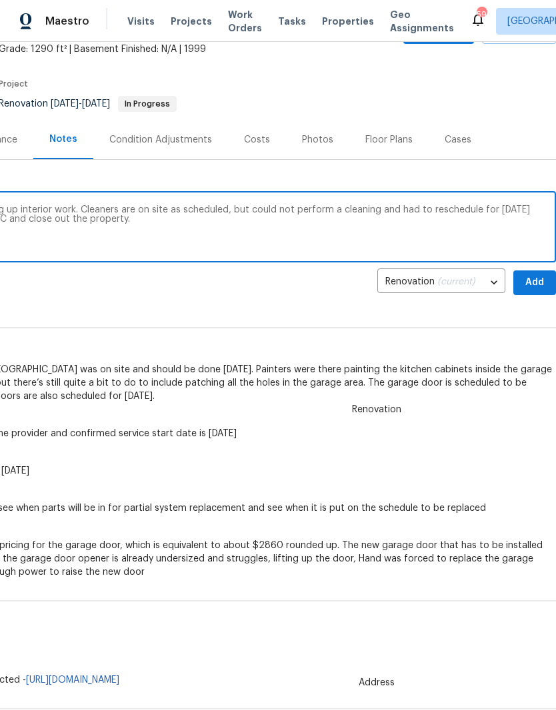
scroll to position [82, 197]
type textarea "GC and floor vendor on site today finishing up interior work. Cleaners are on s…"
click at [529, 284] on span "Add" at bounding box center [534, 282] width 21 height 17
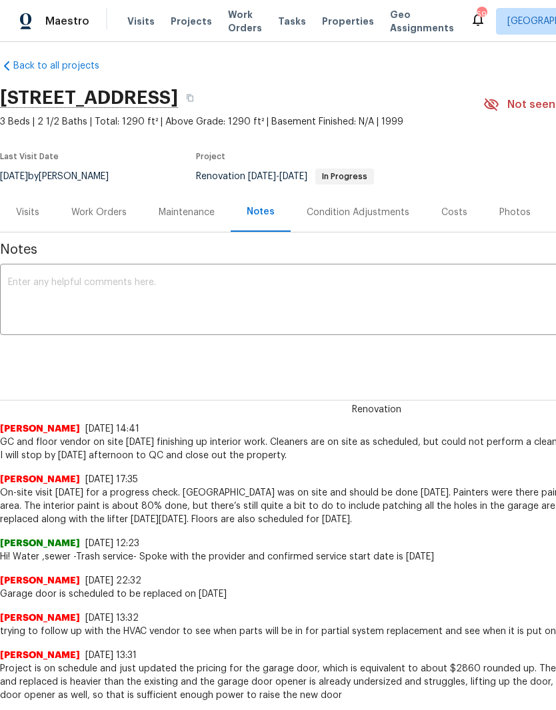
scroll to position [9, 0]
click at [95, 214] on div "Work Orders" at bounding box center [98, 212] width 55 height 13
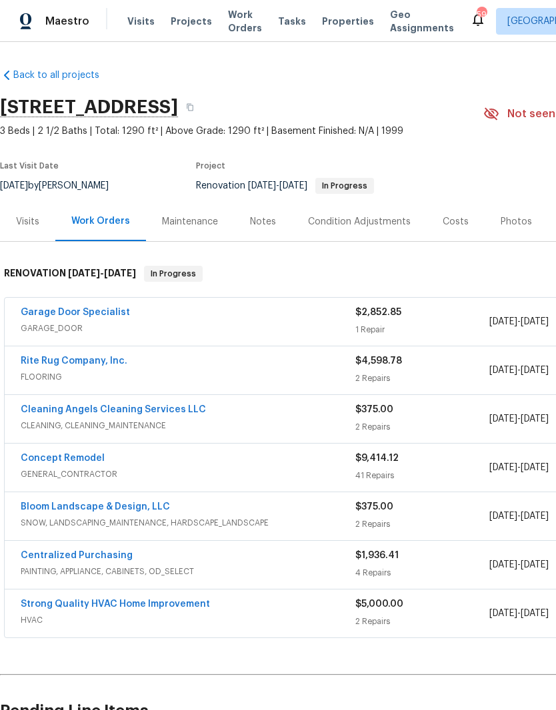
click at [261, 218] on div "Notes" at bounding box center [263, 221] width 26 height 13
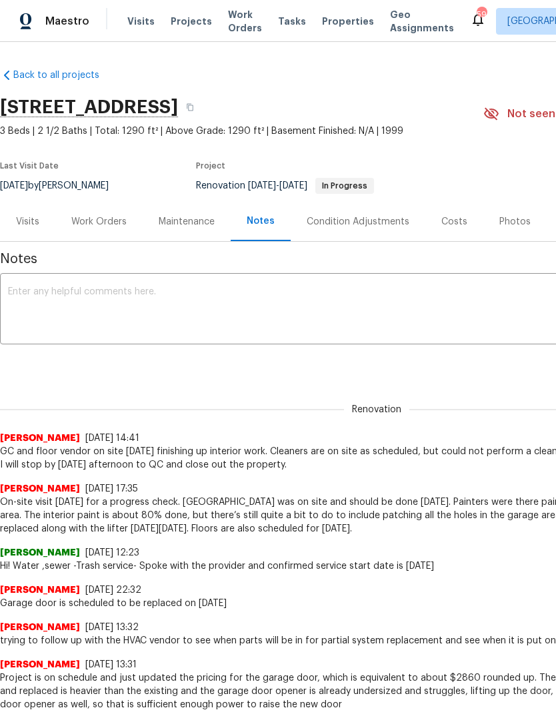
click at [100, 218] on div "Work Orders" at bounding box center [98, 221] width 55 height 13
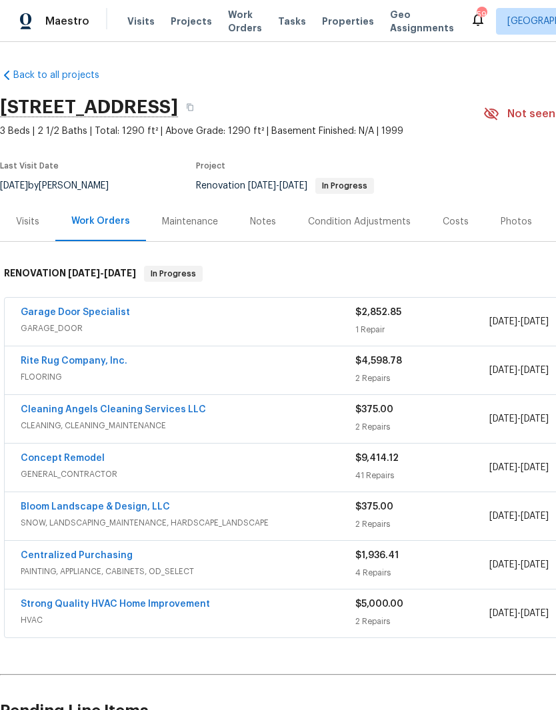
click at [45, 462] on link "Concept Remodel" at bounding box center [63, 458] width 84 height 9
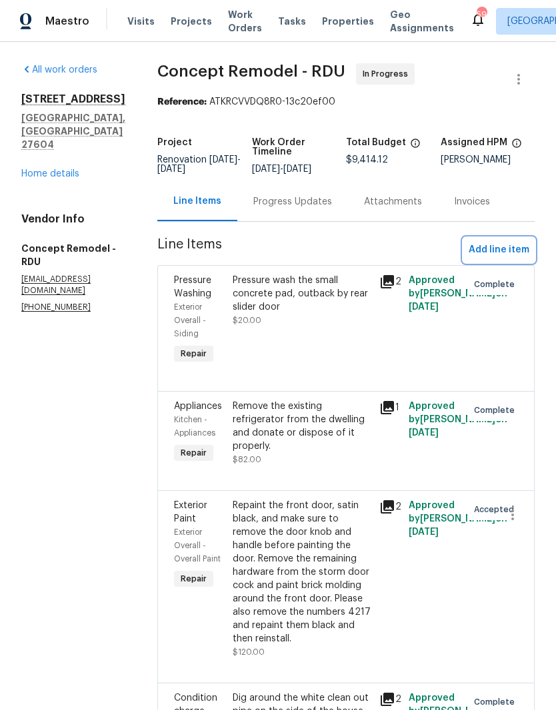
click at [497, 243] on span "Add line item" at bounding box center [498, 250] width 61 height 17
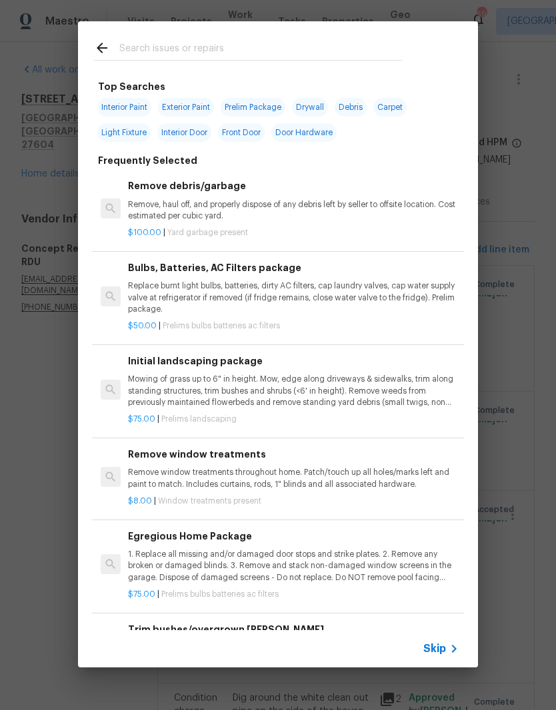
click at [156, 40] on input "text" at bounding box center [260, 50] width 282 height 20
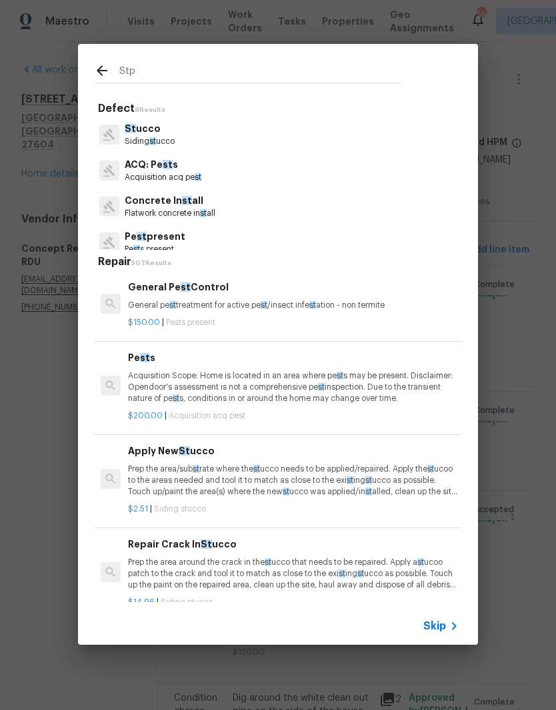
type input "Stpp"
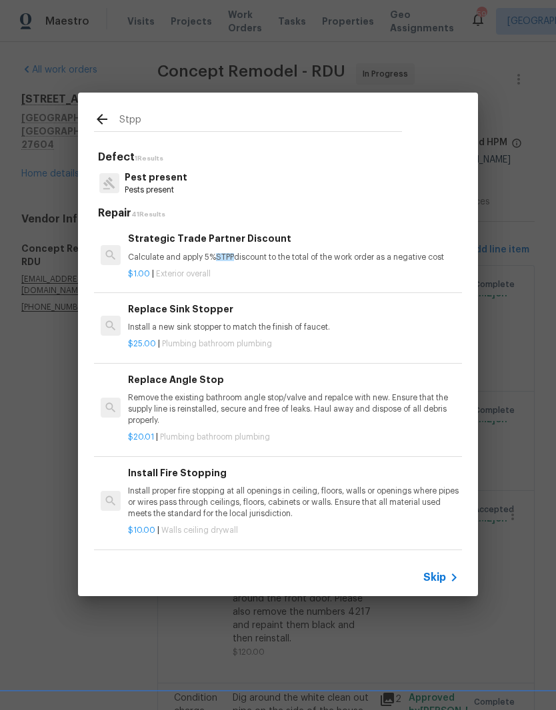
click at [151, 254] on p "Calculate and apply 5% STPP discount to the total of the work order as a negati…" at bounding box center [293, 257] width 330 height 11
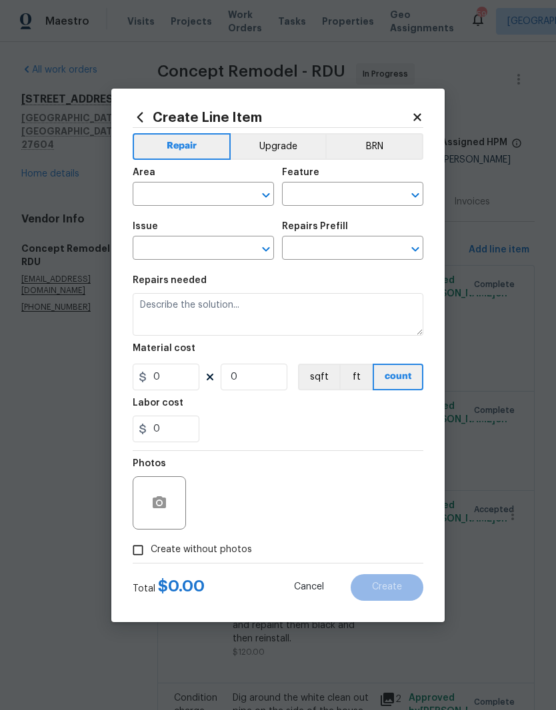
type input "Overall Exterior"
type input "Strategic Trade Partner Discount $1.00"
type textarea "Calculate and apply 5% STPP discount to the total of the work order as a negati…"
type input "1"
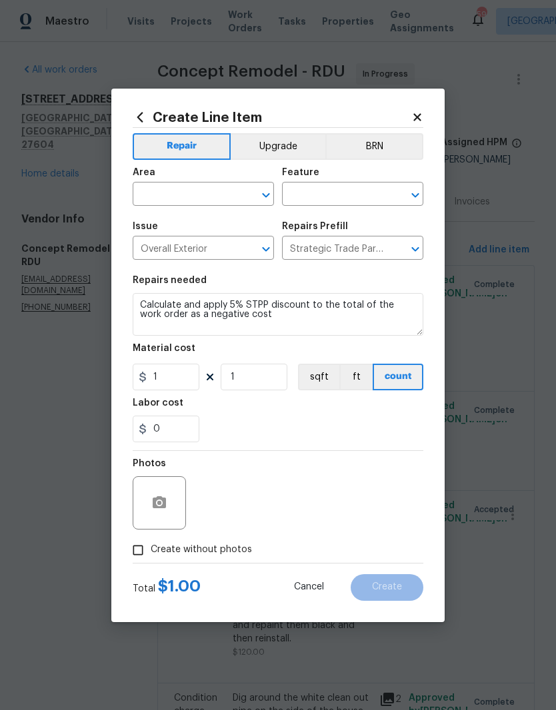
click at [182, 196] on input "text" at bounding box center [185, 195] width 104 height 21
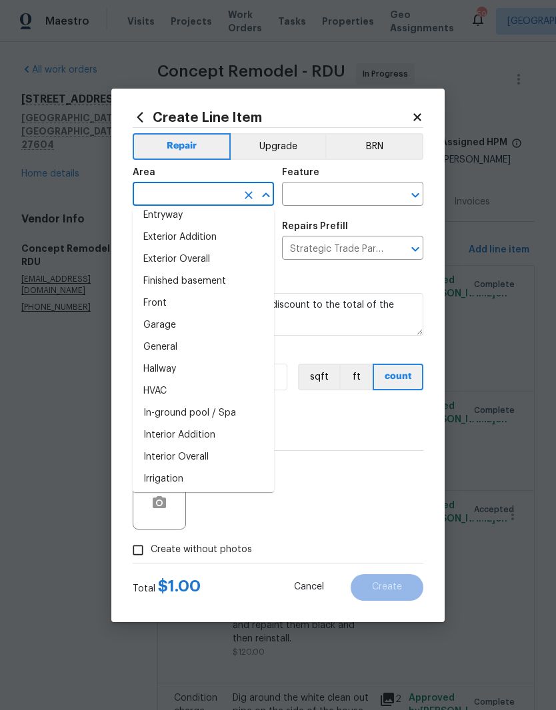
scroll to position [320, 0]
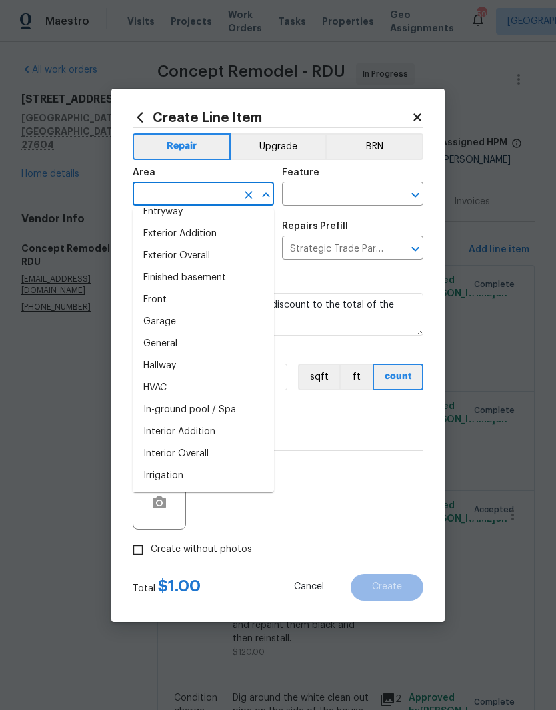
click at [149, 346] on li "General" at bounding box center [203, 344] width 141 height 22
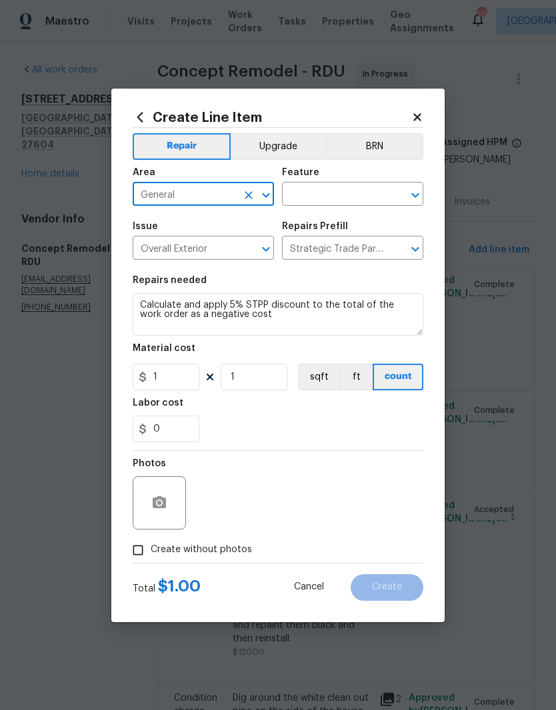
type input "General"
click at [349, 194] on input "text" at bounding box center [334, 195] width 104 height 21
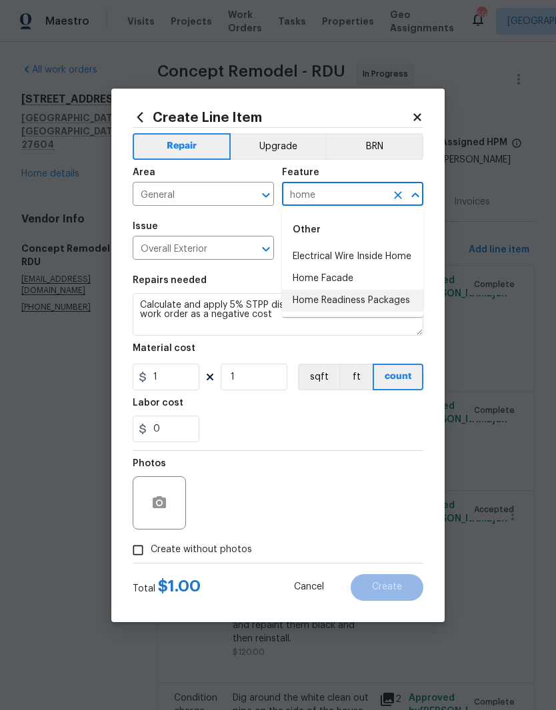
click at [380, 300] on li "Home Readiness Packages" at bounding box center [352, 301] width 141 height 22
type input "Home Readiness Packages"
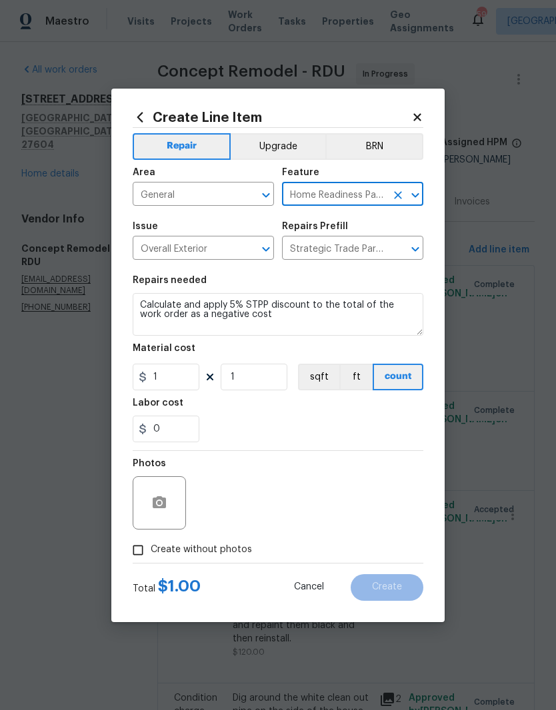
click at [382, 420] on div "0" at bounding box center [278, 429] width 290 height 27
click at [139, 547] on input "Create without photos" at bounding box center [137, 550] width 25 height 25
checkbox input "true"
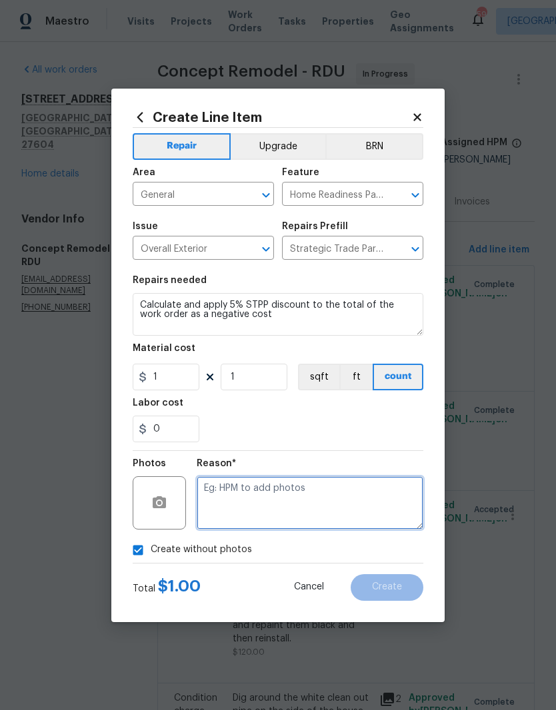
click at [208, 516] on textarea at bounding box center [309, 502] width 226 height 53
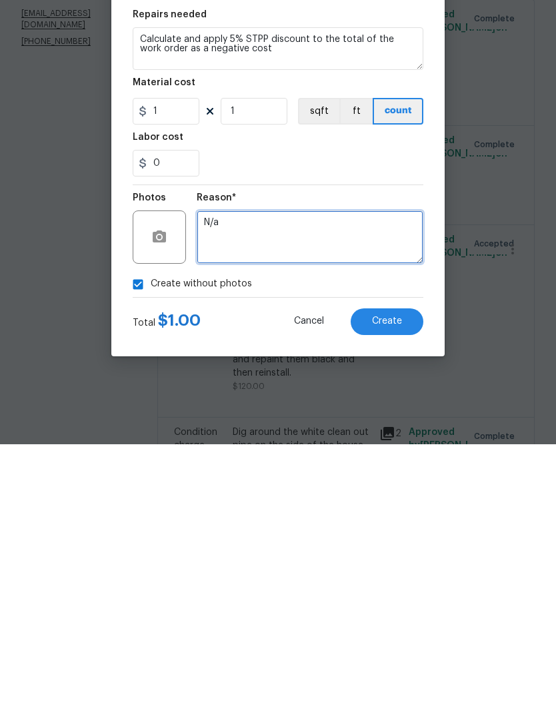
type textarea "N/a"
click at [392, 582] on span "Create" at bounding box center [387, 587] width 30 height 10
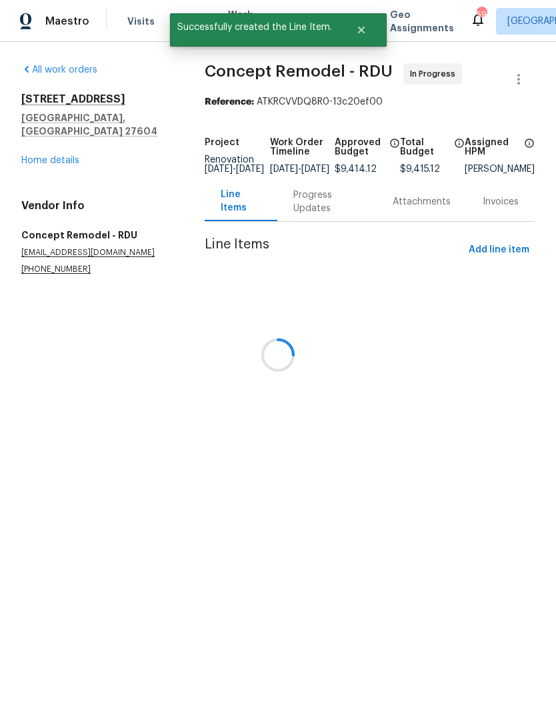
scroll to position [0, 0]
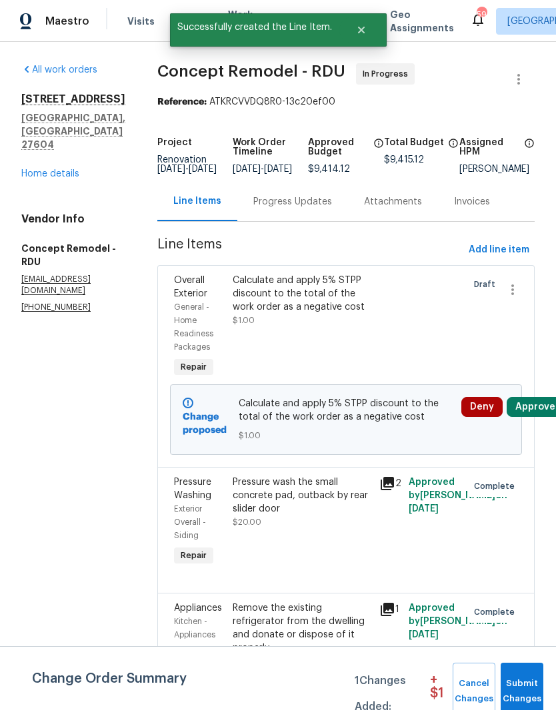
click at [534, 417] on button "Approve" at bounding box center [534, 407] width 57 height 20
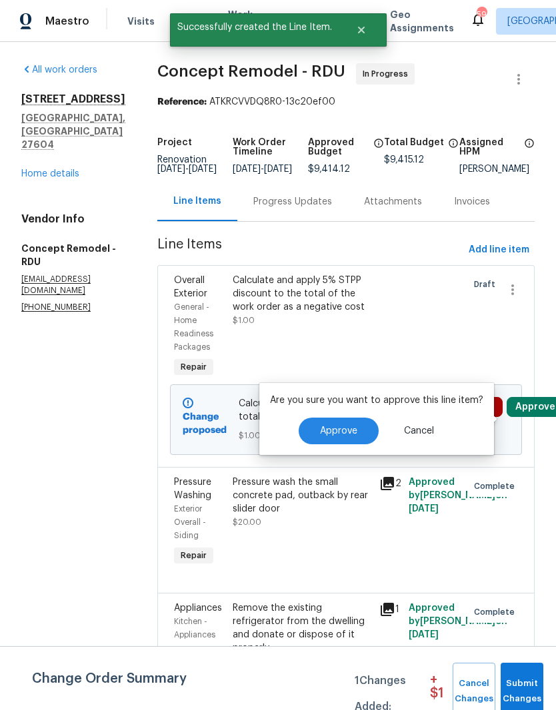
click at [350, 430] on span "Approve" at bounding box center [338, 431] width 37 height 10
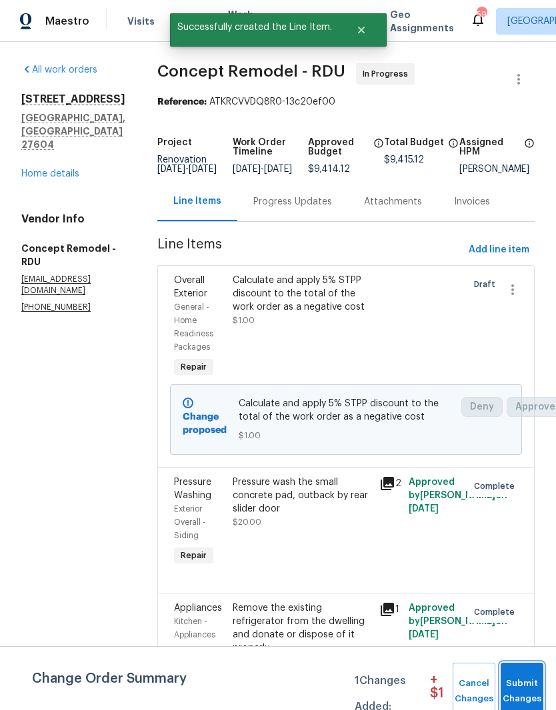
click at [527, 676] on button "Submit Changes" at bounding box center [521, 691] width 43 height 57
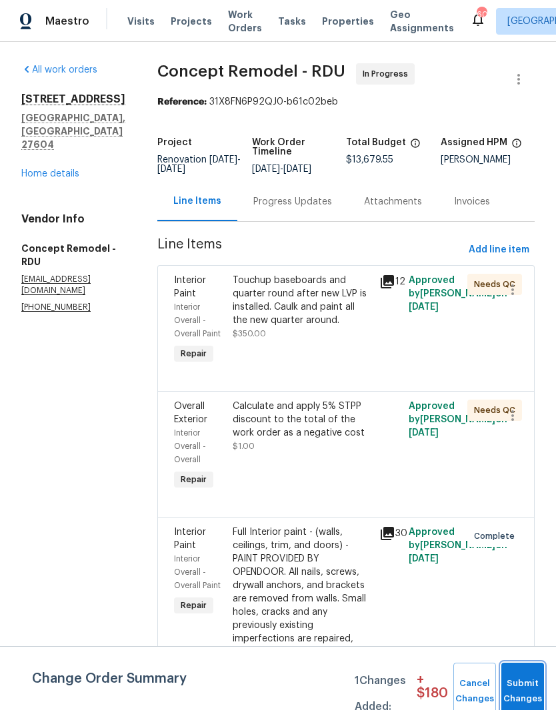
click at [514, 684] on button "Submit Changes" at bounding box center [522, 691] width 43 height 57
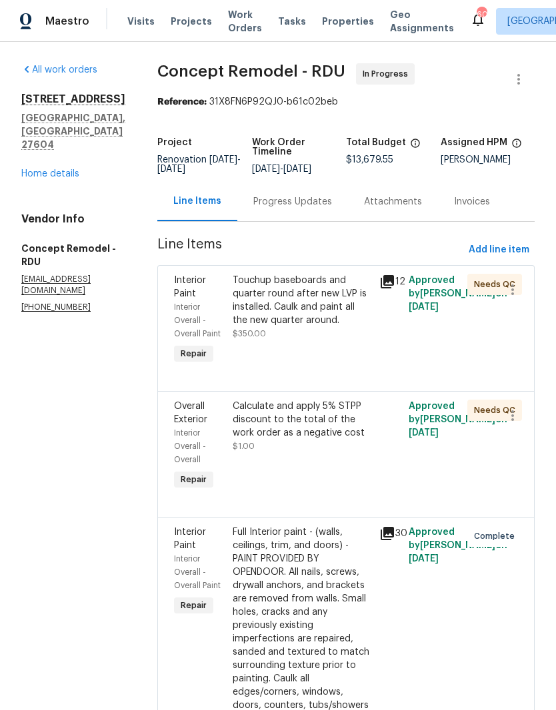
click at [232, 334] on span "$350.00" at bounding box center [248, 334] width 33 height 8
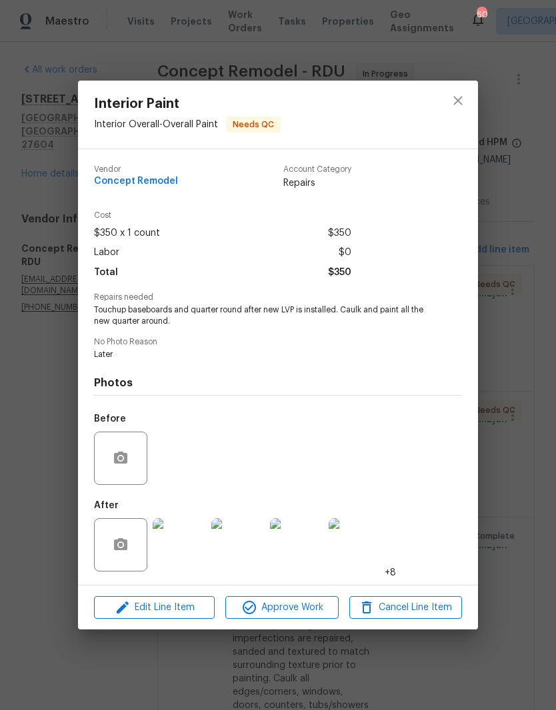
click at [178, 552] on img at bounding box center [179, 544] width 53 height 53
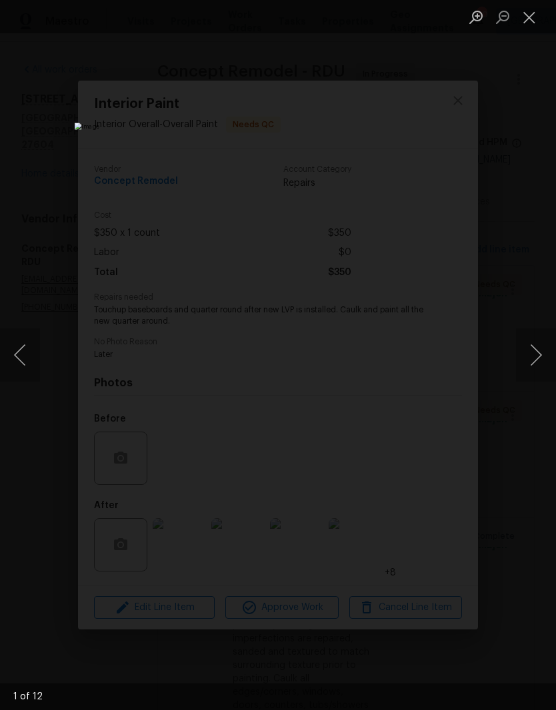
click at [533, 364] on button "Next image" at bounding box center [536, 354] width 40 height 53
click at [536, 356] on button "Next image" at bounding box center [536, 354] width 40 height 53
click at [533, 358] on button "Next image" at bounding box center [536, 354] width 40 height 53
click at [530, 360] on button "Next image" at bounding box center [536, 354] width 40 height 53
click at [531, 363] on button "Next image" at bounding box center [536, 354] width 40 height 53
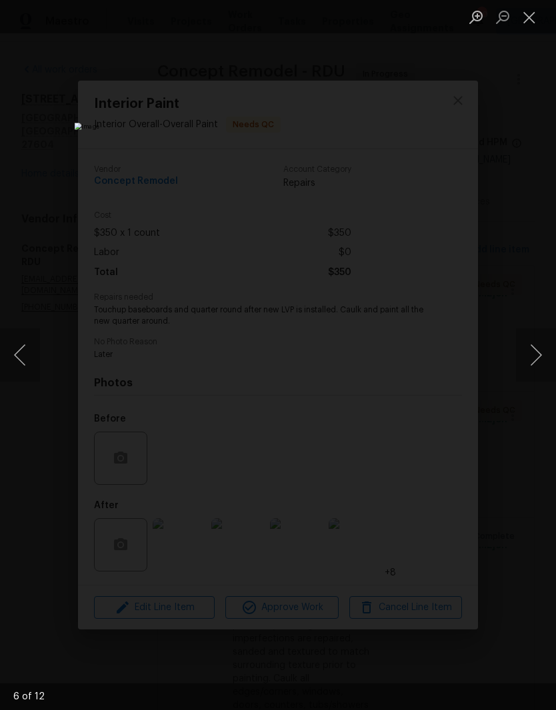
click at [533, 363] on button "Next image" at bounding box center [536, 354] width 40 height 53
click at [532, 362] on button "Next image" at bounding box center [536, 354] width 40 height 53
click at [530, 362] on button "Next image" at bounding box center [536, 354] width 40 height 53
click at [534, 15] on button "Close lightbox" at bounding box center [529, 16] width 27 height 23
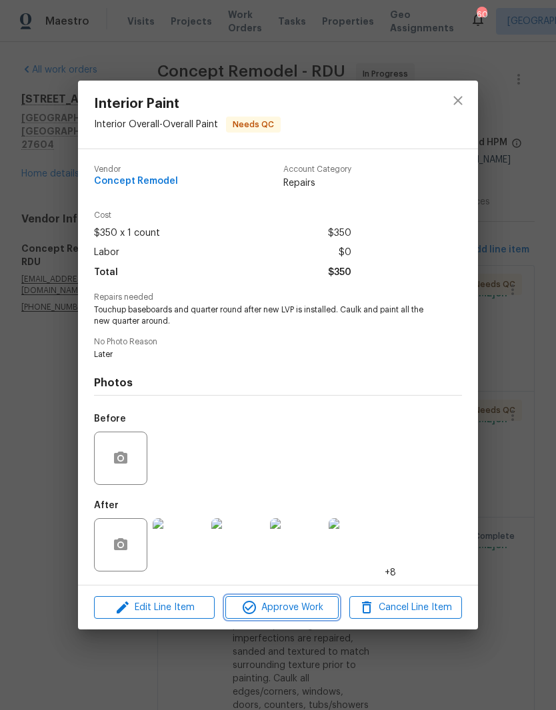
click at [296, 619] on button "Approve Work" at bounding box center [281, 607] width 113 height 23
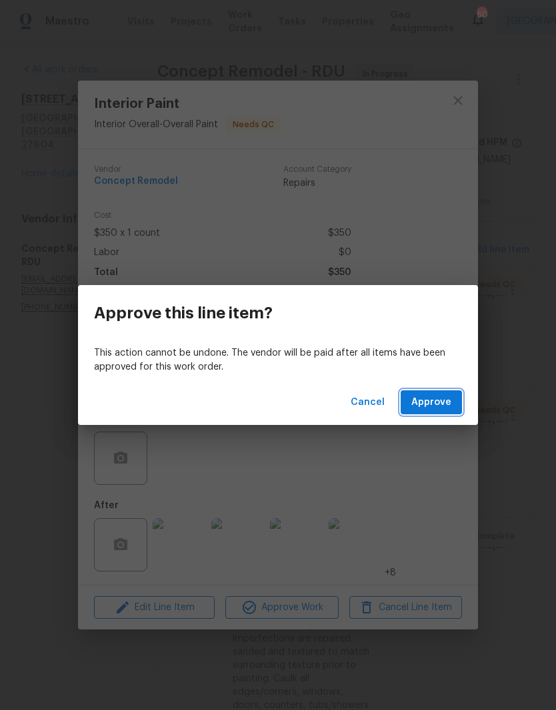
click at [440, 410] on span "Approve" at bounding box center [431, 402] width 40 height 17
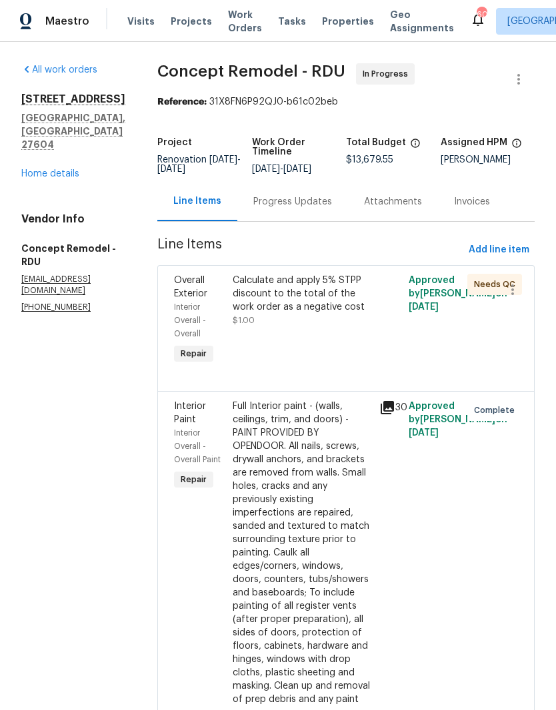
click at [36, 179] on link "Home details" at bounding box center [50, 173] width 58 height 9
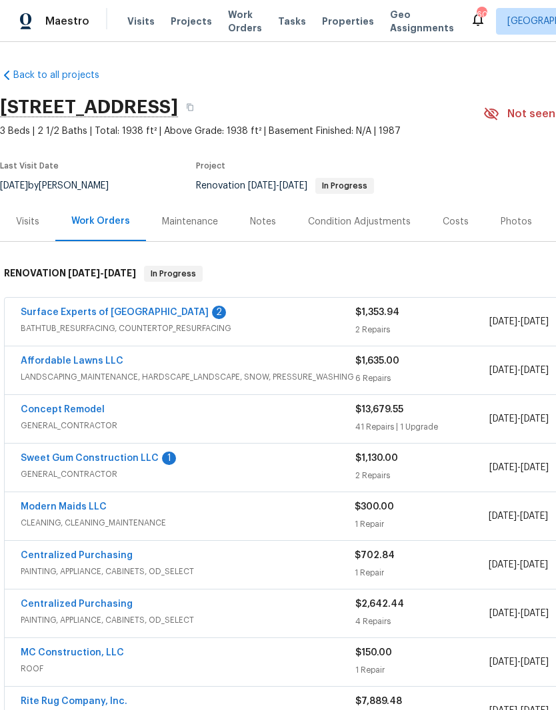
click at [75, 310] on link "Surface Experts of North Raleigh" at bounding box center [115, 312] width 188 height 9
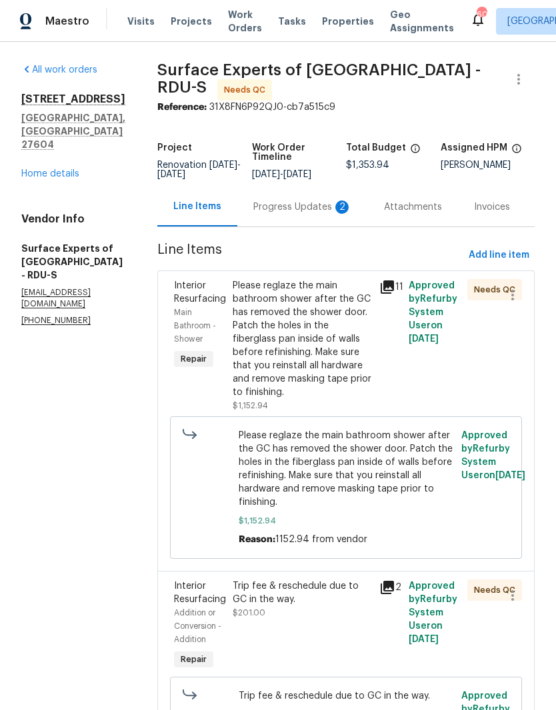
click at [328, 358] on div "Please reglaze the main bathroom shower after the GC has removed the shower doo…" at bounding box center [301, 339] width 139 height 120
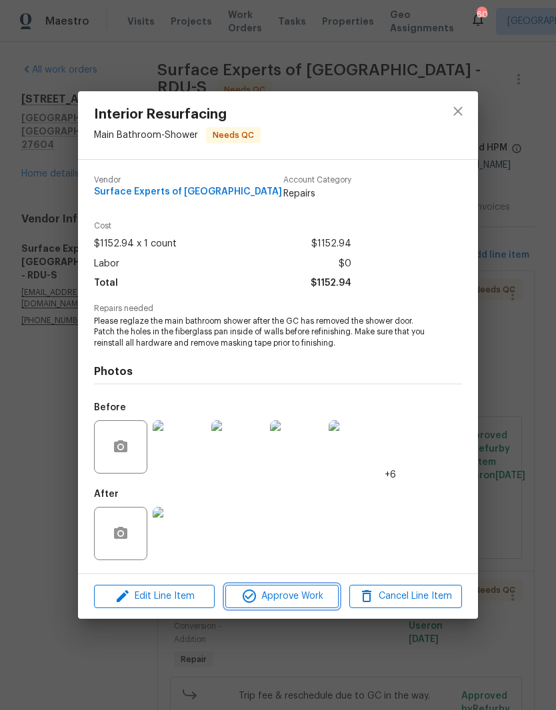
click at [325, 597] on span "Approve Work" at bounding box center [281, 596] width 105 height 17
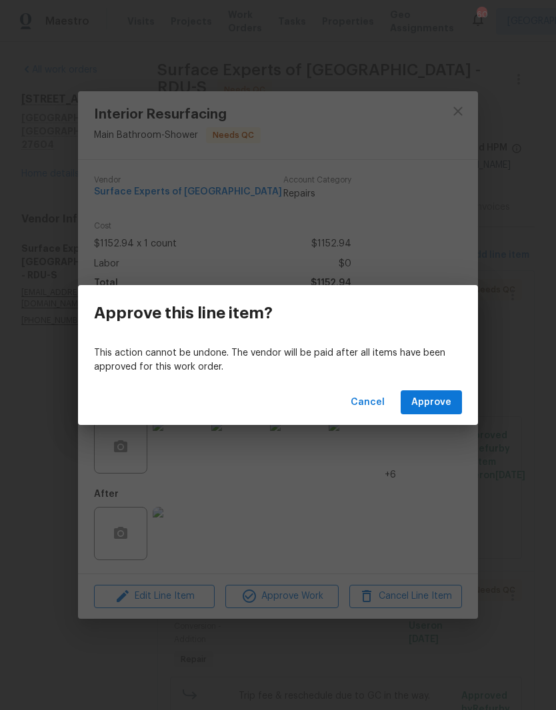
click at [433, 398] on span "Approve" at bounding box center [431, 402] width 40 height 17
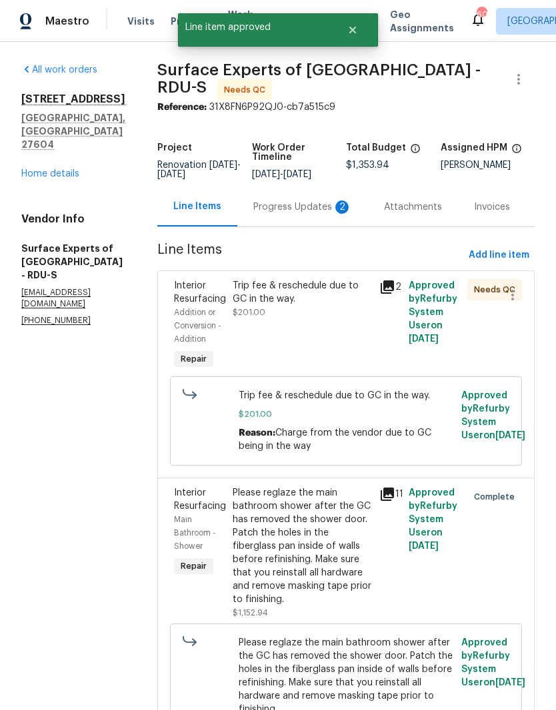
click at [344, 318] on div "Trip fee & reschedule due to GC in the way. $201.00" at bounding box center [301, 299] width 139 height 40
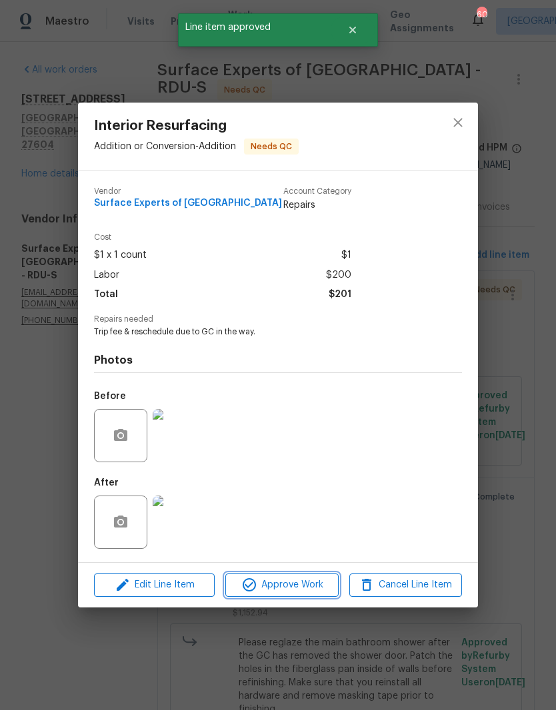
click at [312, 590] on span "Approve Work" at bounding box center [281, 585] width 105 height 17
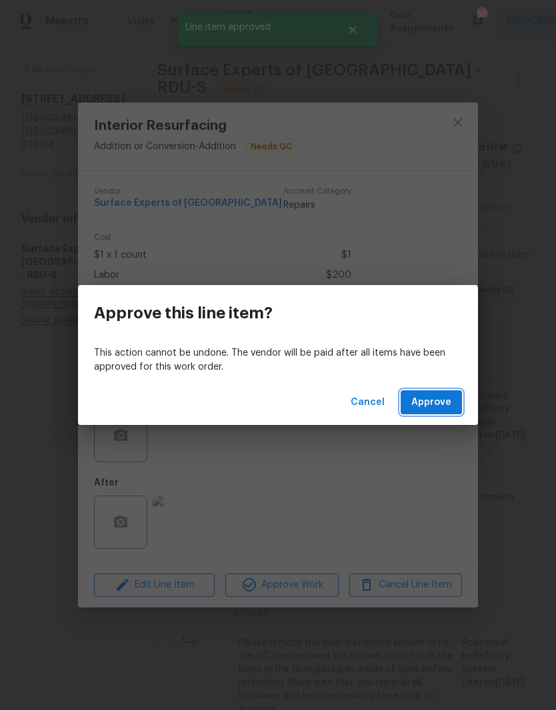
click at [428, 400] on span "Approve" at bounding box center [431, 402] width 40 height 17
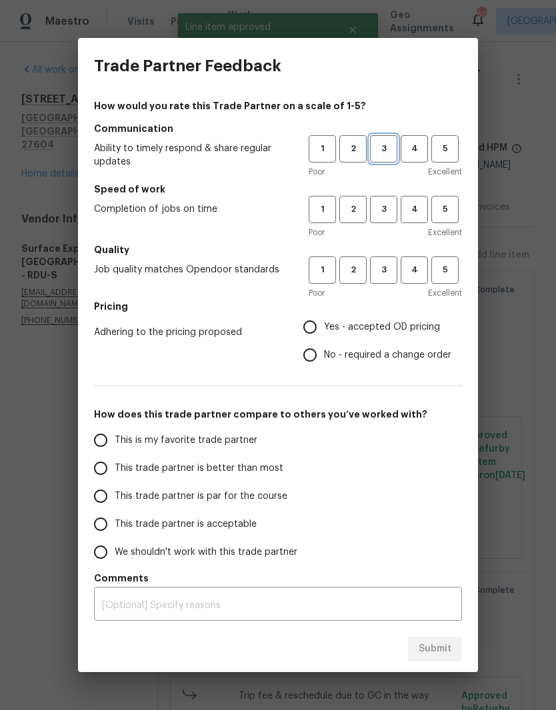
click at [392, 154] on span "3" at bounding box center [383, 148] width 25 height 15
click at [385, 197] on button "3" at bounding box center [383, 209] width 27 height 27
click at [391, 267] on span "3" at bounding box center [383, 269] width 25 height 15
click at [382, 324] on span "Yes - accepted OD pricing" at bounding box center [382, 327] width 116 height 14
click at [324, 324] on input "Yes - accepted OD pricing" at bounding box center [310, 327] width 28 height 28
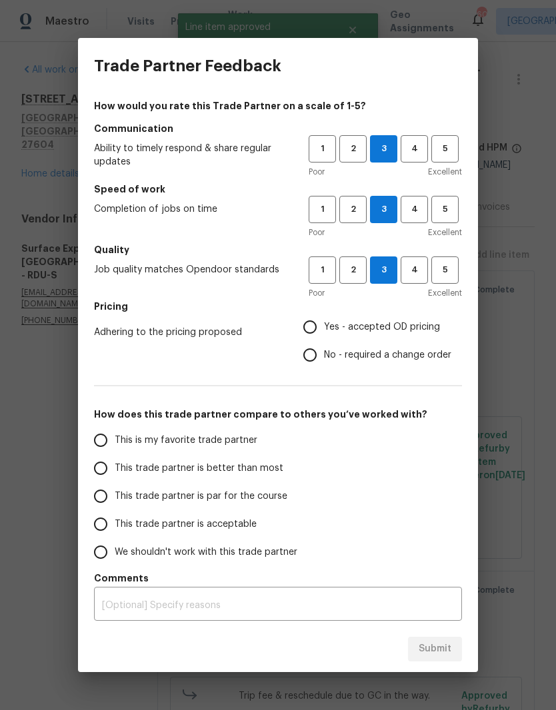
radio input "true"
click at [95, 494] on input "This trade partner is par for the course" at bounding box center [101, 496] width 28 height 28
click at [437, 652] on span "Submit" at bounding box center [434, 649] width 33 height 17
radio input "true"
radio input "false"
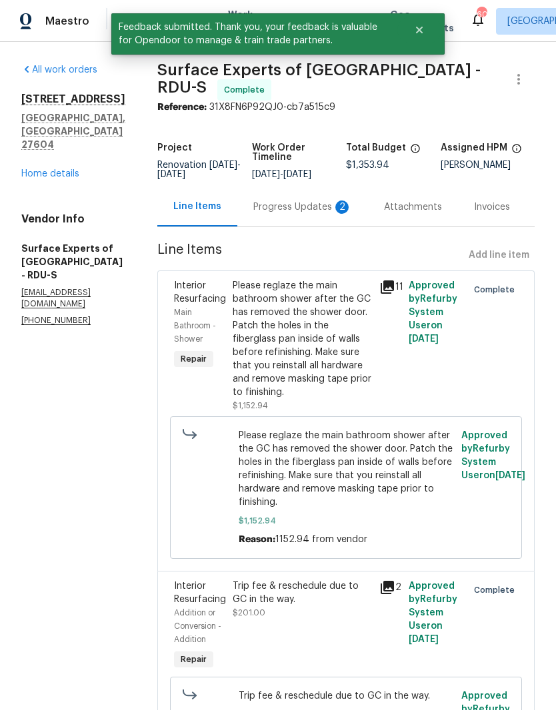
click at [316, 214] on div "Progress Updates 2" at bounding box center [302, 206] width 99 height 13
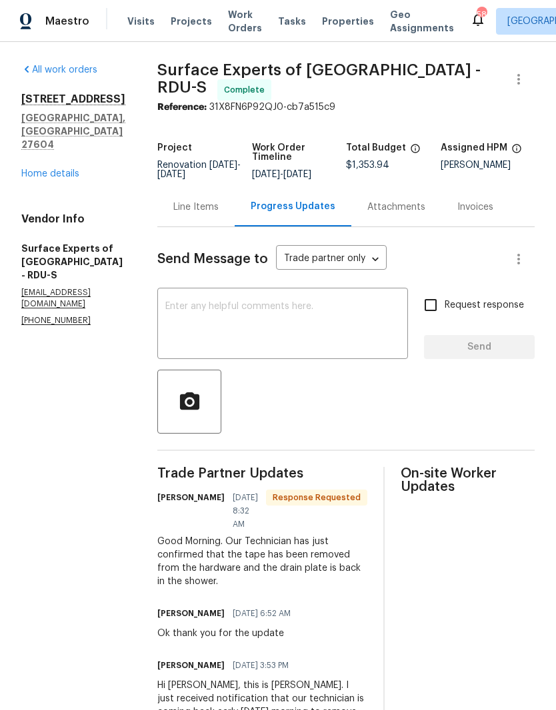
click at [354, 326] on textarea at bounding box center [282, 325] width 234 height 47
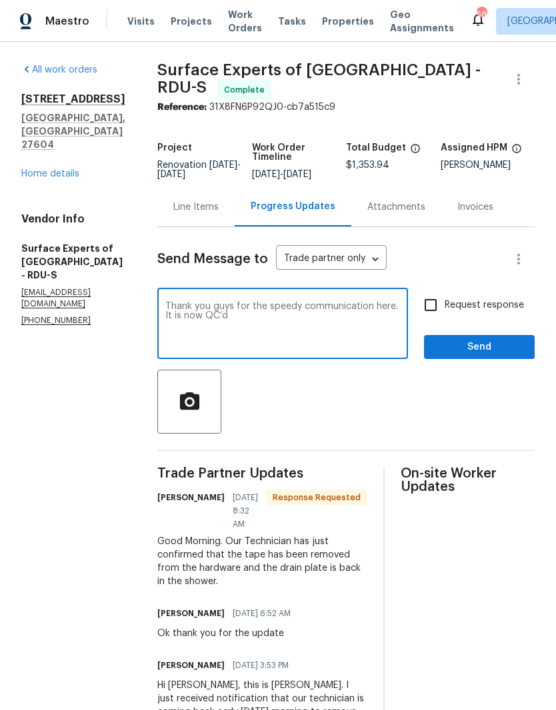
type textarea "Thank you guys for the speedy communication here. It is now QC’d"
click at [463, 348] on span "Send" at bounding box center [478, 347] width 89 height 17
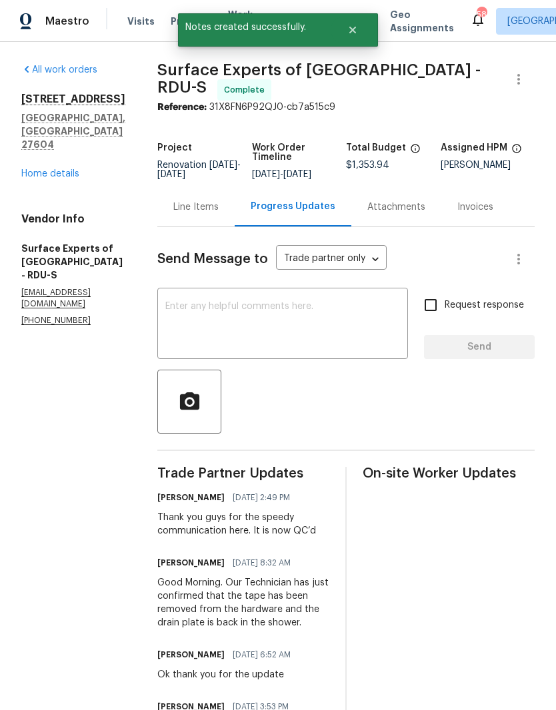
click at [43, 169] on link "Home details" at bounding box center [50, 173] width 58 height 9
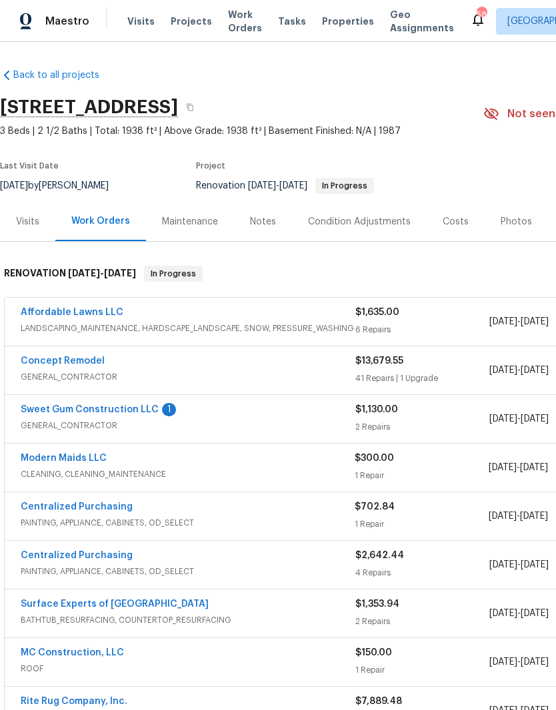
click at [110, 412] on link "Sweet Gum Construction LLC" at bounding box center [90, 409] width 138 height 9
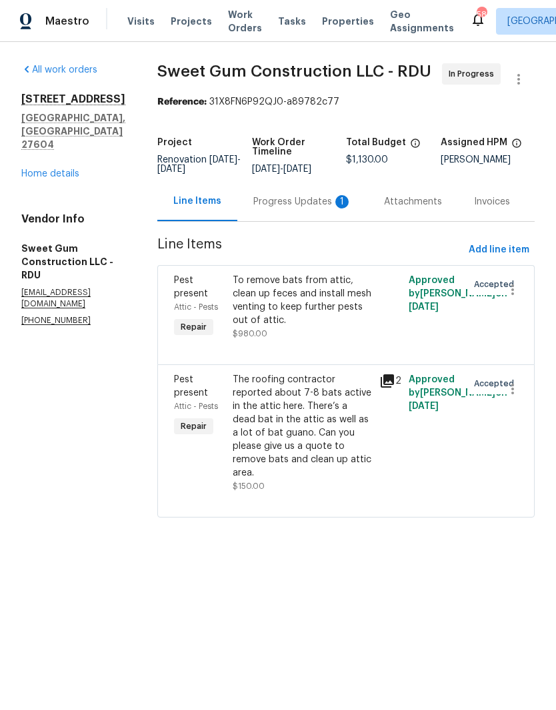
click at [308, 208] on div "Progress Updates 1" at bounding box center [302, 201] width 99 height 13
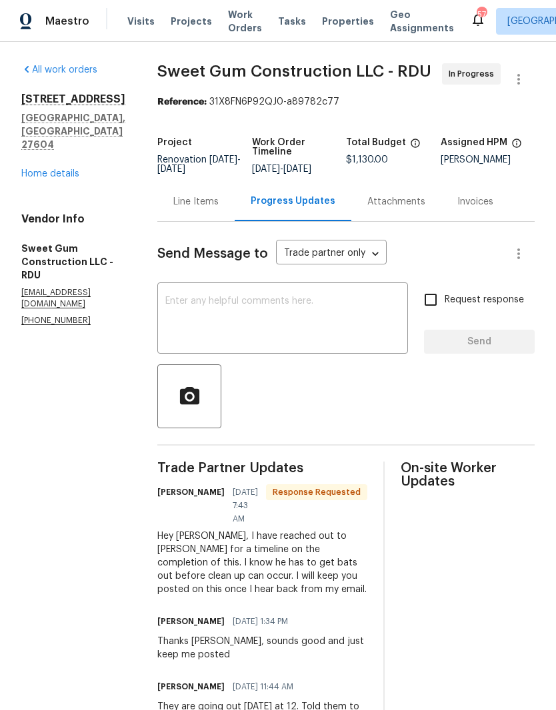
click at [316, 325] on textarea at bounding box center [282, 319] width 234 height 47
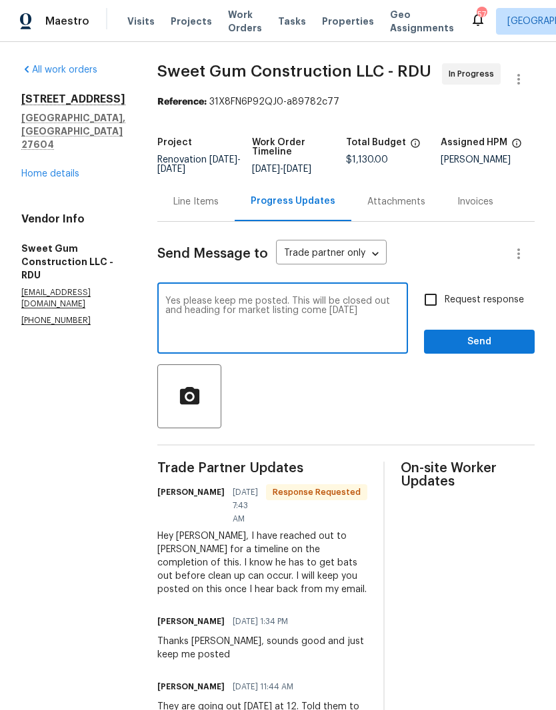
type textarea "Yes please keep me posted. This will be closed out and heading for market listi…"
click at [437, 314] on input "Request response" at bounding box center [430, 300] width 28 height 28
checkbox input "true"
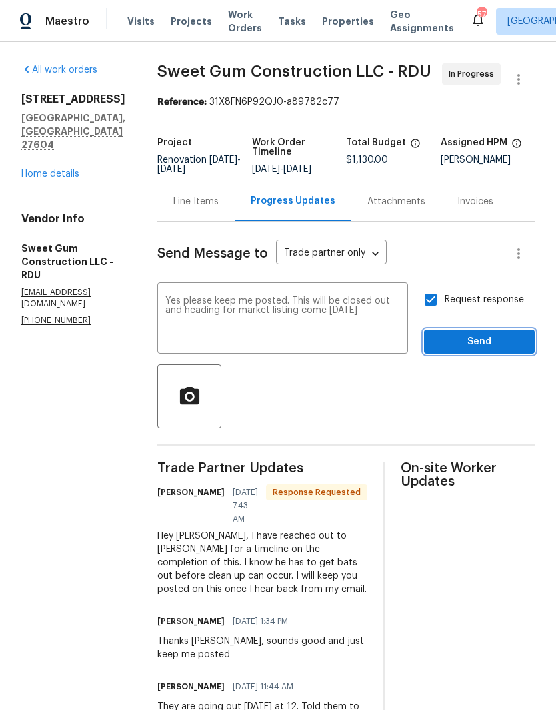
click at [470, 350] on span "Send" at bounding box center [478, 342] width 89 height 17
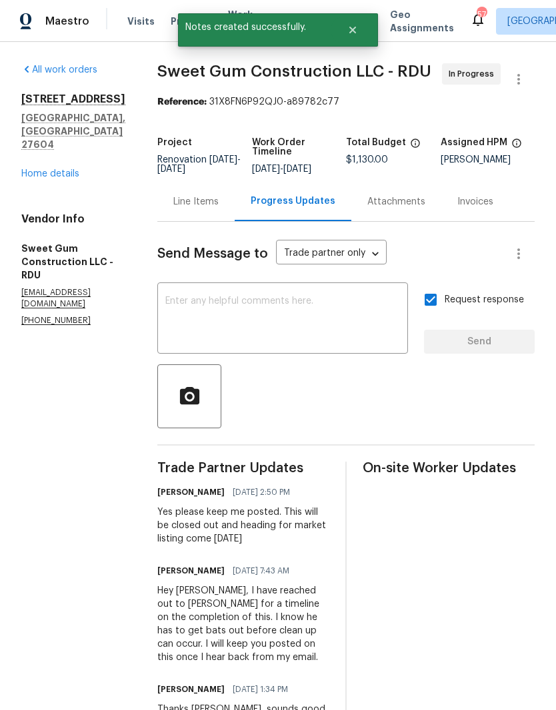
click at [39, 161] on div "All work orders 6009 River Landings Dr Raleigh, NC 27604 Home details Vendor In…" at bounding box center [73, 194] width 104 height 263
click at [40, 169] on link "Home details" at bounding box center [50, 173] width 58 height 9
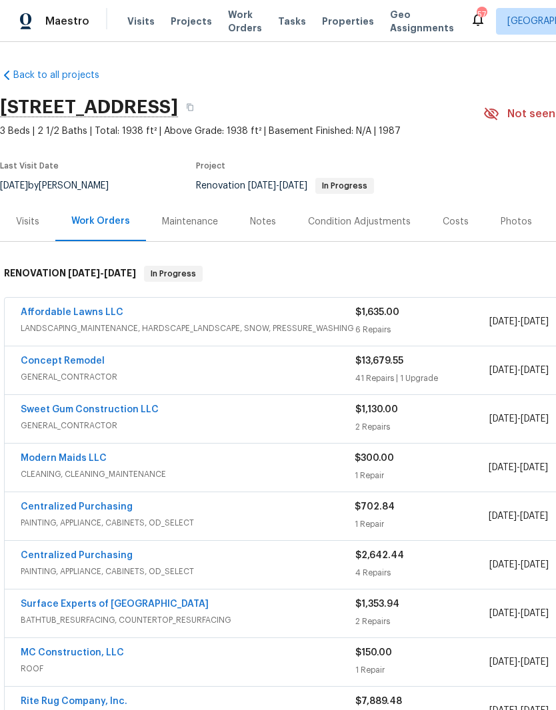
click at [55, 315] on link "Affordable Lawns LLC" at bounding box center [72, 312] width 103 height 9
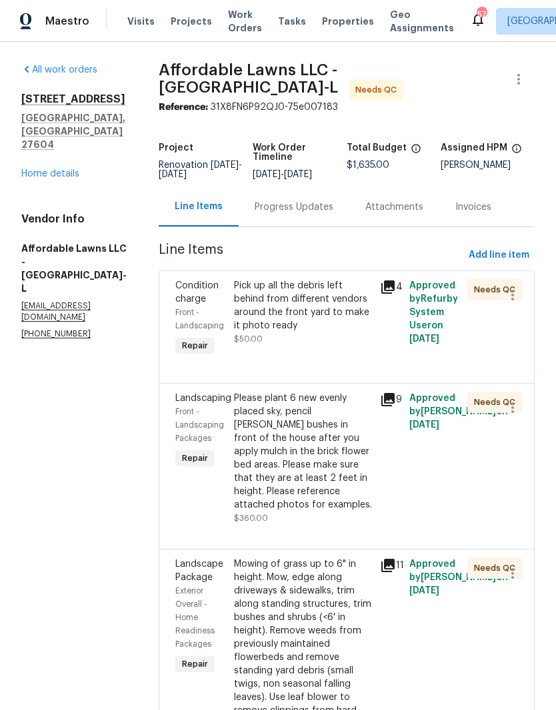
click at [320, 328] on div "Pick up all the debris left behind from different vendors around the front yard…" at bounding box center [303, 305] width 138 height 53
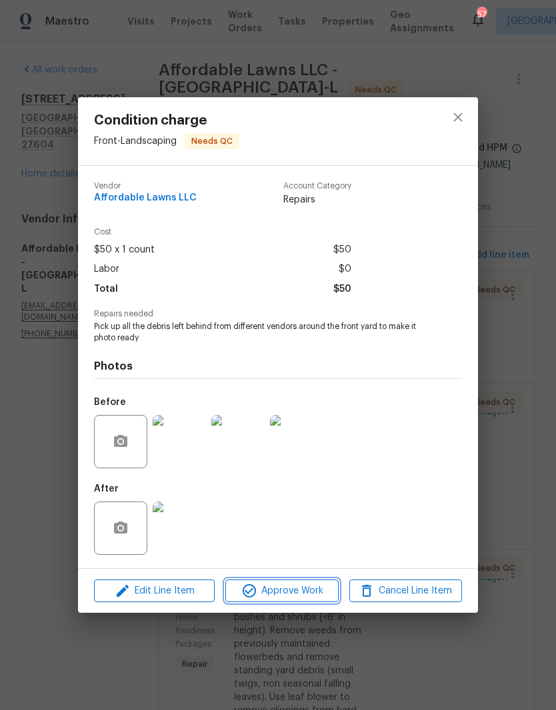
click at [318, 593] on span "Approve Work" at bounding box center [281, 591] width 105 height 17
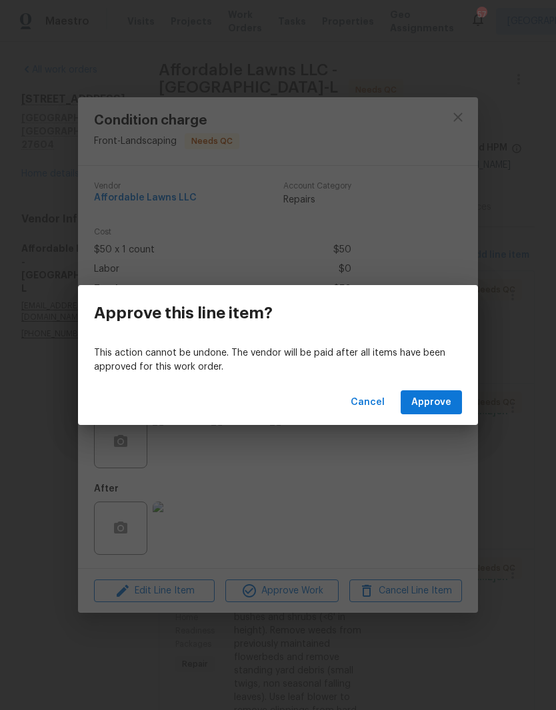
click at [445, 406] on span "Approve" at bounding box center [431, 402] width 40 height 17
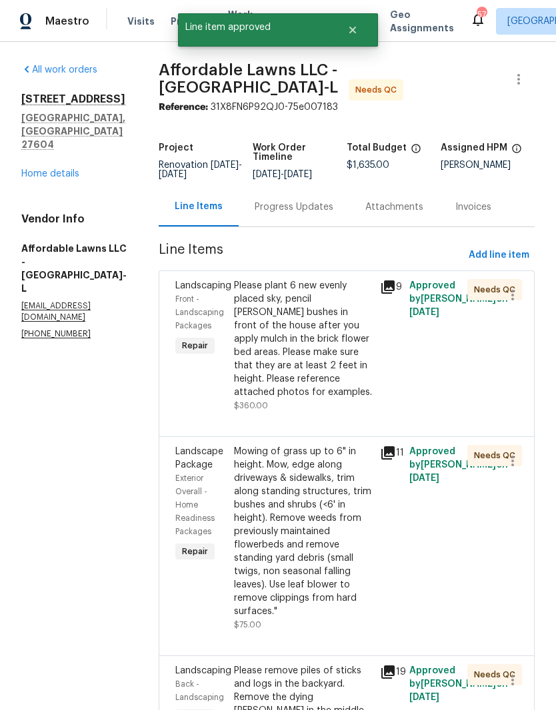
click at [326, 360] on div "Please plant 6 new evenly placed sky, pencil holly bushes in front of the house…" at bounding box center [303, 339] width 138 height 120
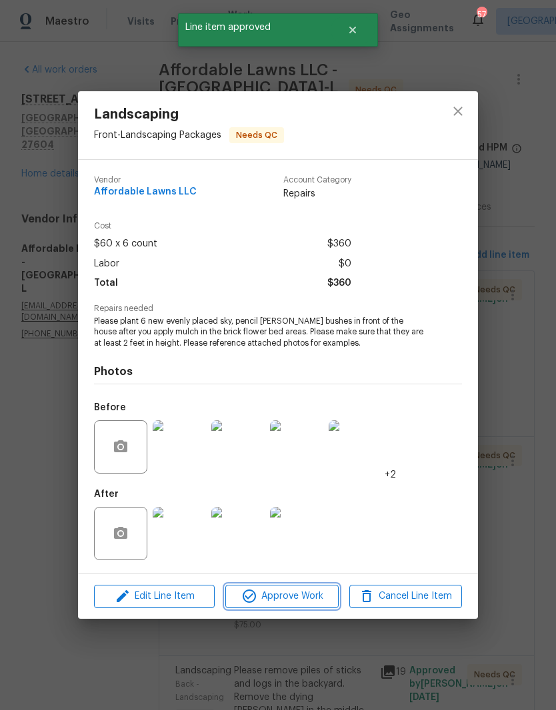
click at [312, 598] on span "Approve Work" at bounding box center [281, 596] width 105 height 17
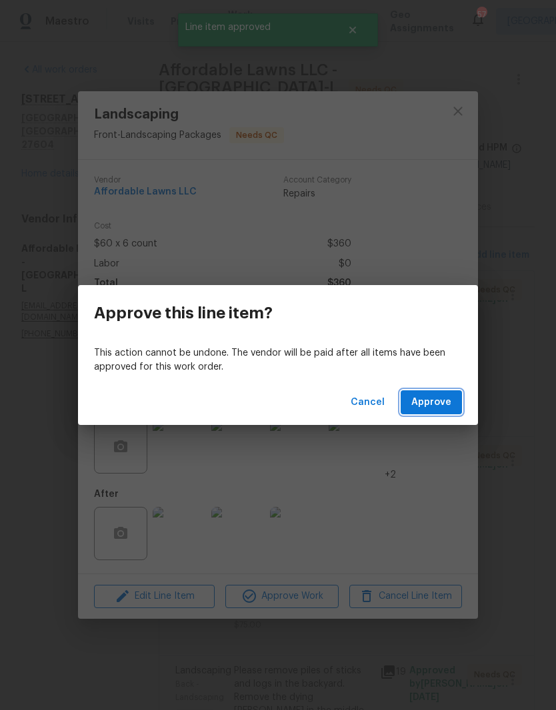
click at [428, 412] on button "Approve" at bounding box center [430, 402] width 61 height 25
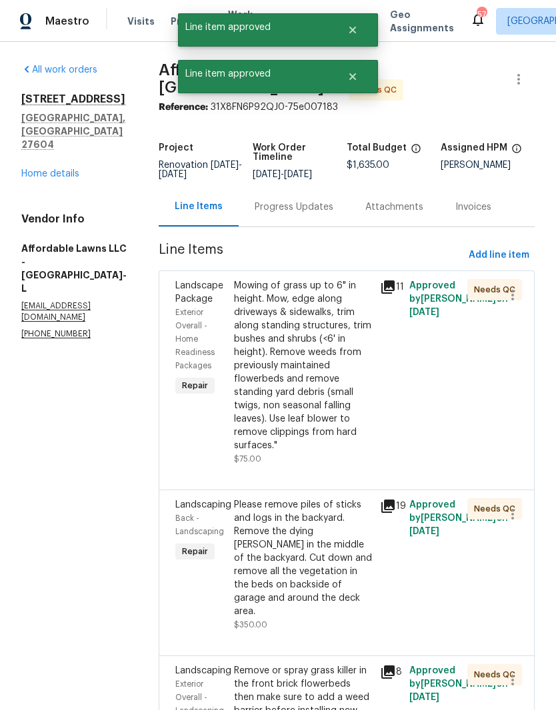
click at [330, 418] on div "Mowing of grass up to 6" in height. Mow, edge along driveways & sidewalks, trim…" at bounding box center [303, 365] width 138 height 173
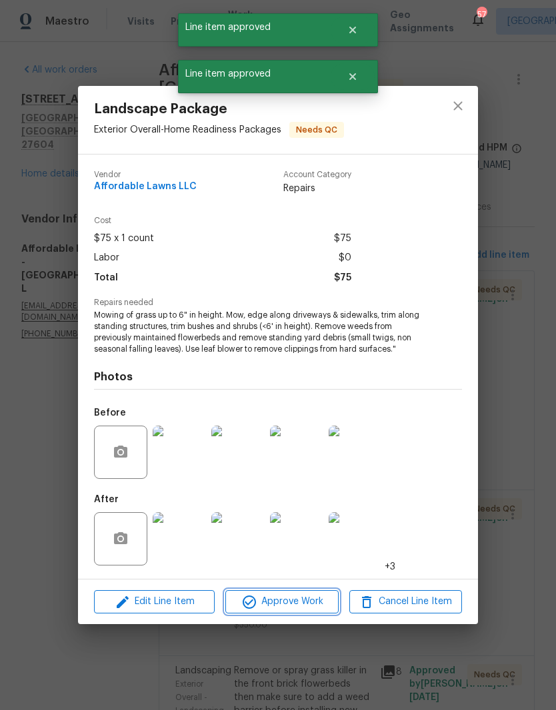
click at [316, 601] on span "Approve Work" at bounding box center [281, 601] width 105 height 17
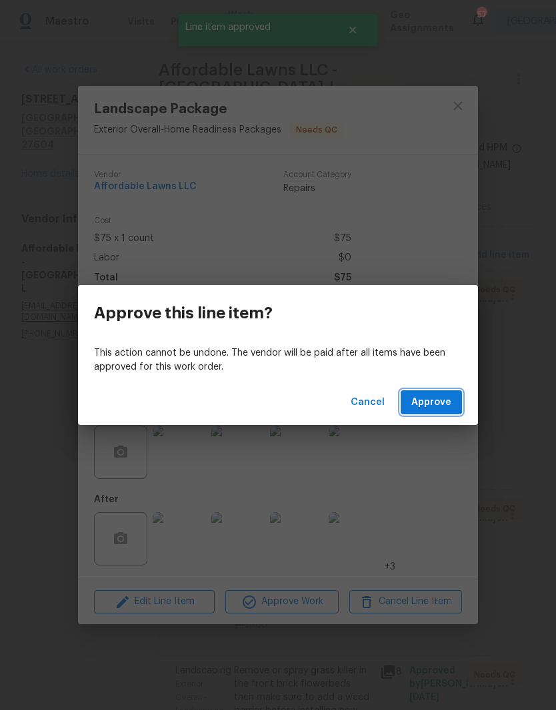
click at [428, 414] on button "Approve" at bounding box center [430, 402] width 61 height 25
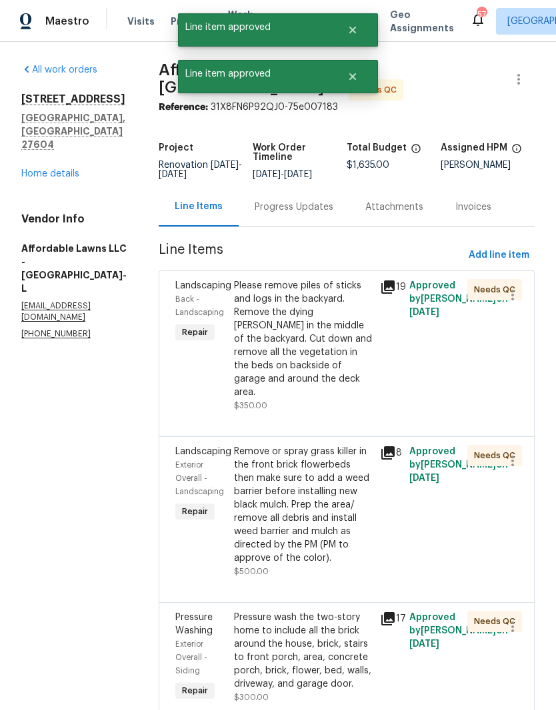
click at [344, 368] on div "Please remove piles of sticks and logs in the backyard. Remove the dying bush i…" at bounding box center [303, 339] width 138 height 120
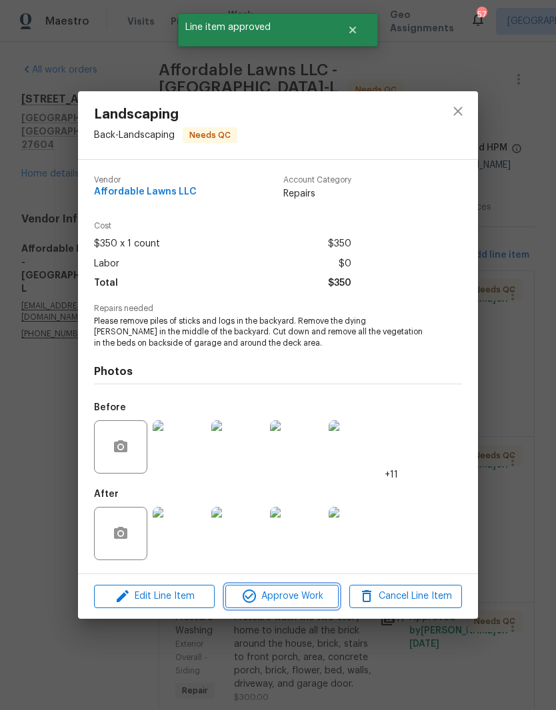
click at [316, 600] on span "Approve Work" at bounding box center [281, 596] width 105 height 17
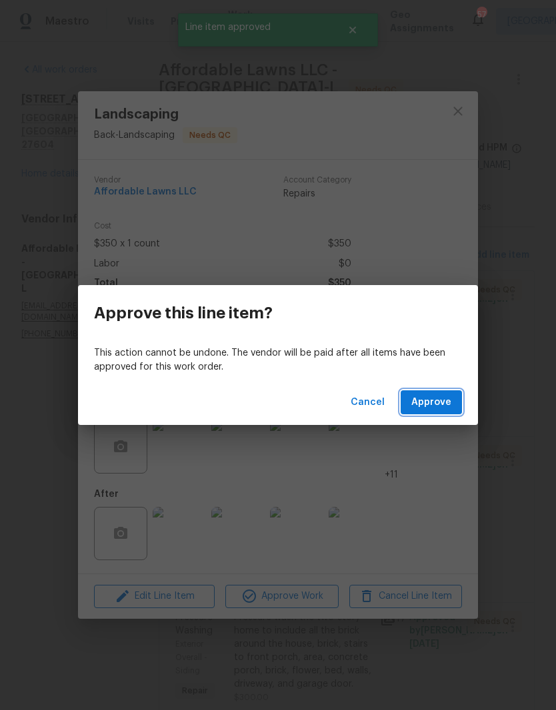
click at [440, 412] on button "Approve" at bounding box center [430, 402] width 61 height 25
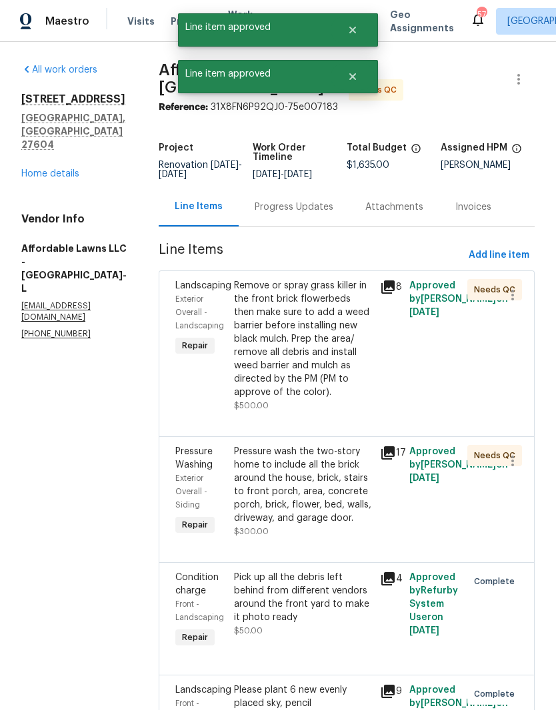
click at [338, 389] on div "Remove or spray grass killer in the front brick flowerbeds then make sure to ad…" at bounding box center [303, 339] width 138 height 120
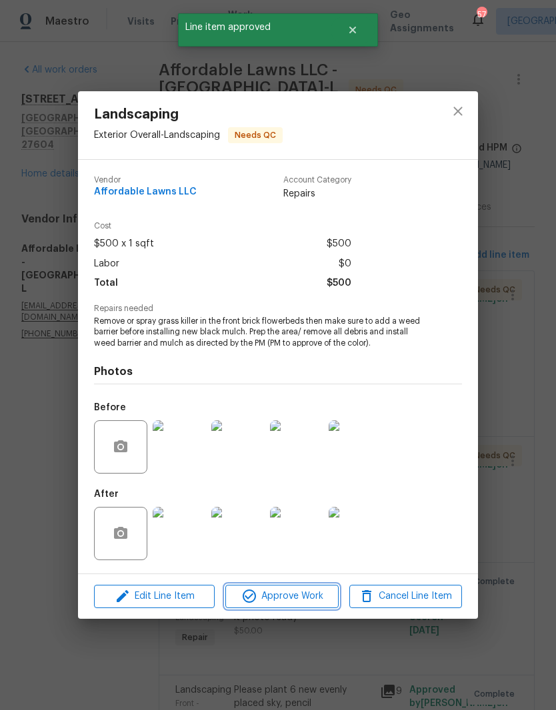
click at [312, 601] on span "Approve Work" at bounding box center [281, 596] width 105 height 17
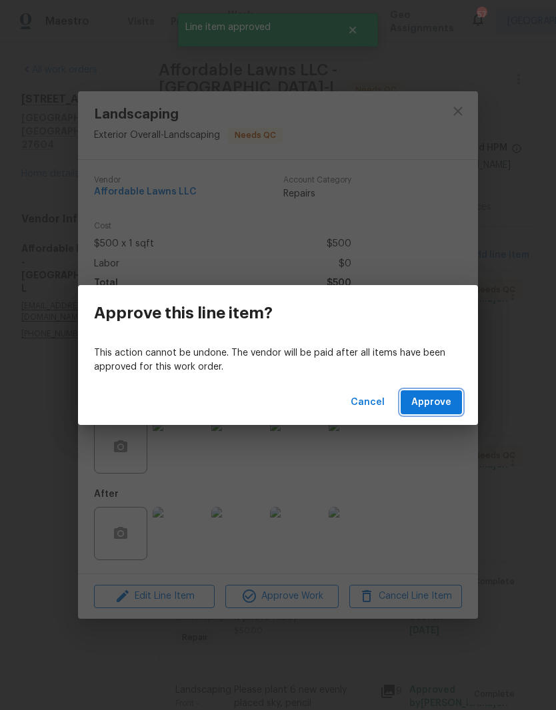
click at [440, 408] on span "Approve" at bounding box center [431, 402] width 40 height 17
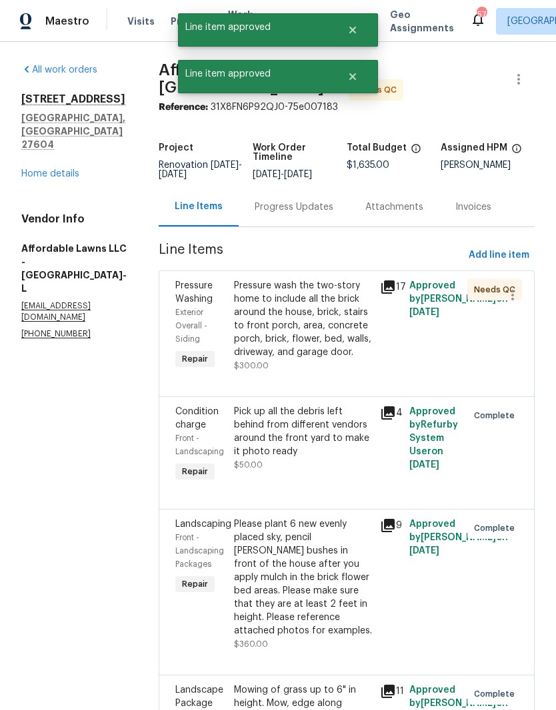
click at [344, 358] on div "Pressure wash the two-story home to include all the brick around the house, bri…" at bounding box center [303, 319] width 138 height 80
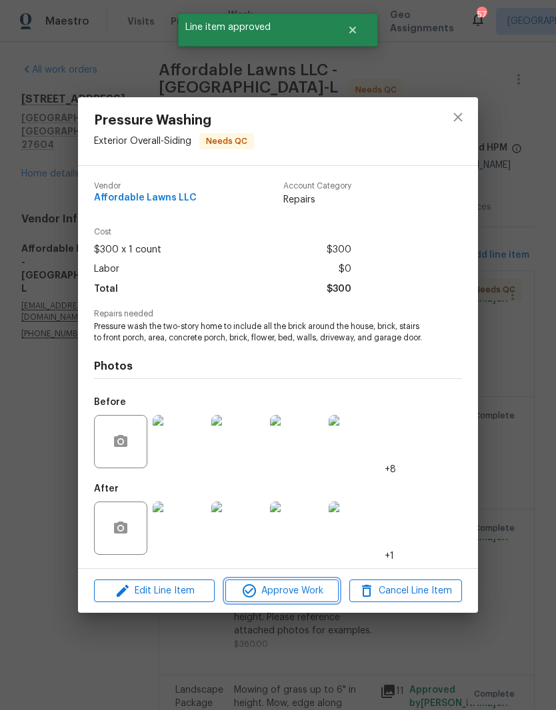
click at [311, 599] on span "Approve Work" at bounding box center [281, 591] width 105 height 17
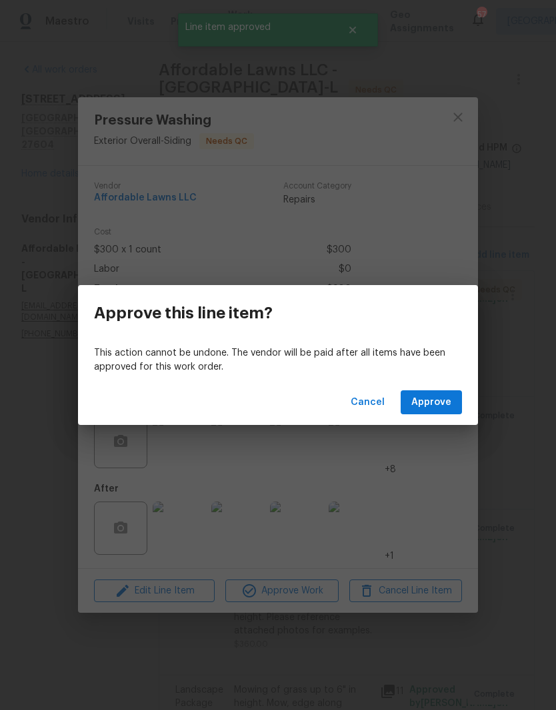
click at [427, 402] on span "Approve" at bounding box center [431, 402] width 40 height 17
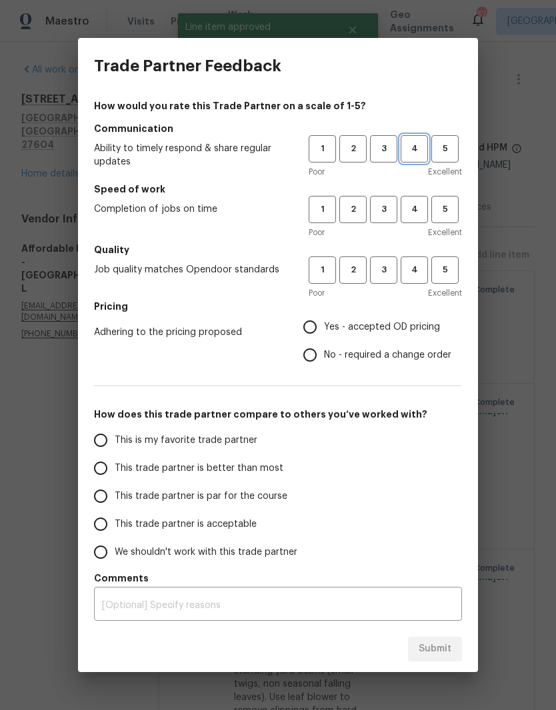
click at [409, 155] on span "4" at bounding box center [414, 148] width 25 height 15
click at [416, 208] on span "4" at bounding box center [414, 209] width 25 height 15
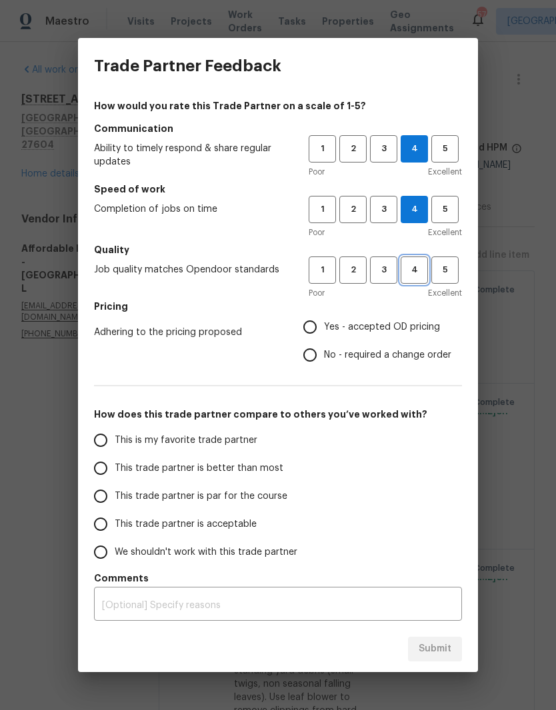
click at [415, 277] on span "4" at bounding box center [414, 269] width 25 height 15
click at [400, 313] on label "Yes - accepted OD pricing" at bounding box center [373, 327] width 155 height 28
click at [324, 313] on input "Yes - accepted OD pricing" at bounding box center [310, 327] width 28 height 28
radio input "true"
click at [352, 347] on label "No - required a change order" at bounding box center [373, 355] width 155 height 28
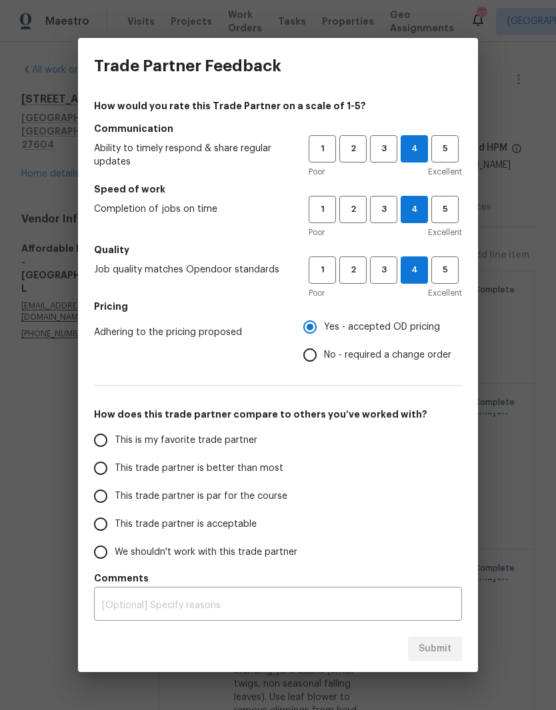
click at [324, 347] on input "No - required a change order" at bounding box center [310, 355] width 28 height 28
radio input "true"
click at [101, 498] on input "This trade partner is par for the course" at bounding box center [101, 496] width 28 height 28
radio input "false"
click at [103, 468] on input "This trade partner is better than most" at bounding box center [101, 468] width 28 height 28
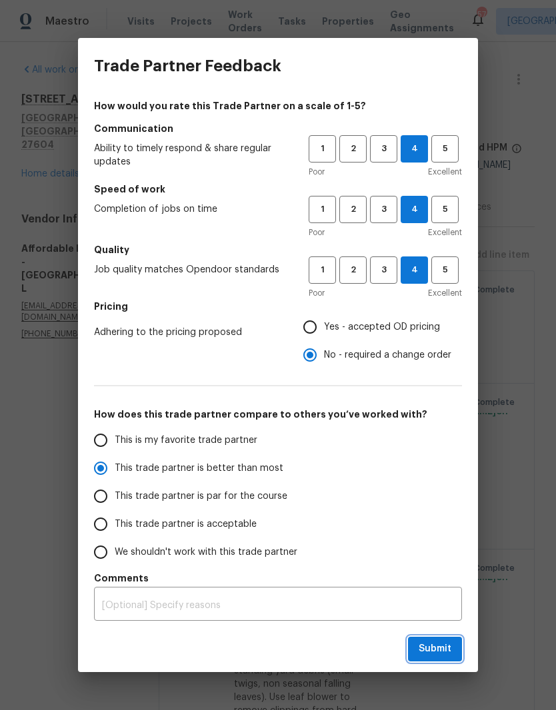
click at [437, 649] on span "Submit" at bounding box center [434, 649] width 33 height 17
radio input "true"
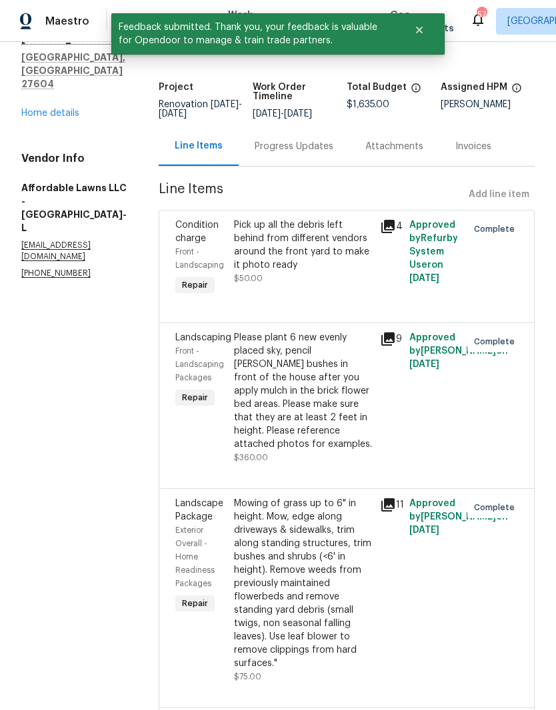
scroll to position [69, 0]
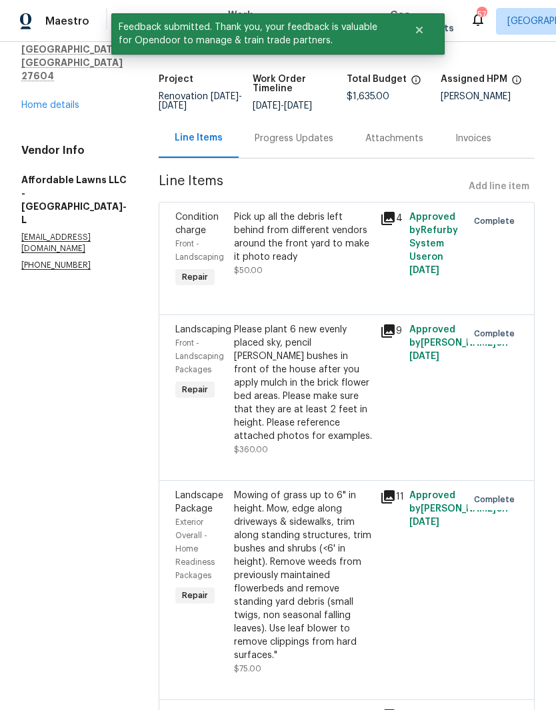
click at [51, 82] on div "6009 River Landings Dr Raleigh, NC 27604 Home details" at bounding box center [73, 68] width 105 height 88
click at [50, 101] on link "Home details" at bounding box center [50, 105] width 58 height 9
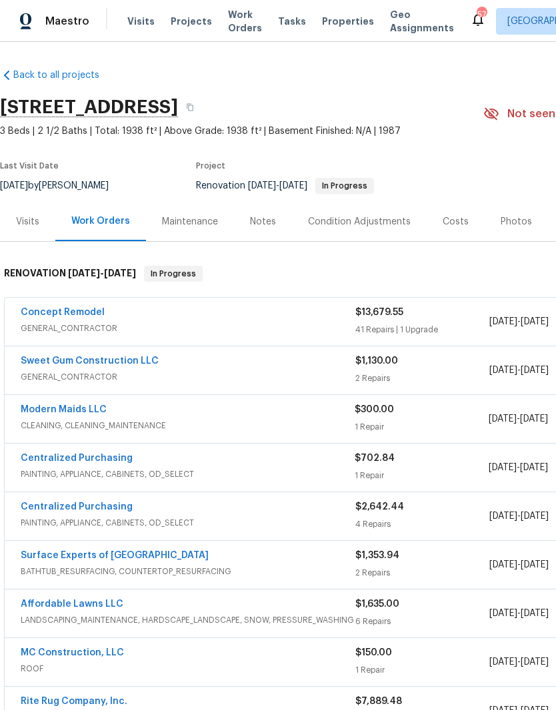
click at [69, 411] on link "Modern Maids LLC" at bounding box center [64, 409] width 86 height 9
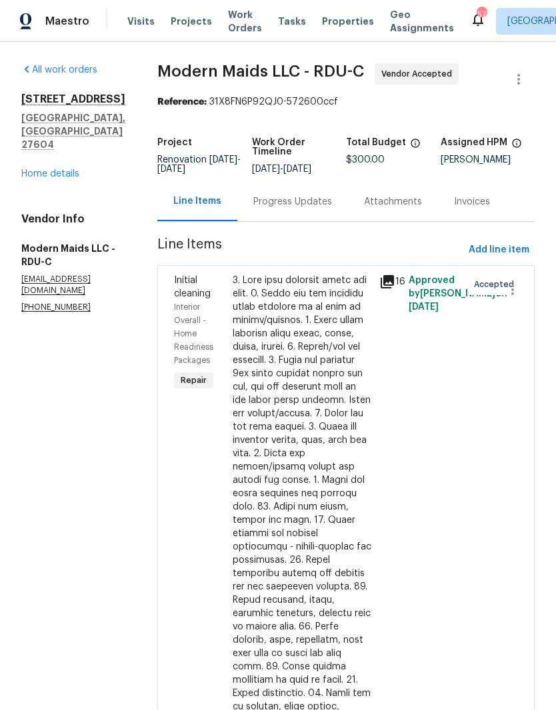
scroll to position [1, 0]
click at [306, 200] on div "Progress Updates" at bounding box center [292, 200] width 111 height 39
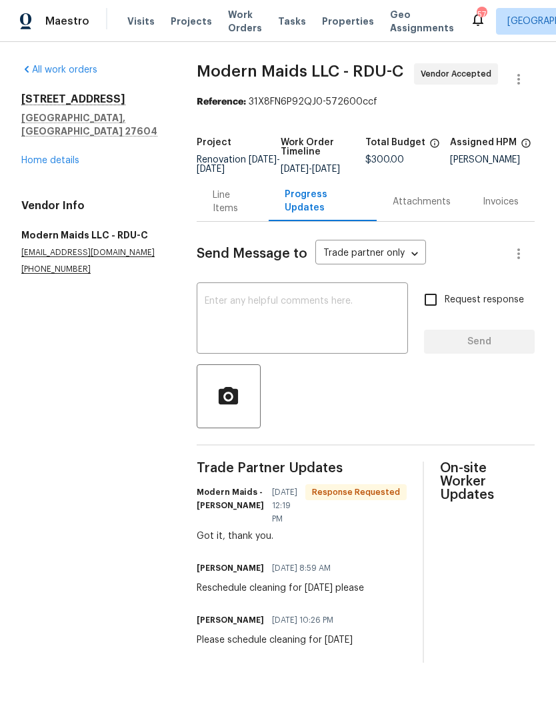
click at [49, 156] on link "Home details" at bounding box center [50, 160] width 58 height 9
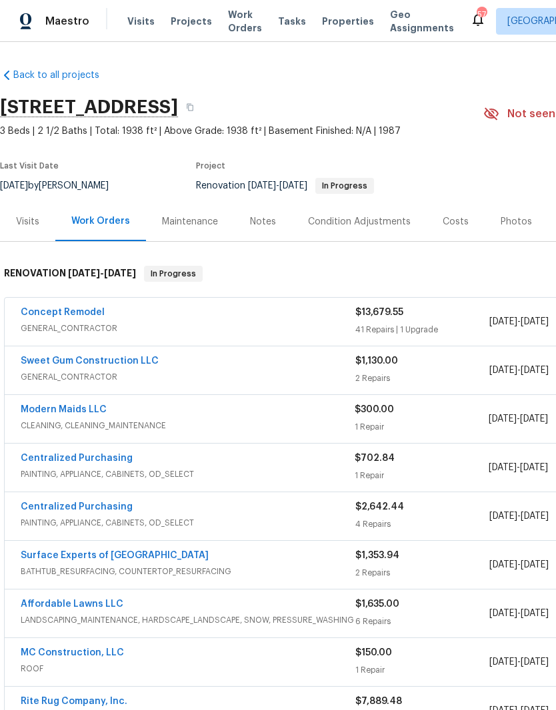
click at [258, 233] on div "Notes" at bounding box center [263, 221] width 58 height 39
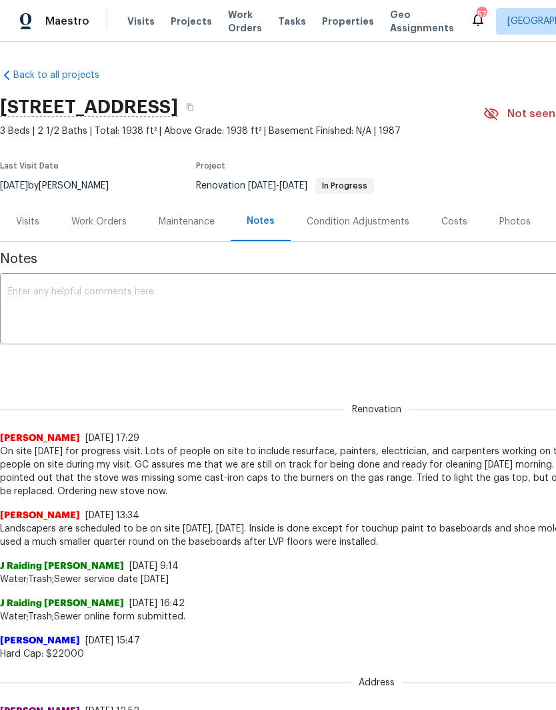
click at [29, 304] on textarea at bounding box center [376, 310] width 737 height 47
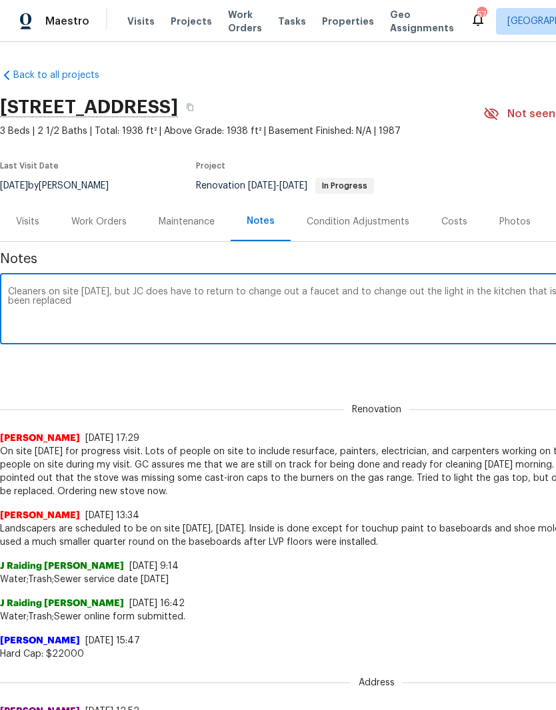
click at [133, 288] on textarea "Cleaners on site today, but JC does have to return to change out a faucet and t…" at bounding box center [376, 310] width 737 height 47
click at [160, 290] on textarea "Cleaners on site today, but JC does have to return to change out a faucet and t…" at bounding box center [376, 310] width 737 height 47
click at [119, 308] on textarea "Cleaners on site today, but GC does have to return to change out a faucet and t…" at bounding box center [376, 310] width 737 height 47
type textarea "Cleaners on site today, but GC does have to return to change out a faucet and t…"
click at [497, 400] on div "Renovation Joseph White 9/17/25, 17:29 On site today for progress visit. Lots o…" at bounding box center [376, 443] width 753 height 111
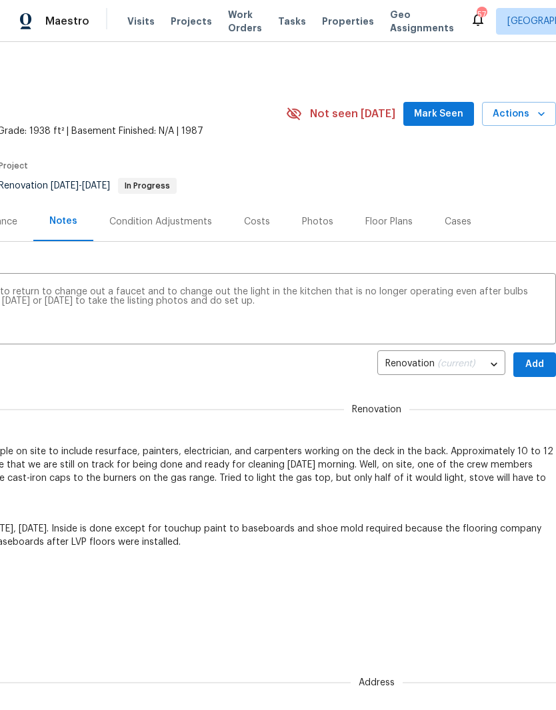
scroll to position [0, 197]
click at [532, 366] on span "Add" at bounding box center [534, 364] width 21 height 17
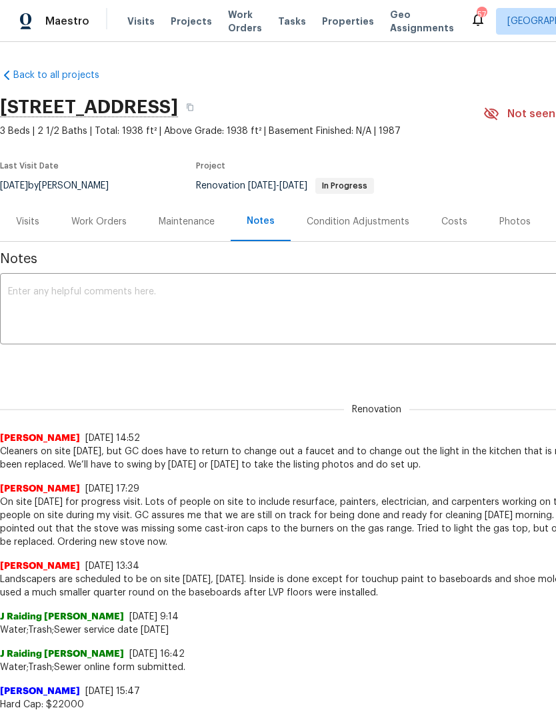
scroll to position [0, 0]
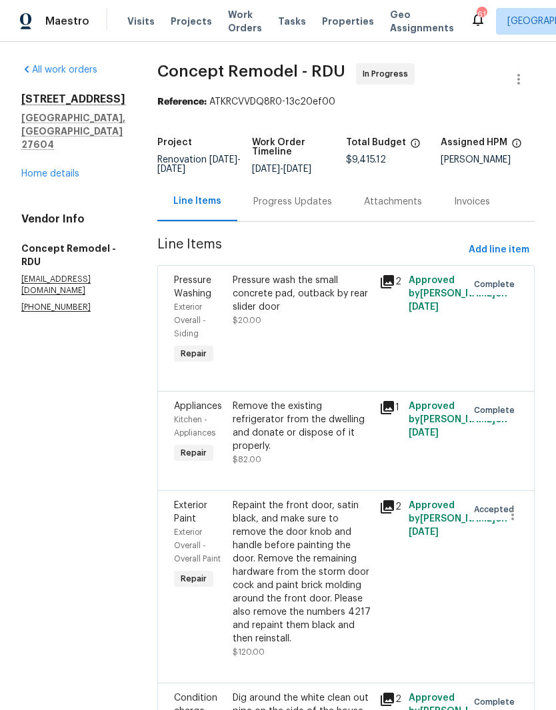
click at [41, 179] on link "Home details" at bounding box center [50, 173] width 58 height 9
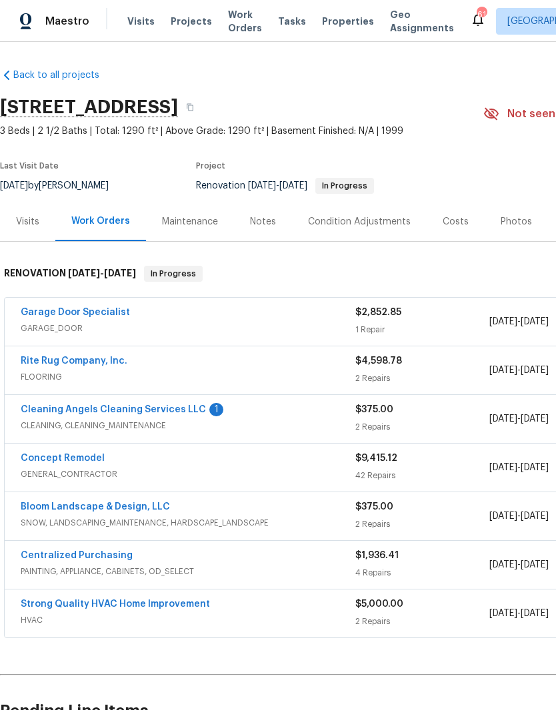
click at [170, 397] on div "Cleaning Angels Cleaning Services LLC 1 CLEANING, CLEANING_MAINTENANCE $375.00 …" at bounding box center [376, 419] width 743 height 48
click at [161, 407] on link "Cleaning Angels Cleaning Services LLC" at bounding box center [113, 409] width 185 height 9
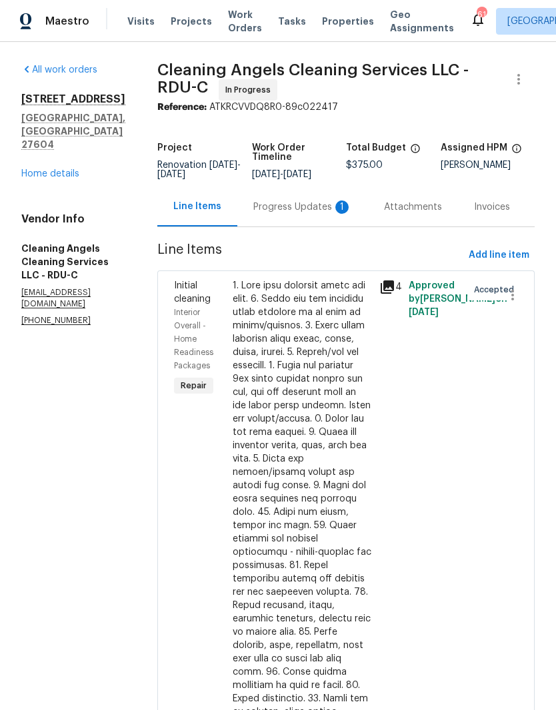
click at [320, 214] on div "Progress Updates 1" at bounding box center [302, 206] width 99 height 13
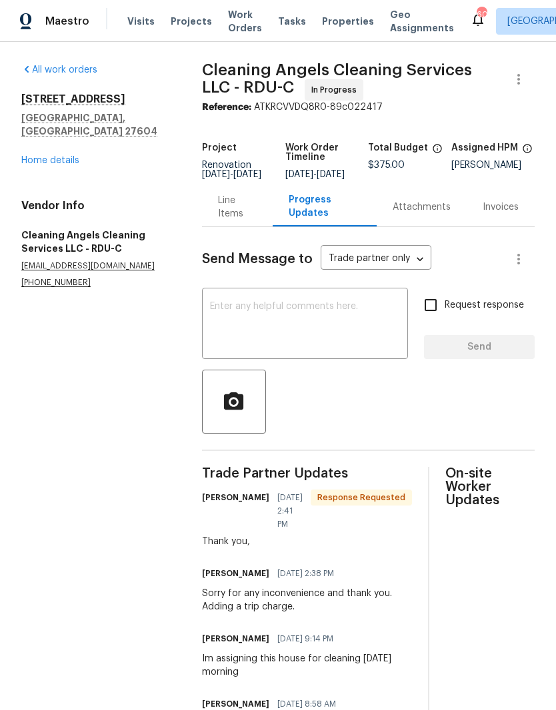
click at [60, 156] on link "Home details" at bounding box center [50, 160] width 58 height 9
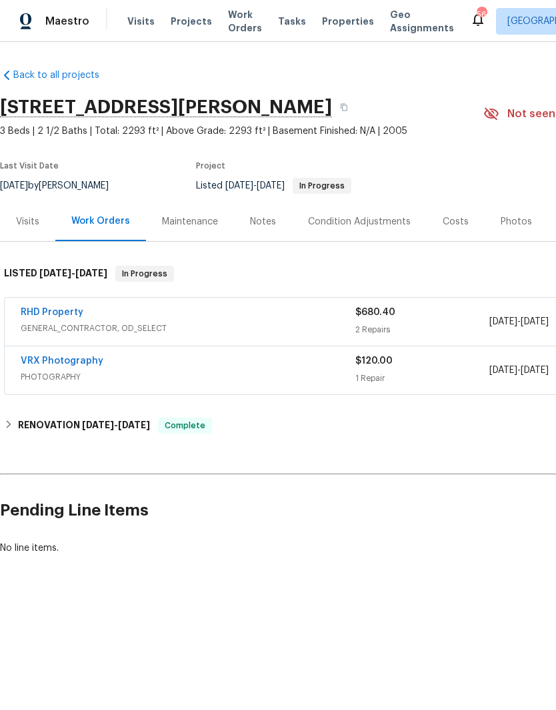
click at [47, 310] on link "RHD Property" at bounding box center [52, 312] width 63 height 9
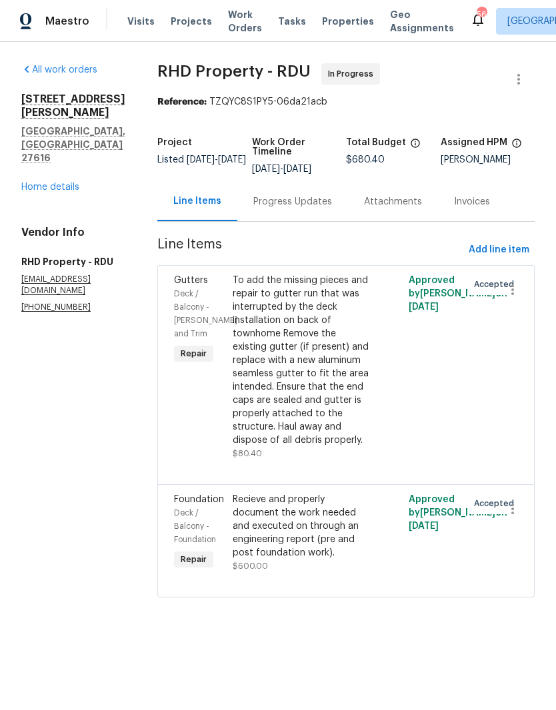
click at [312, 200] on div "Progress Updates" at bounding box center [292, 201] width 111 height 39
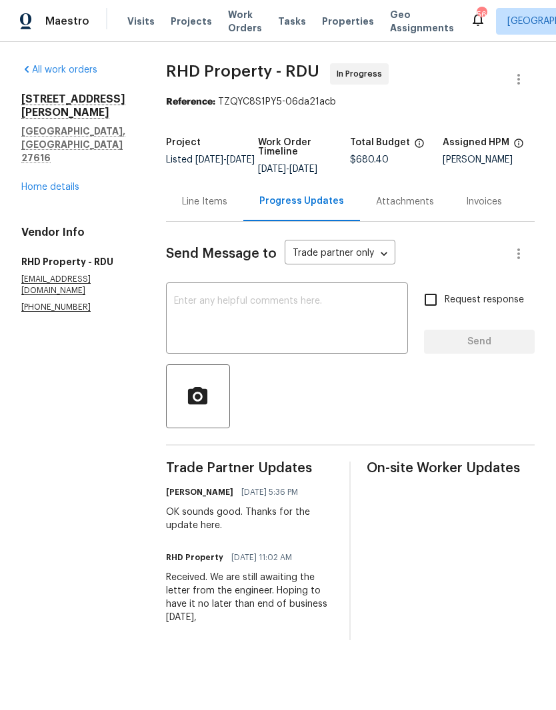
click at [338, 322] on textarea at bounding box center [287, 319] width 226 height 47
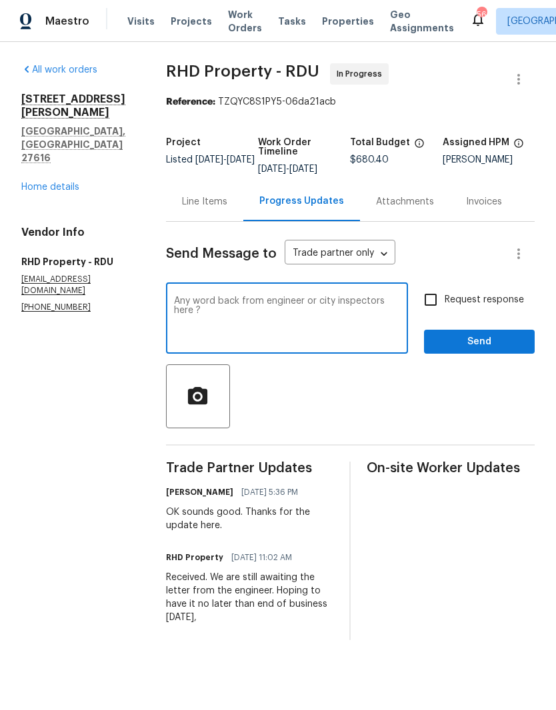
type textarea "Any word back from engineer or city inspectors here ?"
click at [435, 314] on input "Request response" at bounding box center [430, 300] width 28 height 28
checkbox input "true"
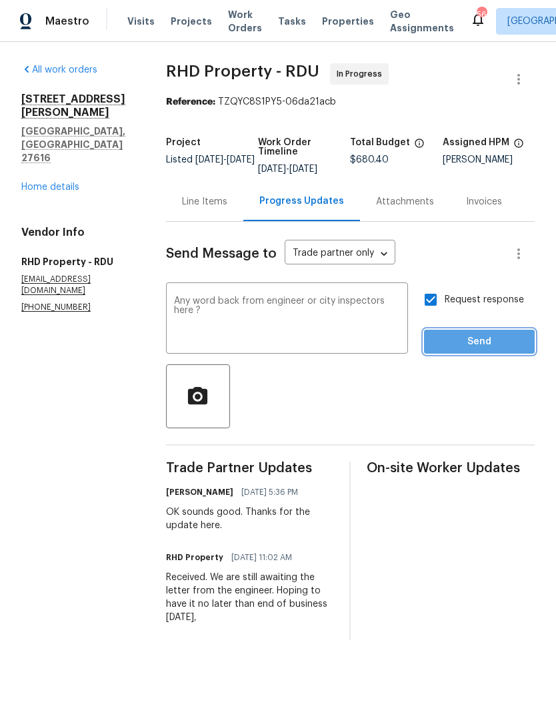
click at [465, 350] on span "Send" at bounding box center [478, 342] width 89 height 17
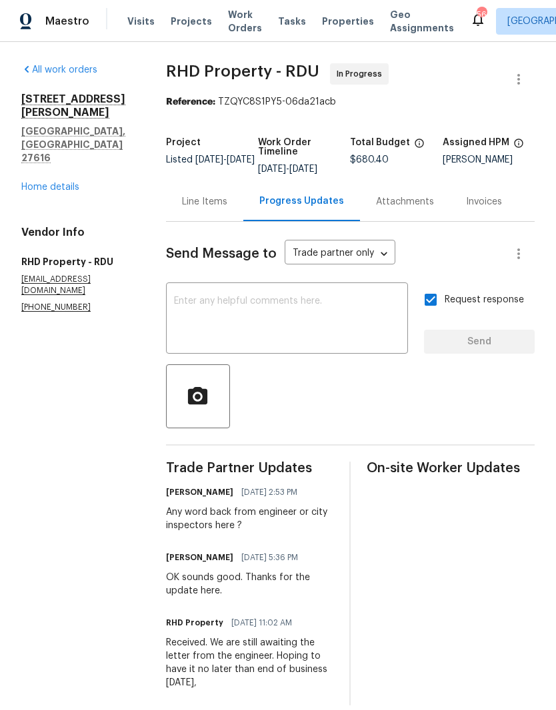
click at [54, 183] on link "Home details" at bounding box center [50, 187] width 58 height 9
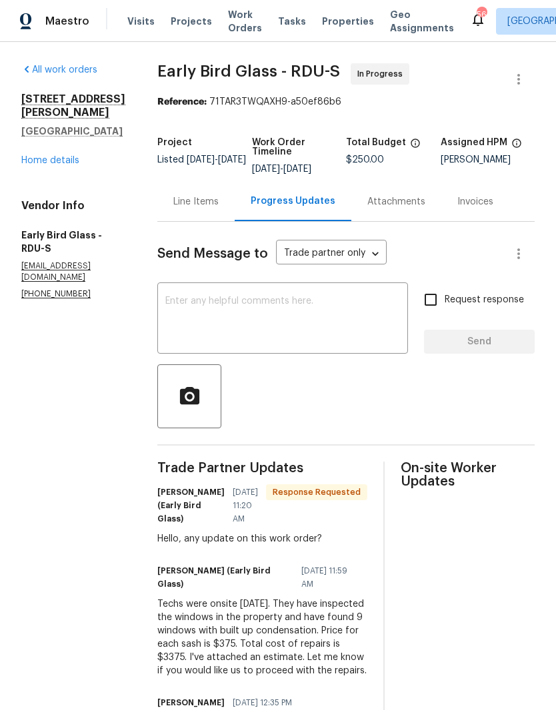
click at [177, 310] on textarea at bounding box center [282, 319] width 234 height 47
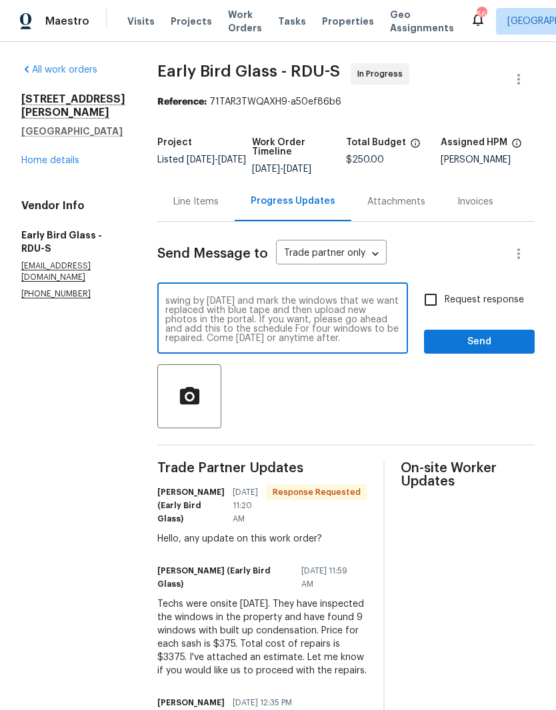
scroll to position [19, 0]
type textarea "Yes, we are going to move forward with only replacing the worst out of all the …"
click at [440, 300] on input "Request response" at bounding box center [430, 300] width 28 height 28
checkbox input "true"
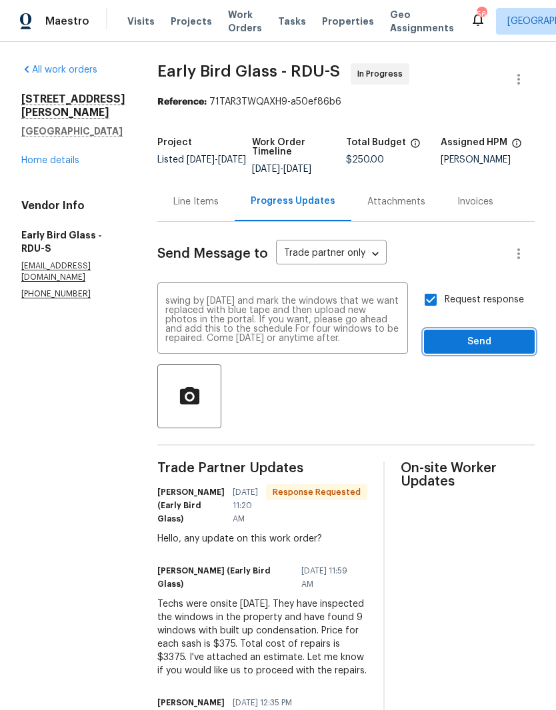
click at [492, 341] on span "Send" at bounding box center [478, 342] width 89 height 17
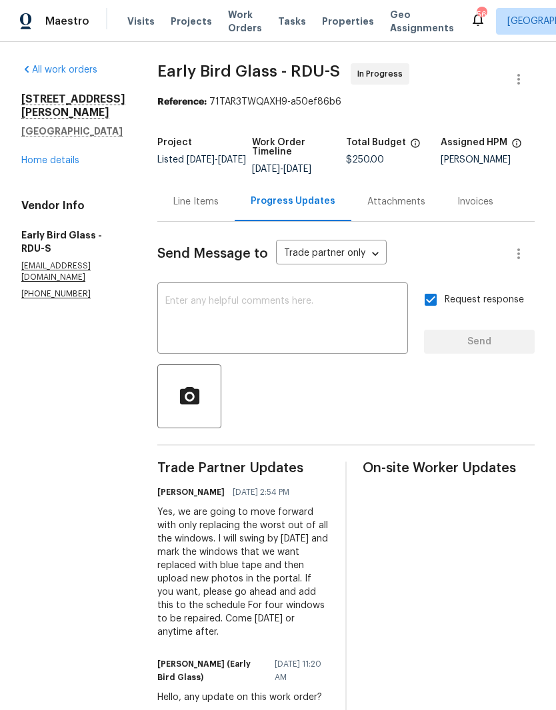
scroll to position [0, 0]
click at [192, 196] on div "Line Items" at bounding box center [195, 201] width 45 height 13
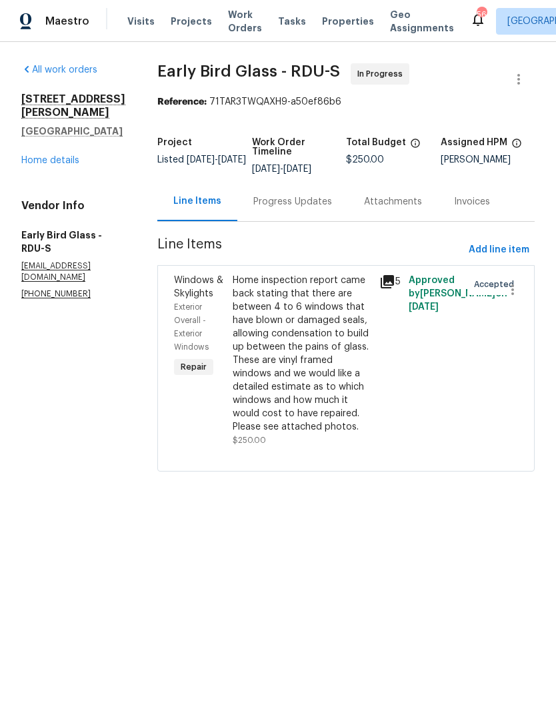
click at [240, 370] on div "Home inspection report came back stating that there are between 4 to 6 windows …" at bounding box center [301, 354] width 139 height 160
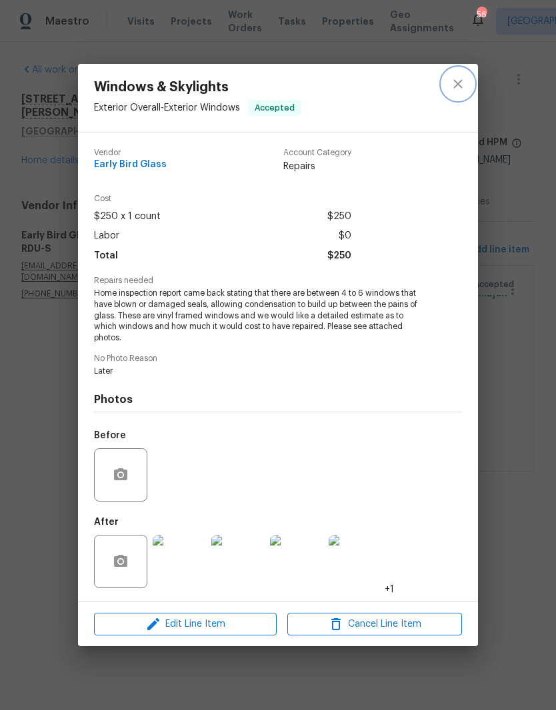
click at [464, 85] on icon "close" at bounding box center [458, 84] width 16 height 16
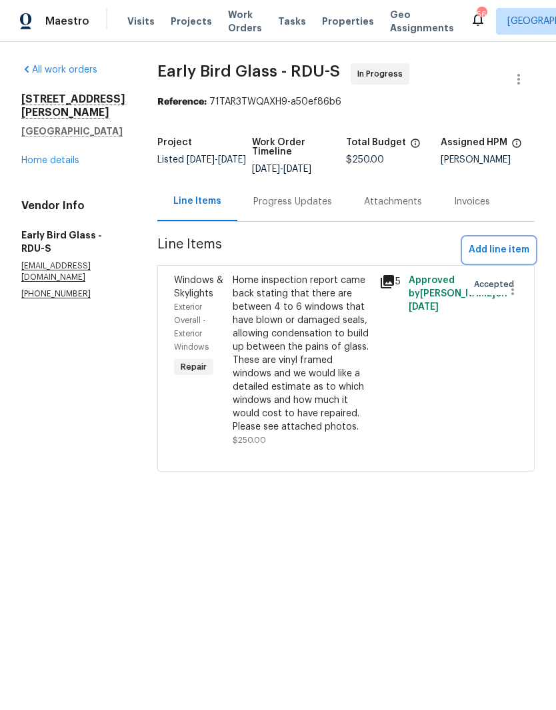
click at [497, 242] on span "Add line item" at bounding box center [498, 250] width 61 height 17
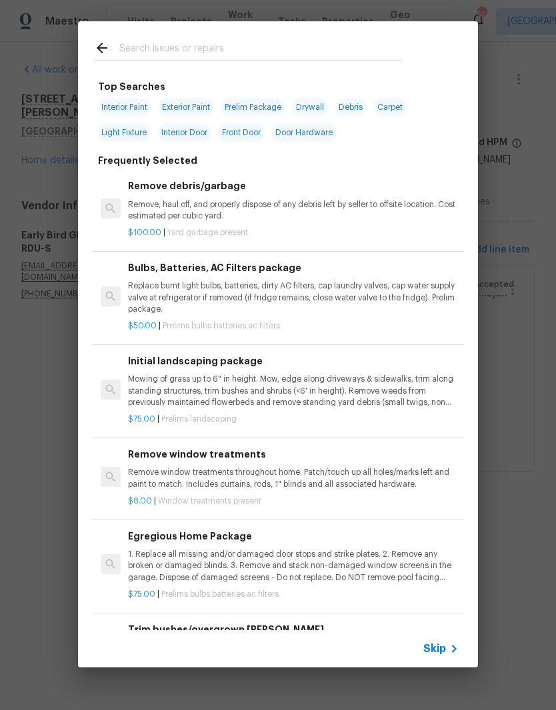
click at [161, 49] on input "text" at bounding box center [260, 50] width 282 height 20
type input "Windows"
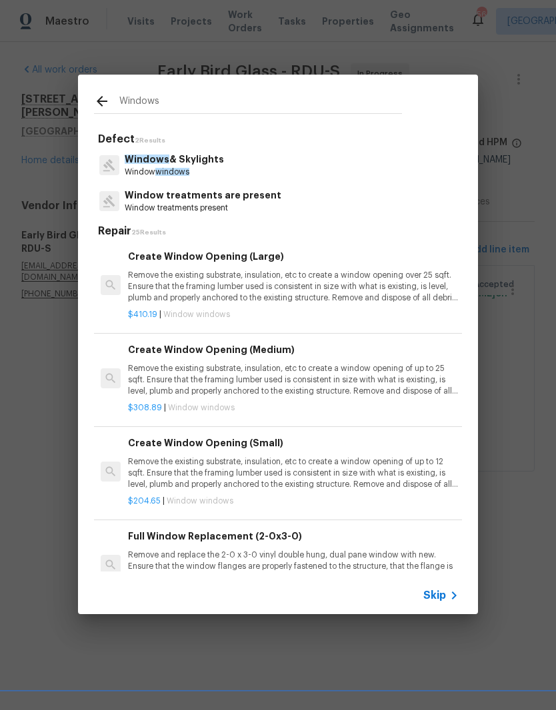
click at [165, 167] on p "Window windows" at bounding box center [174, 172] width 99 height 11
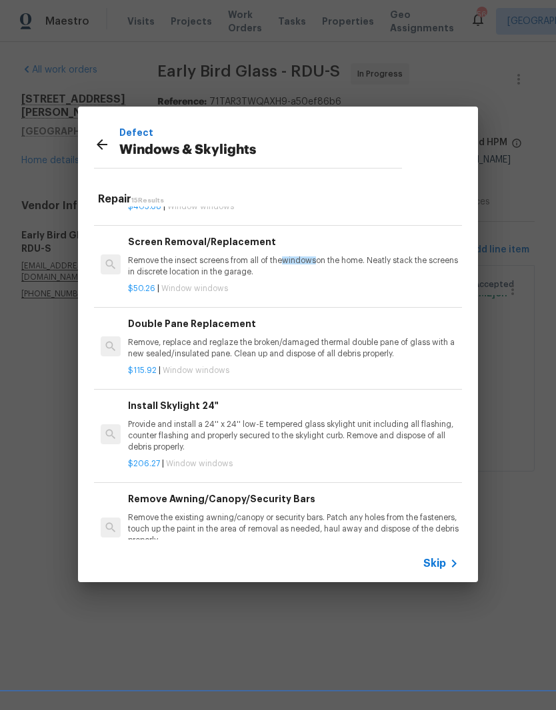
scroll to position [446, 0]
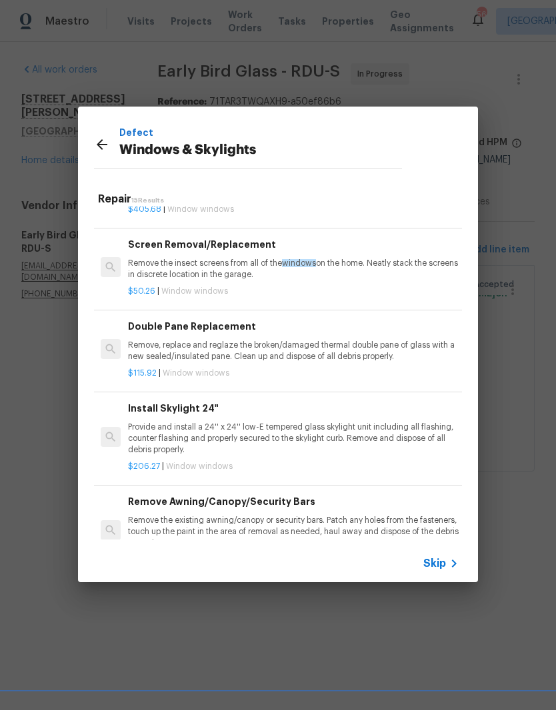
click at [158, 345] on p "Remove, replace and reglaze the broken/damaged thermal double pane of glass wit…" at bounding box center [293, 351] width 330 height 23
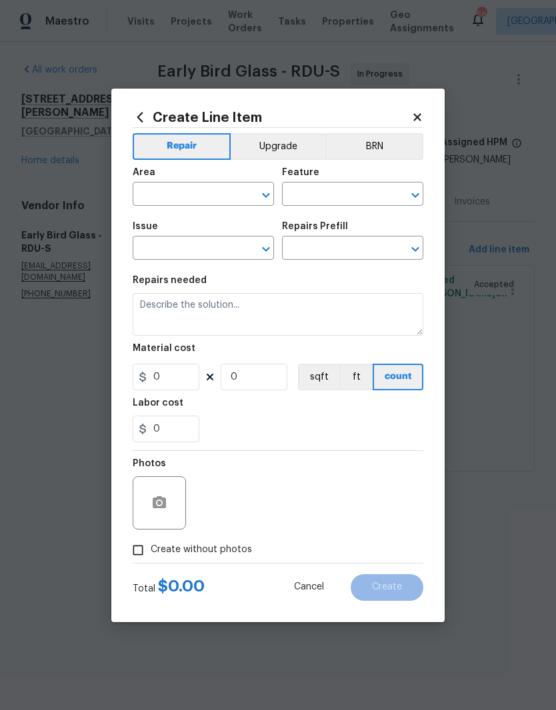
type input "Windows & Skylights"
type input "Double Pane Replacement $115.92"
type textarea "Remove, replace and reglaze the broken/damaged thermal double pane of glass wit…"
type input "115.92"
type input "1"
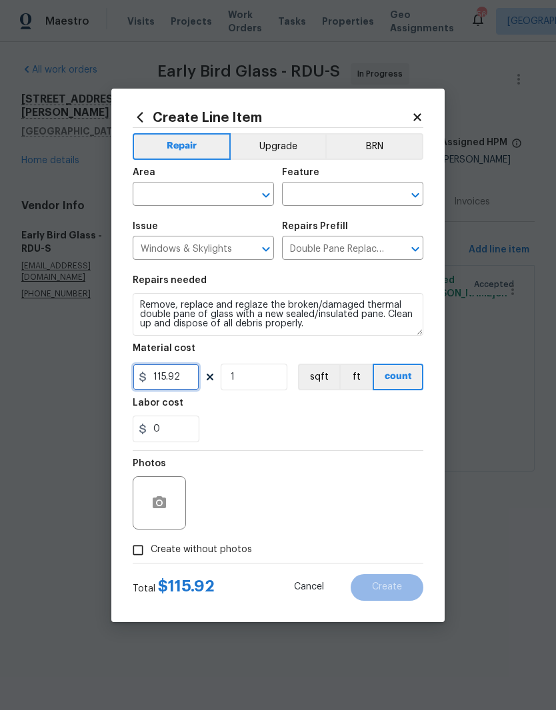
click at [179, 386] on input "115.92" at bounding box center [166, 377] width 67 height 27
type input "375"
click at [260, 382] on input "1" at bounding box center [253, 377] width 67 height 27
type input "4"
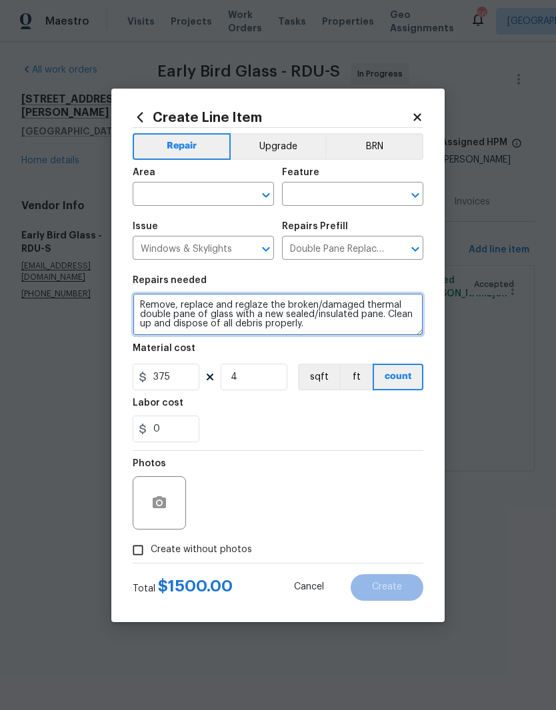
click at [301, 336] on textarea "Remove, replace and reglaze the broken/damaged thermal double pane of glass wit…" at bounding box center [278, 314] width 290 height 43
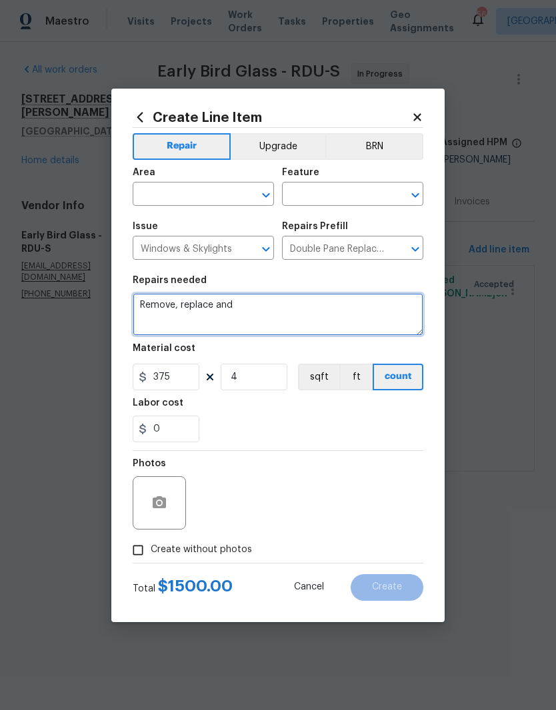
type textarea "Remove,"
type textarea "Repair the seals to the windows that are fogged up or have conversation between…"
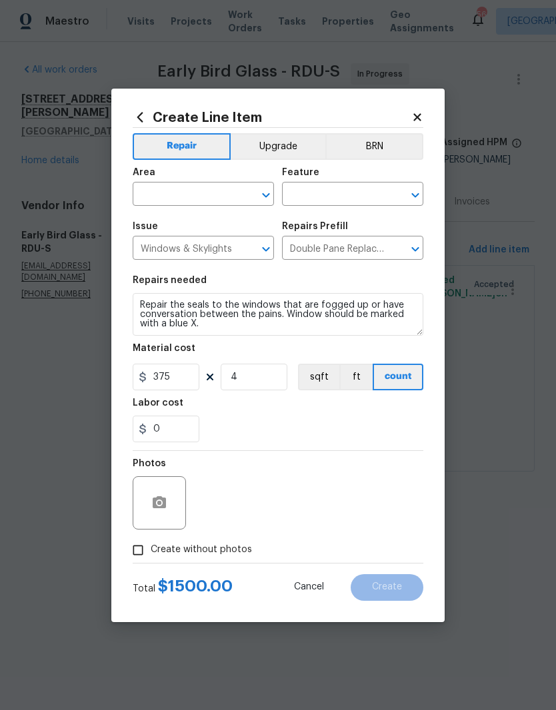
click at [169, 179] on div "Area" at bounding box center [203, 176] width 141 height 17
click at [169, 178] on div "Area" at bounding box center [203, 176] width 141 height 17
click at [178, 190] on input "text" at bounding box center [185, 195] width 104 height 21
type input "w"
click at [186, 242] on li "Exterior Overall" at bounding box center [203, 247] width 141 height 22
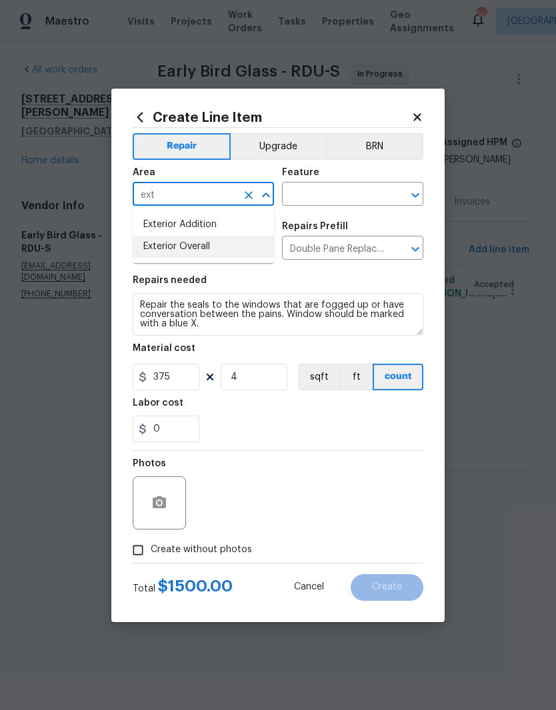
type input "Exterior Overall"
click at [309, 194] on input "text" at bounding box center [334, 195] width 104 height 21
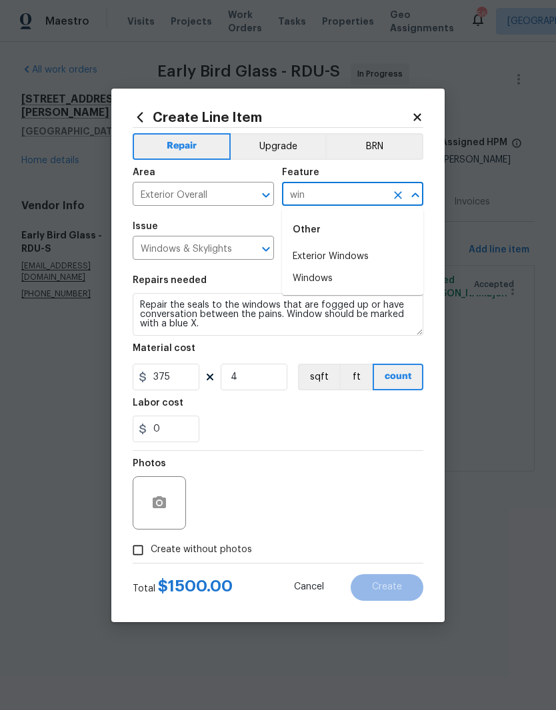
click at [324, 282] on li "Windows" at bounding box center [352, 279] width 141 height 22
type input "Windows"
click at [335, 281] on div "Repairs needed" at bounding box center [278, 284] width 290 height 17
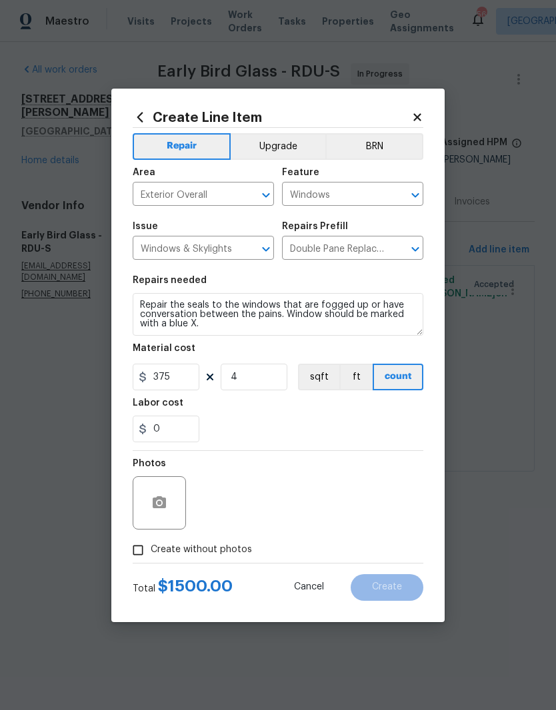
click at [133, 552] on input "Create without photos" at bounding box center [137, 550] width 25 height 25
checkbox input "true"
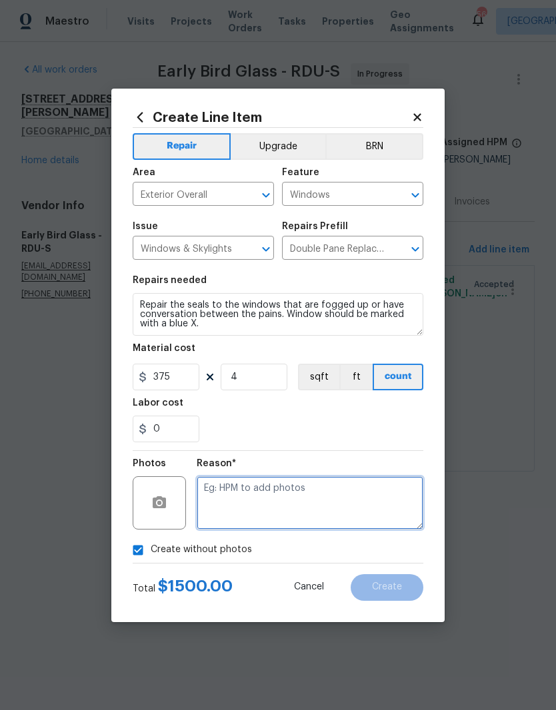
click at [358, 512] on textarea at bounding box center [309, 502] width 226 height 53
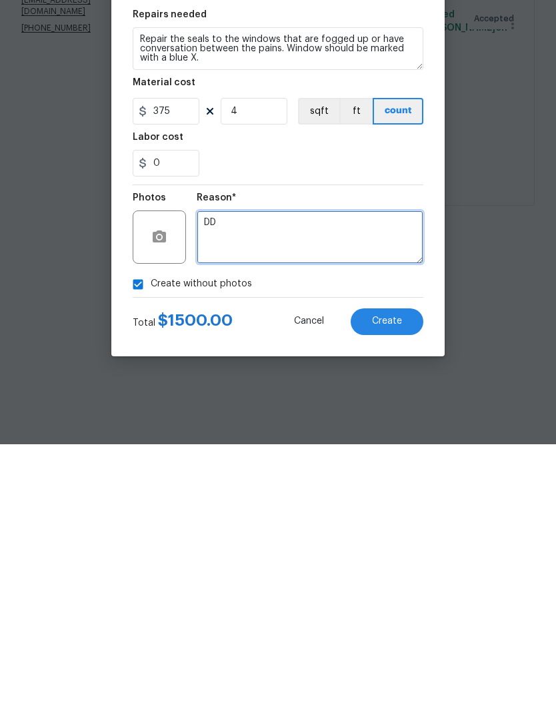
type textarea "D"
type textarea "Add later"
click at [401, 574] on button "Create" at bounding box center [386, 587] width 73 height 27
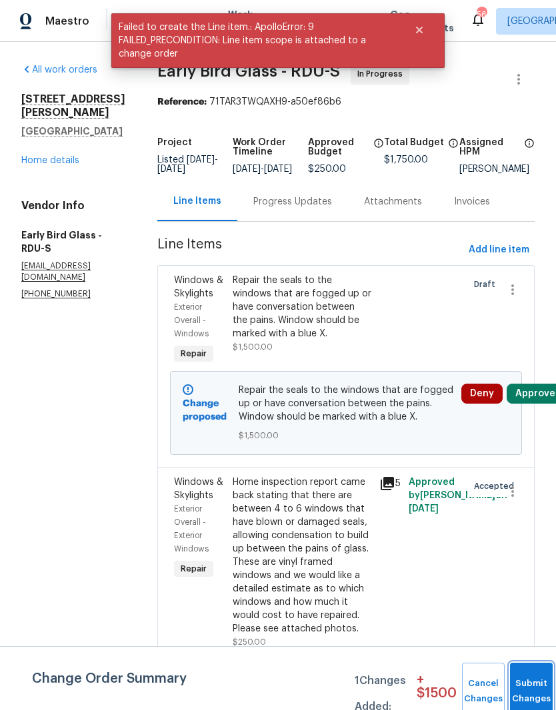
click at [530, 685] on button "Submit Changes" at bounding box center [531, 691] width 43 height 57
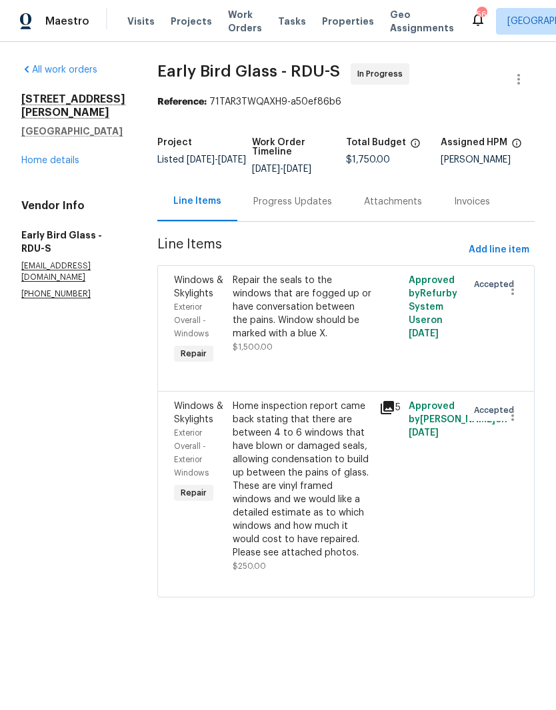
click at [46, 165] on link "Home details" at bounding box center [50, 160] width 58 height 9
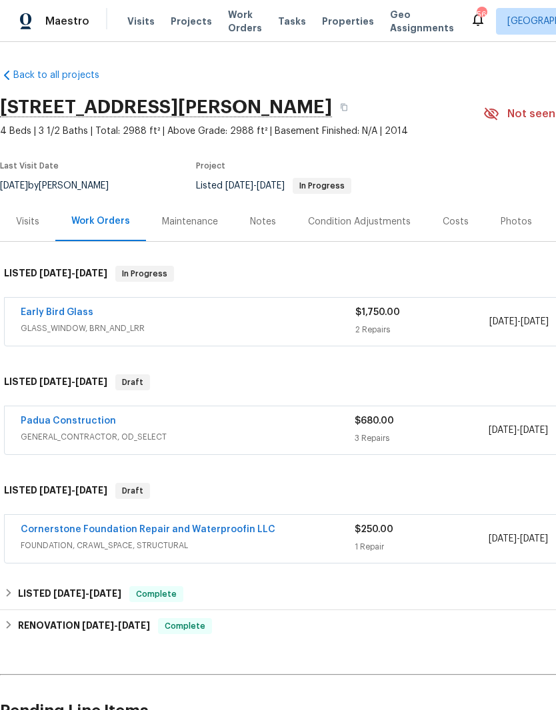
click at [77, 422] on link "Padua Construction" at bounding box center [68, 420] width 95 height 9
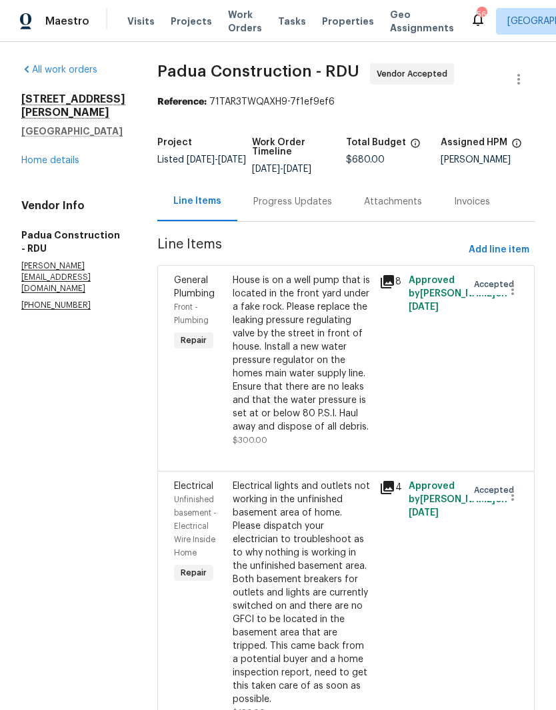
click at [282, 205] on div "Progress Updates" at bounding box center [292, 201] width 79 height 13
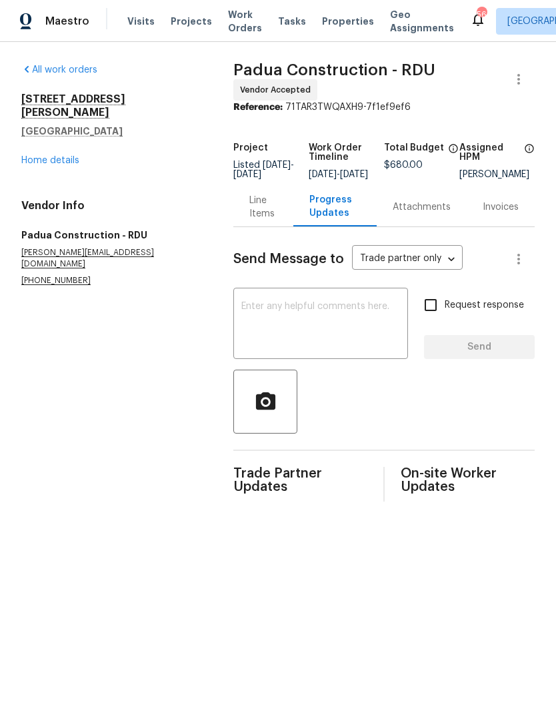
click at [280, 320] on textarea at bounding box center [320, 325] width 159 height 47
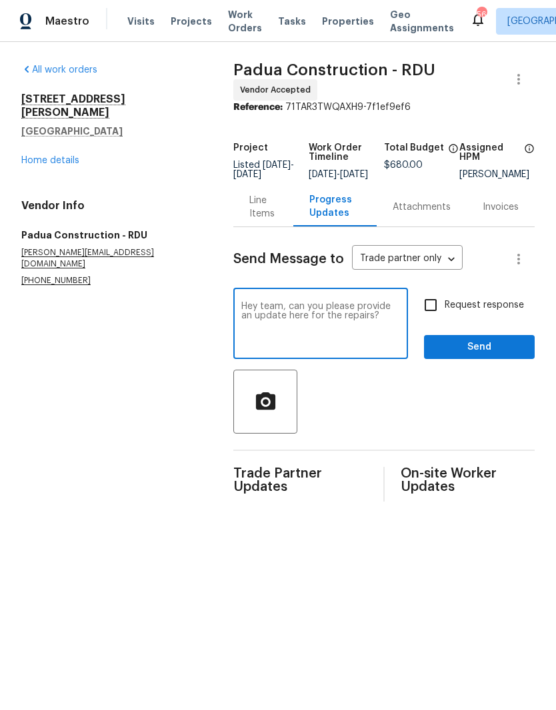
type textarea "Hey team, can you please provide an update here for the repairs?"
click at [436, 316] on input "Request response" at bounding box center [430, 305] width 28 height 28
checkbox input "true"
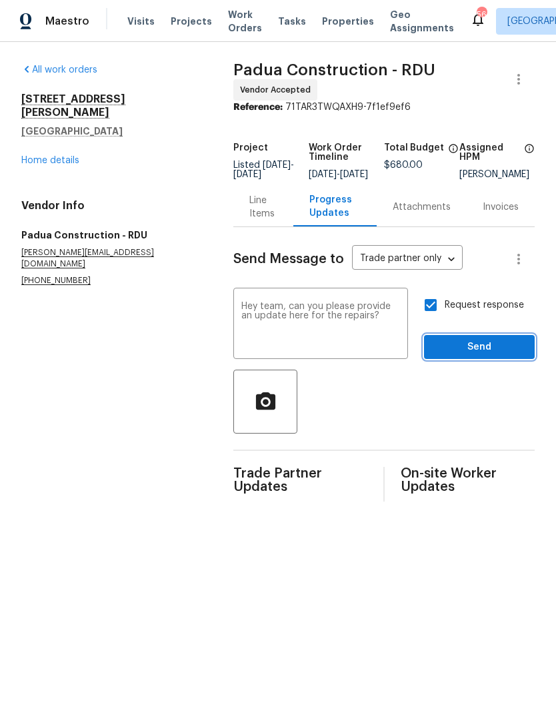
click at [465, 355] on span "Send" at bounding box center [478, 347] width 89 height 17
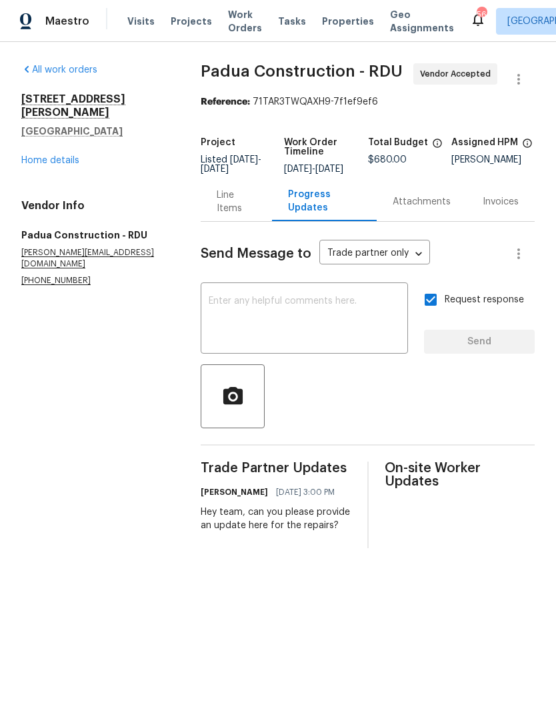
click at [57, 156] on link "Home details" at bounding box center [50, 160] width 58 height 9
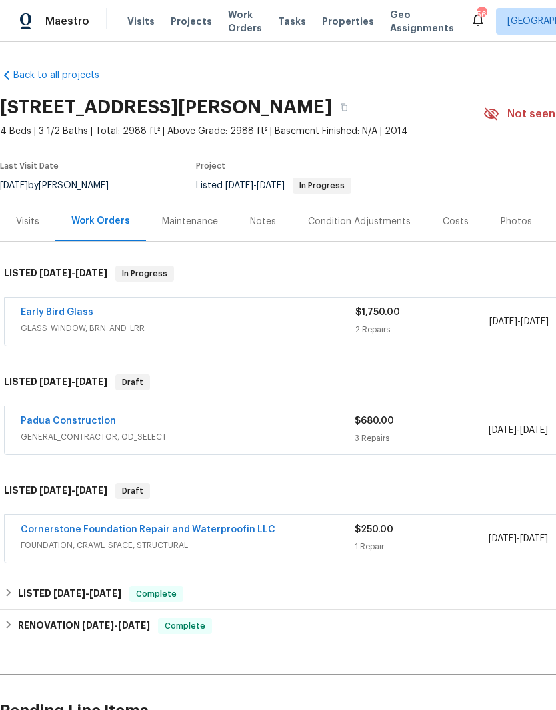
click at [234, 527] on link "Cornerstone Foundation Repair and Waterproofin LLC" at bounding box center [148, 529] width 254 height 9
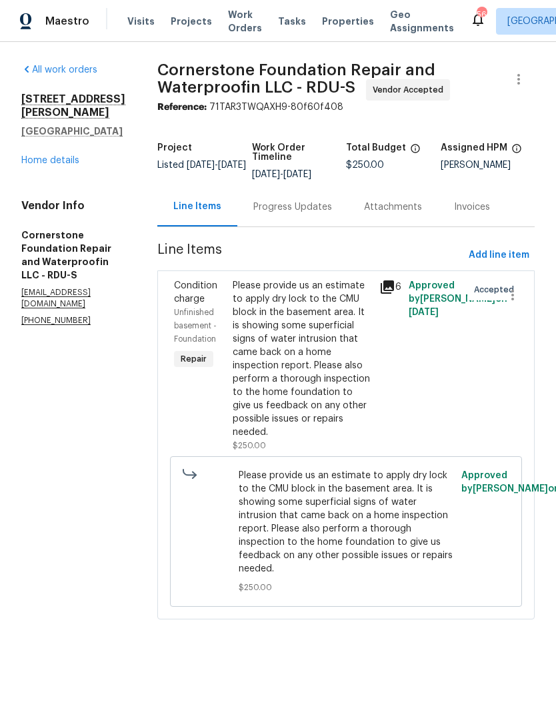
click at [266, 212] on div "Progress Updates" at bounding box center [292, 206] width 79 height 13
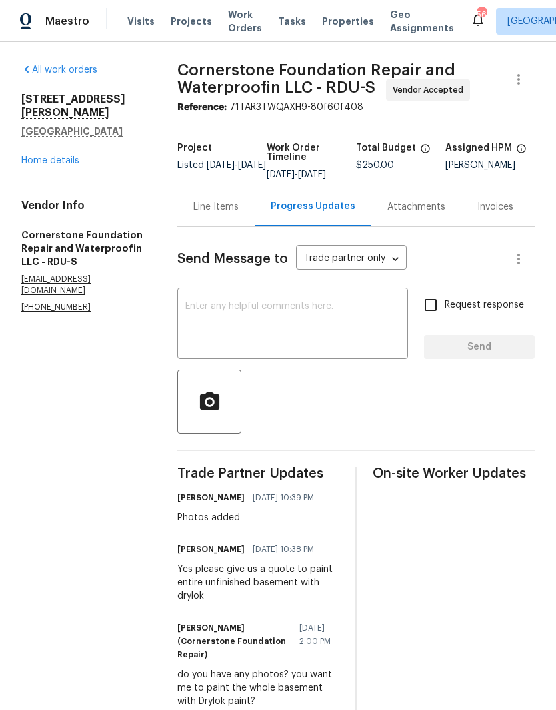
click at [252, 331] on textarea at bounding box center [292, 325] width 214 height 47
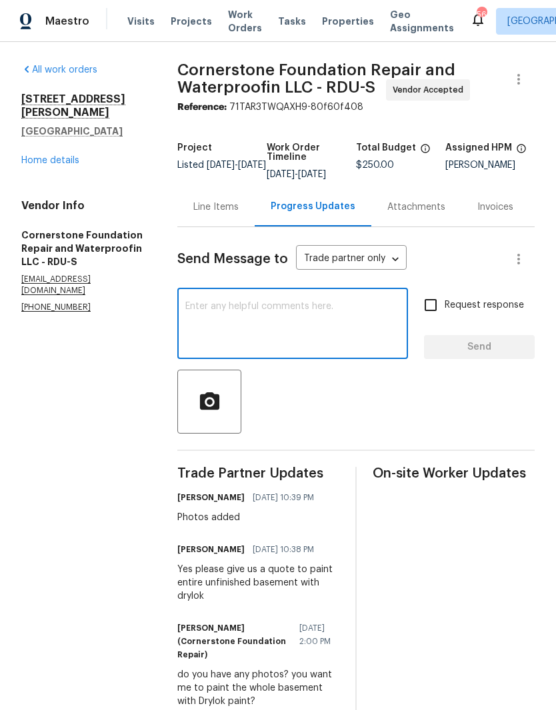
scroll to position [45, 0]
click at [354, 302] on textarea at bounding box center [292, 325] width 214 height 47
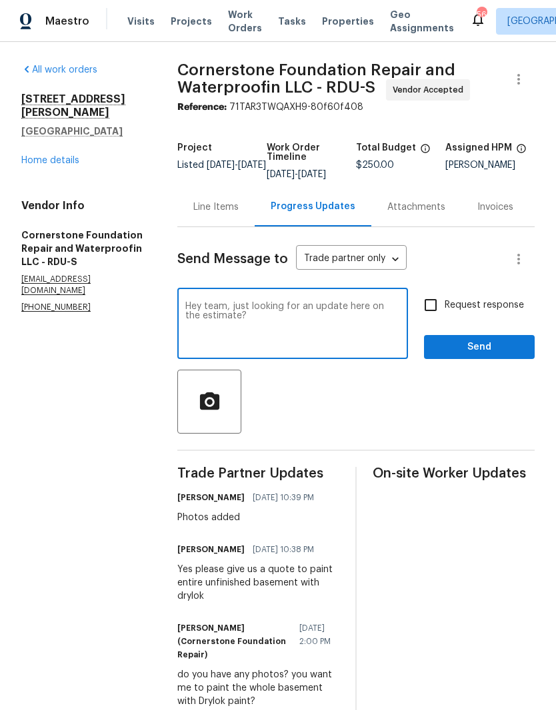
type textarea "Hey team, just looking for an update here on the estimate?"
click at [425, 291] on input "Request response" at bounding box center [430, 305] width 28 height 28
checkbox input "true"
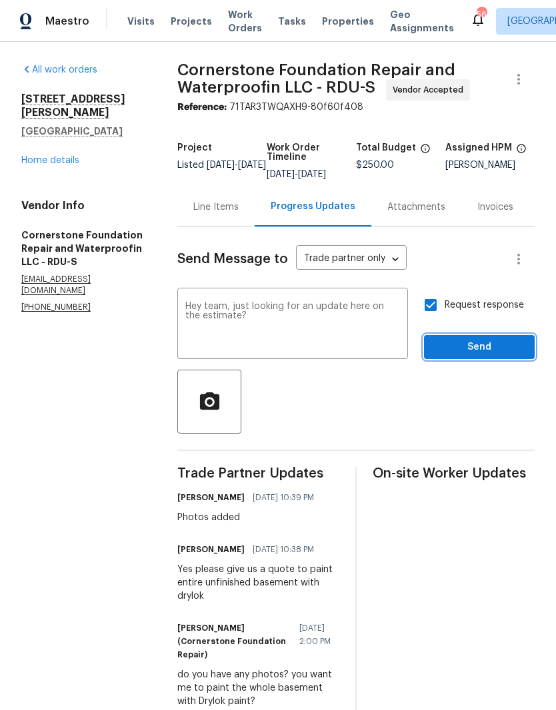
click at [468, 339] on span "Send" at bounding box center [478, 347] width 89 height 17
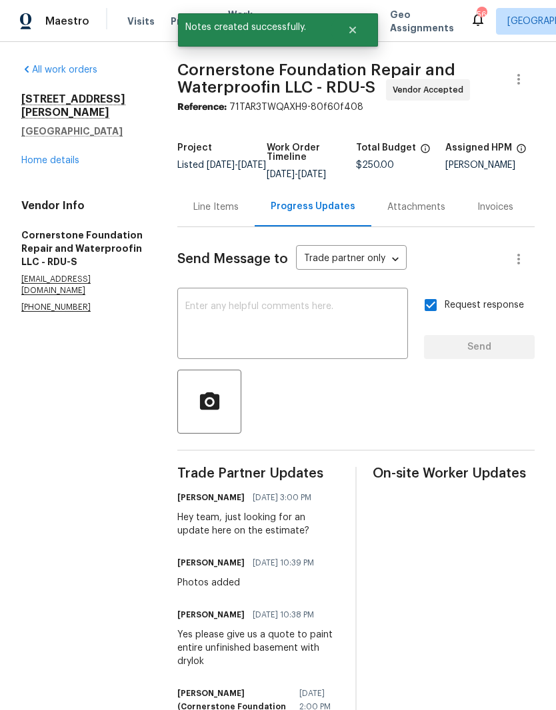
click at [66, 156] on link "Home details" at bounding box center [50, 160] width 58 height 9
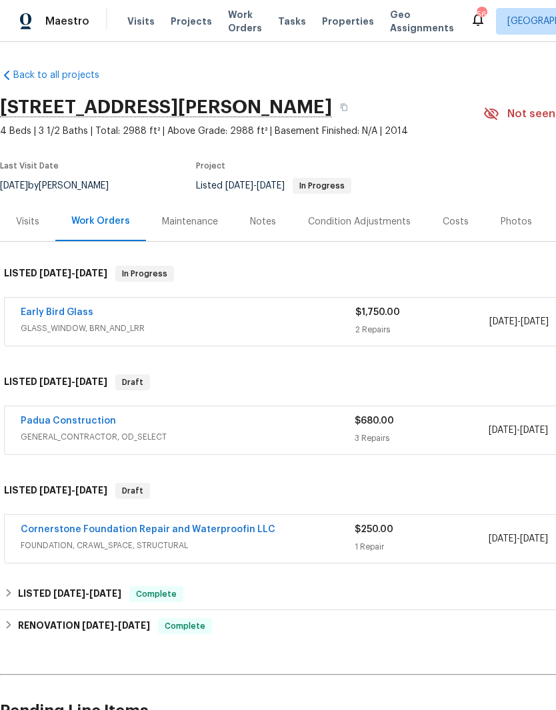
click at [268, 216] on div "Notes" at bounding box center [263, 221] width 26 height 13
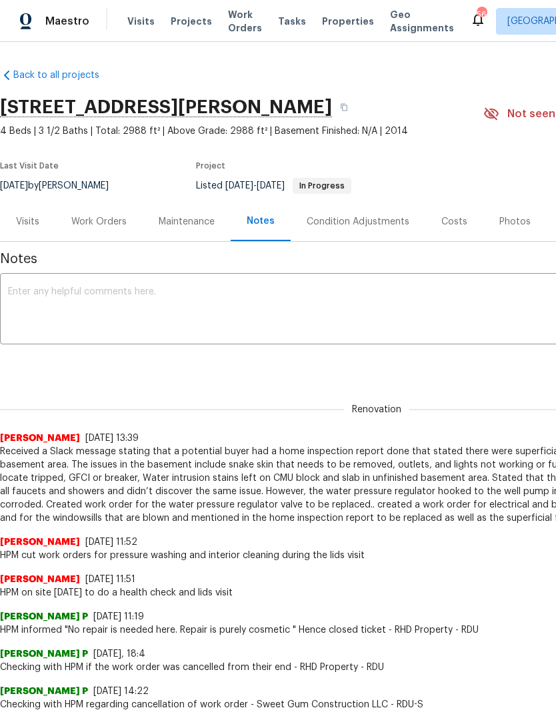
click at [235, 306] on textarea at bounding box center [376, 310] width 737 height 47
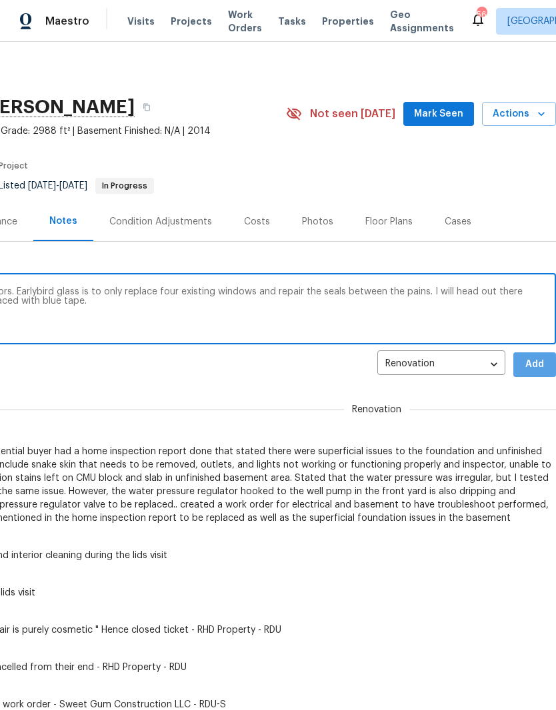
scroll to position [0, 197]
type textarea "Reached out to follow up with all the vendors. Earlybird glass is to only repla…"
click at [537, 366] on span "Add" at bounding box center [534, 364] width 21 height 17
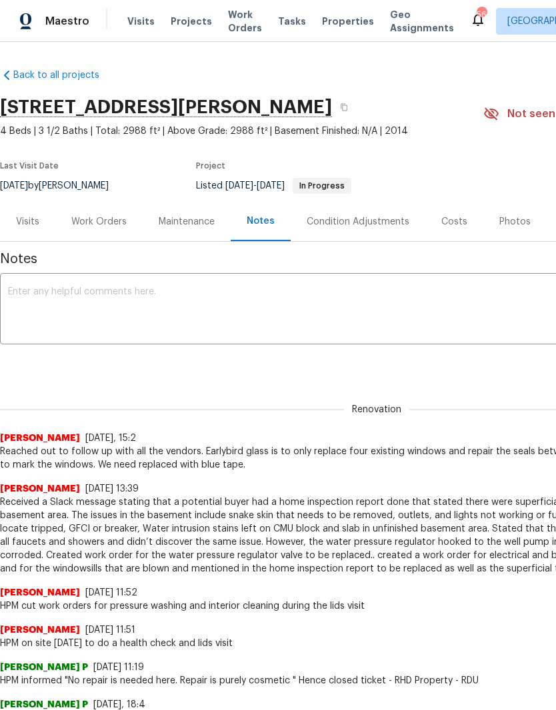
scroll to position [0, 0]
click at [111, 222] on div "Work Orders" at bounding box center [98, 221] width 55 height 13
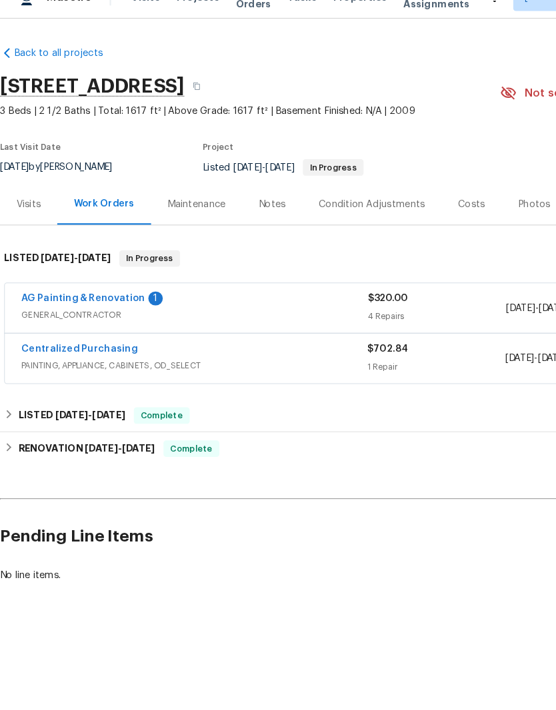
click at [130, 308] on link "AG Painting & Renovation" at bounding box center [80, 312] width 119 height 9
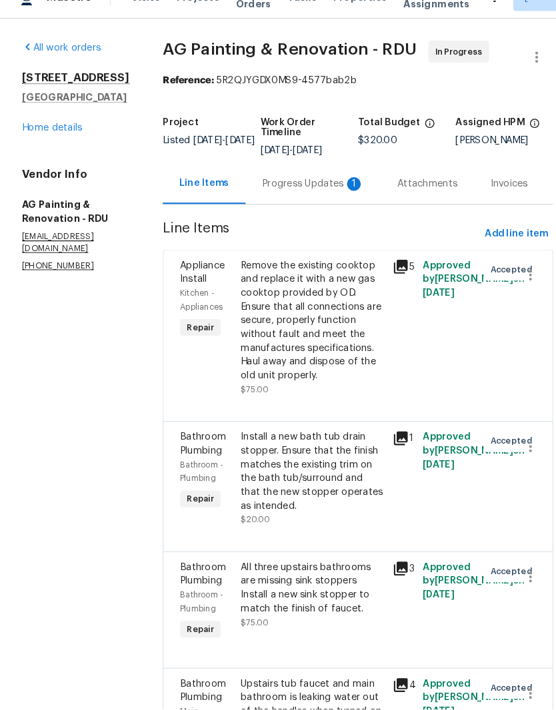
click at [318, 195] on div "Progress Updates 1" at bounding box center [302, 201] width 99 height 13
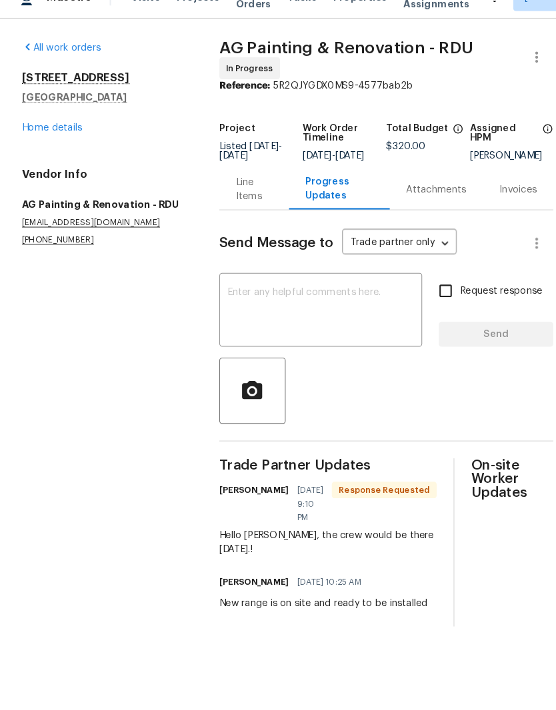
click at [266, 306] on textarea at bounding box center [310, 325] width 180 height 47
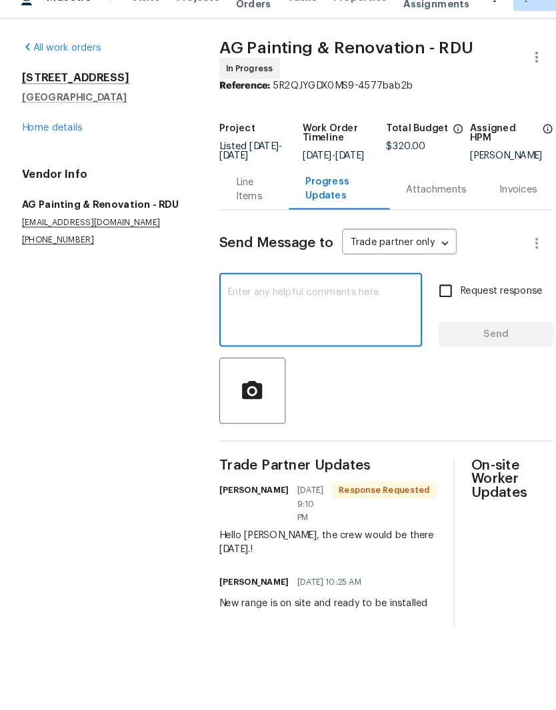
click at [356, 302] on textarea at bounding box center [310, 325] width 180 height 47
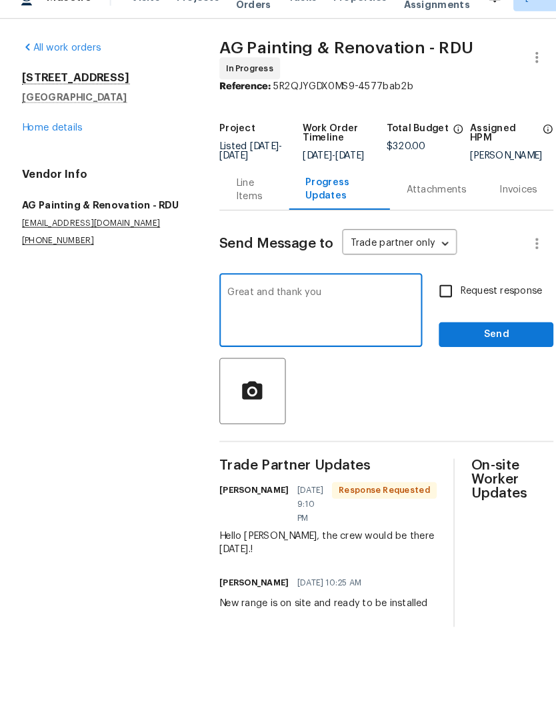
type textarea "Great and thank you"
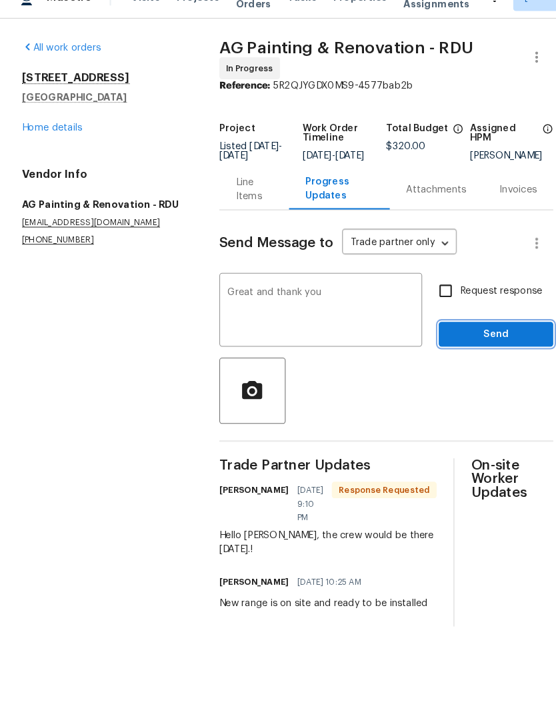
click at [462, 339] on span "Send" at bounding box center [478, 347] width 89 height 17
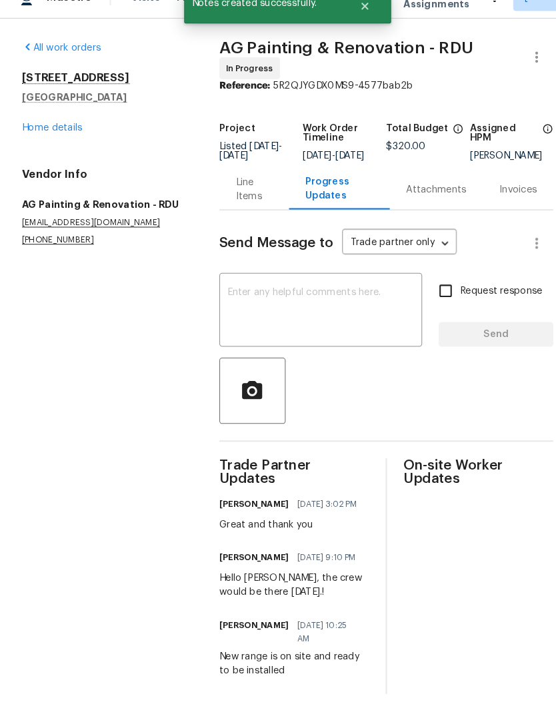
click at [57, 143] on link "Home details" at bounding box center [50, 147] width 58 height 9
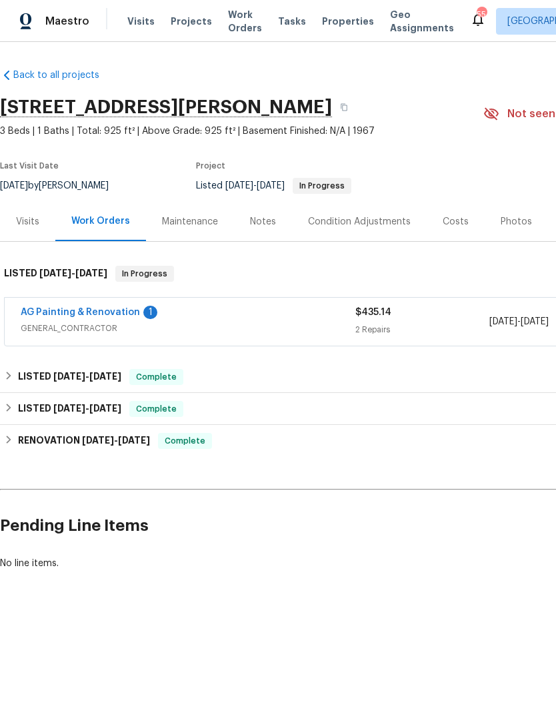
click at [122, 316] on link "AG Painting & Renovation" at bounding box center [80, 312] width 119 height 9
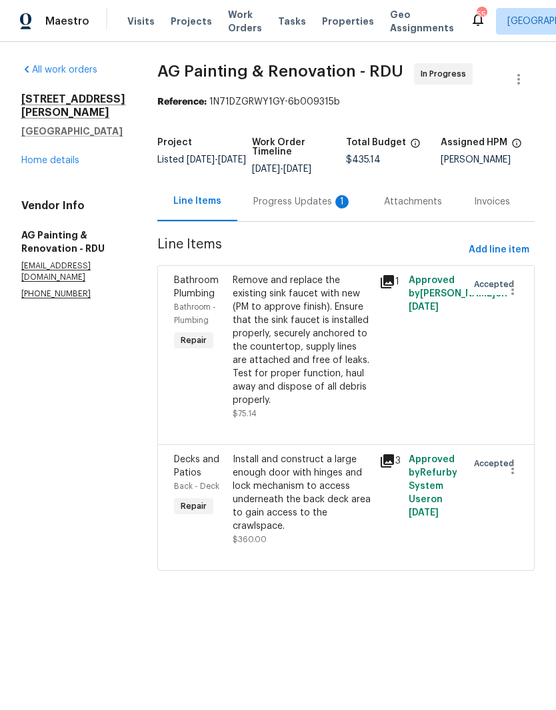
click at [320, 202] on div "Progress Updates 1" at bounding box center [302, 201] width 99 height 13
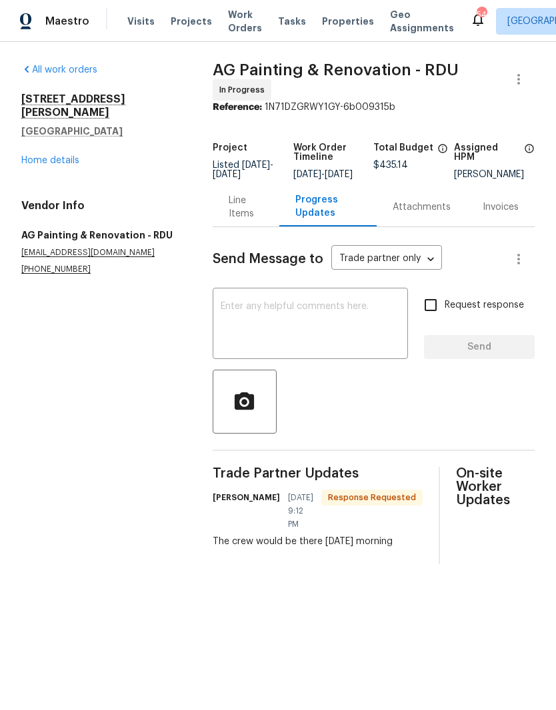
click at [322, 330] on textarea at bounding box center [309, 325] width 179 height 47
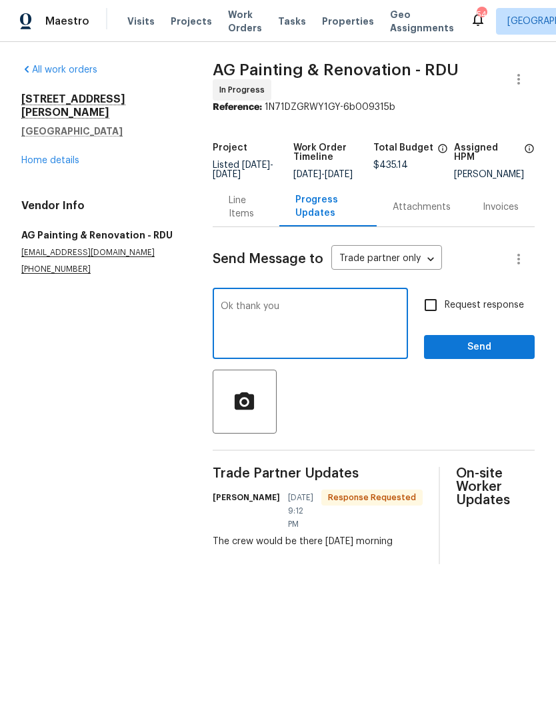
type textarea "Ok thank you"
click at [437, 300] on input "Request response" at bounding box center [430, 305] width 28 height 28
checkbox input "true"
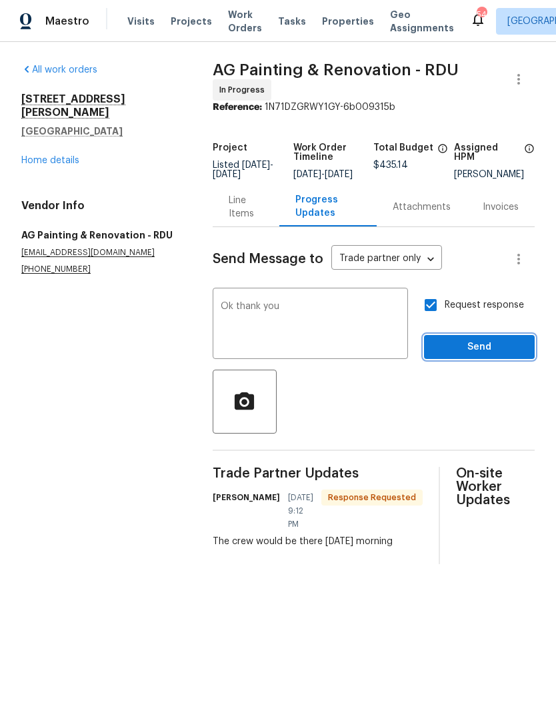
click at [457, 360] on button "Send" at bounding box center [479, 347] width 111 height 25
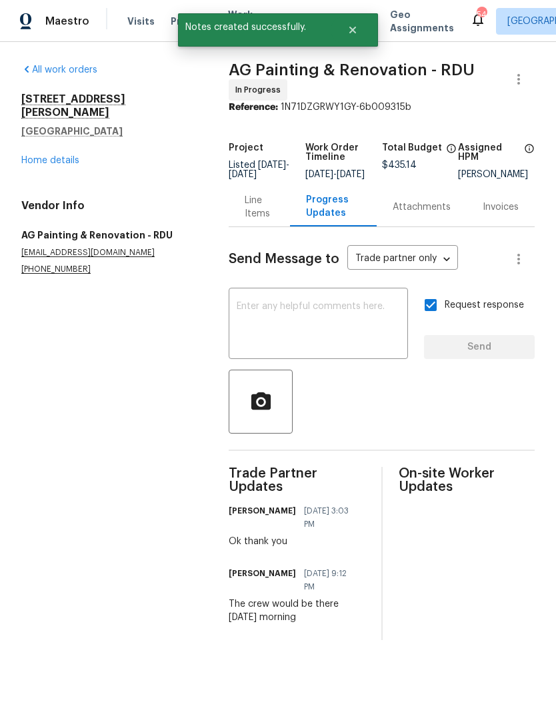
click at [67, 156] on link "Home details" at bounding box center [50, 160] width 58 height 9
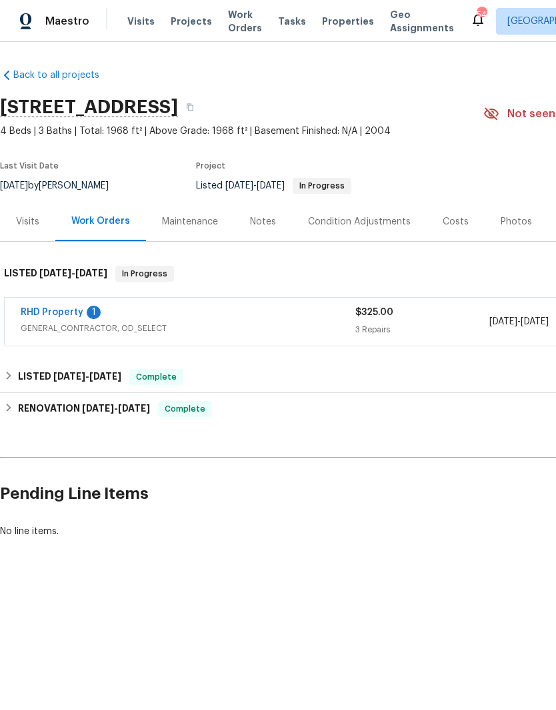
click at [70, 310] on link "RHD Property" at bounding box center [52, 312] width 63 height 9
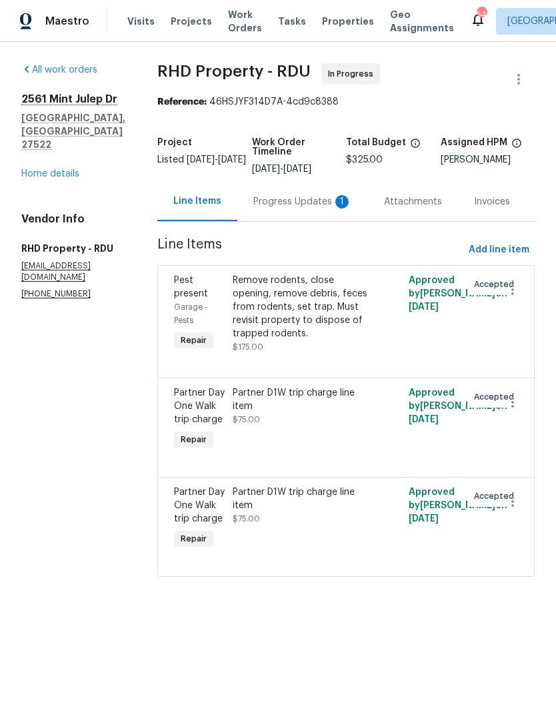
click at [315, 208] on div "Progress Updates 1" at bounding box center [302, 201] width 99 height 13
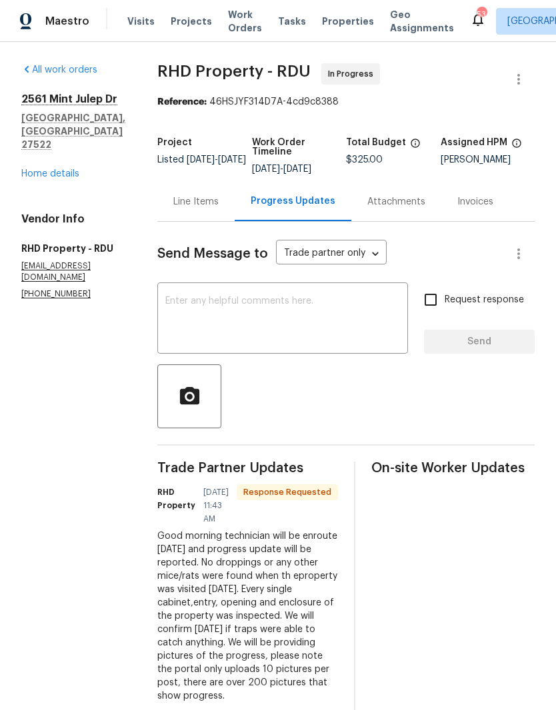
click at [298, 324] on textarea at bounding box center [282, 319] width 234 height 47
click at [218, 208] on div "Line Items" at bounding box center [195, 201] width 45 height 13
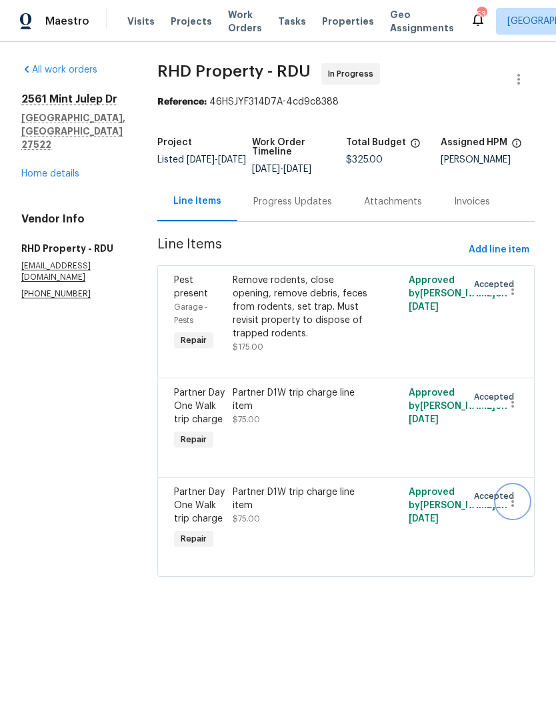
click at [512, 510] on icon "button" at bounding box center [512, 502] width 16 height 16
click at [530, 522] on li "Cancel" at bounding box center [518, 526] width 51 height 22
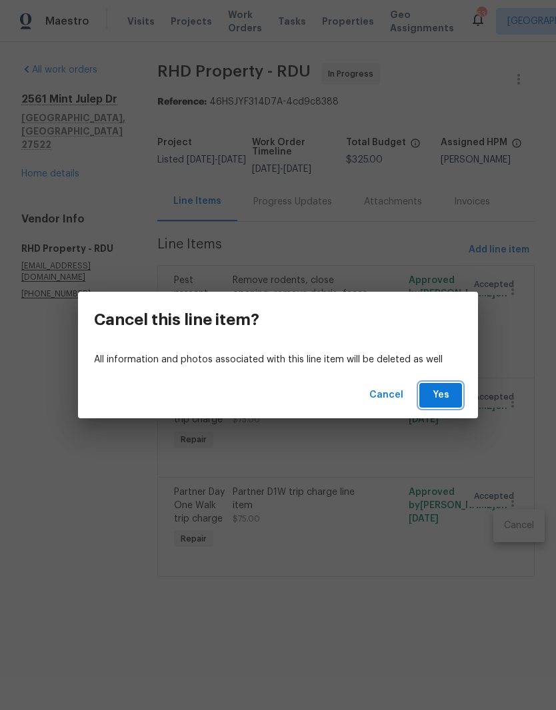
click at [437, 390] on span "Yes" at bounding box center [440, 395] width 21 height 17
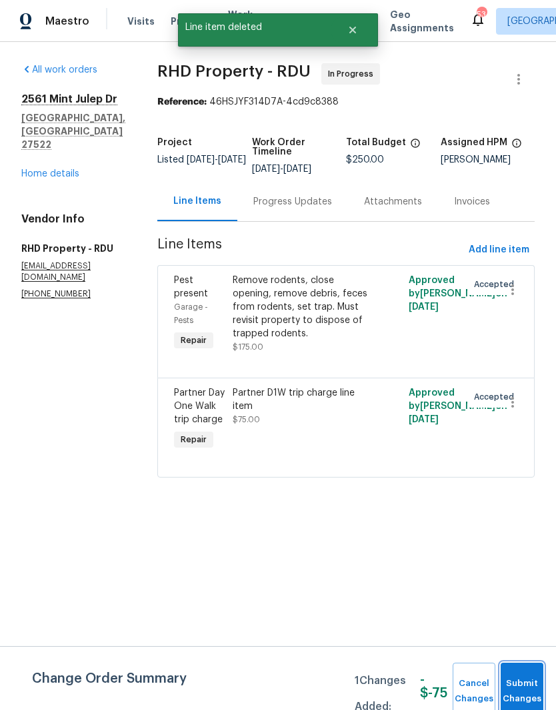
click at [516, 677] on span "Submit Changes" at bounding box center [521, 691] width 29 height 31
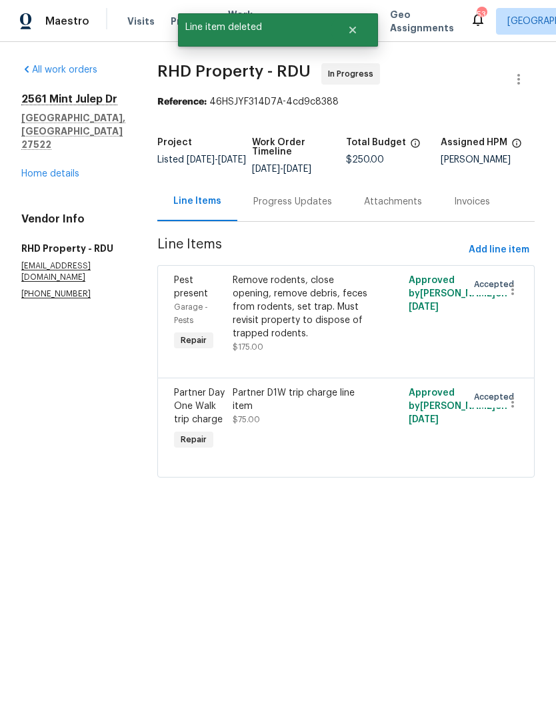
click at [330, 208] on div "Progress Updates" at bounding box center [292, 201] width 79 height 13
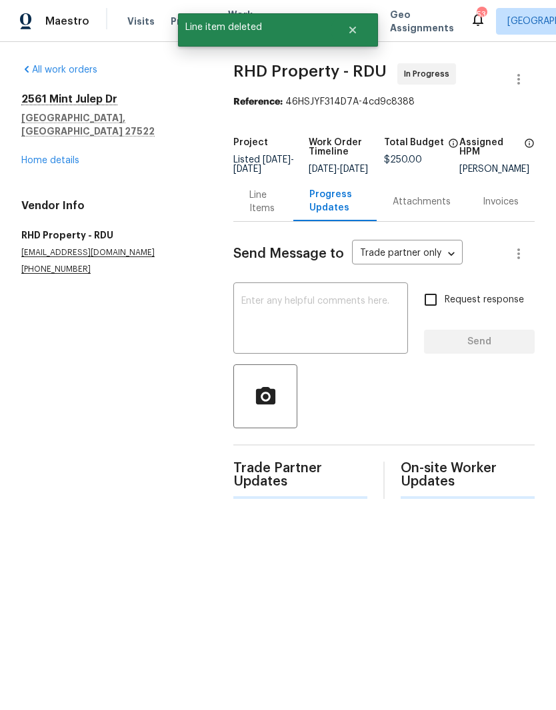
click at [302, 330] on textarea at bounding box center [320, 319] width 159 height 47
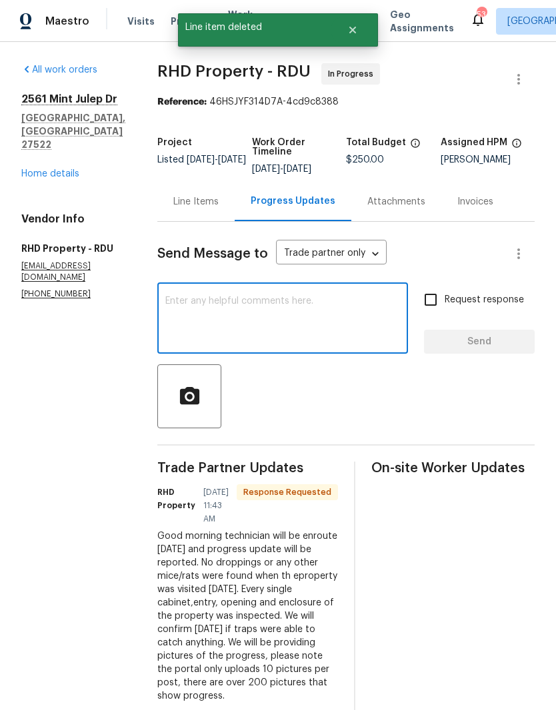
click at [311, 307] on textarea at bounding box center [282, 319] width 234 height 47
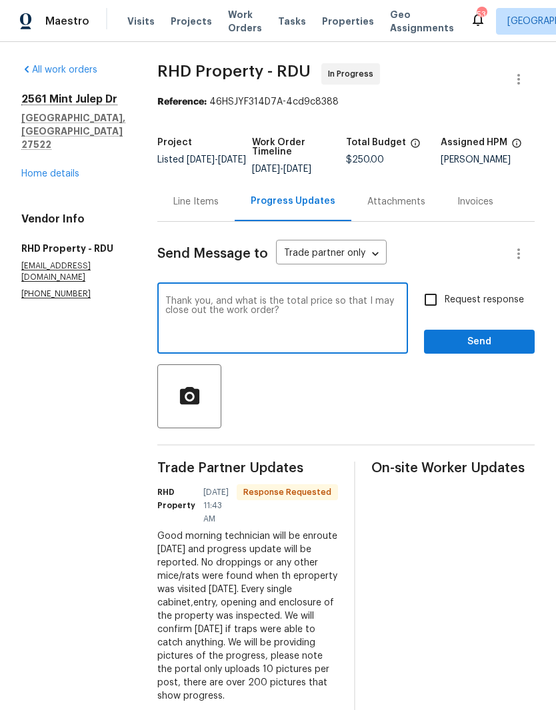
type textarea "Thank you, and what is the total price so that I may close out the work order?"
click at [440, 302] on input "Request response" at bounding box center [430, 300] width 28 height 28
checkbox input "true"
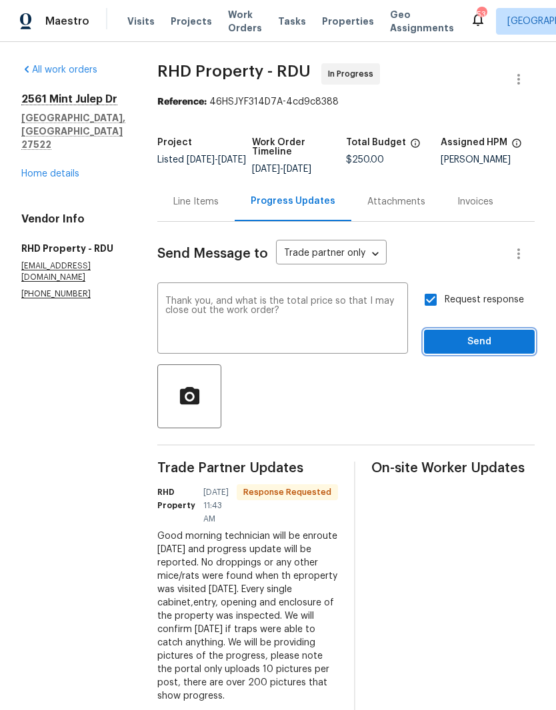
click at [475, 350] on span "Send" at bounding box center [478, 342] width 89 height 17
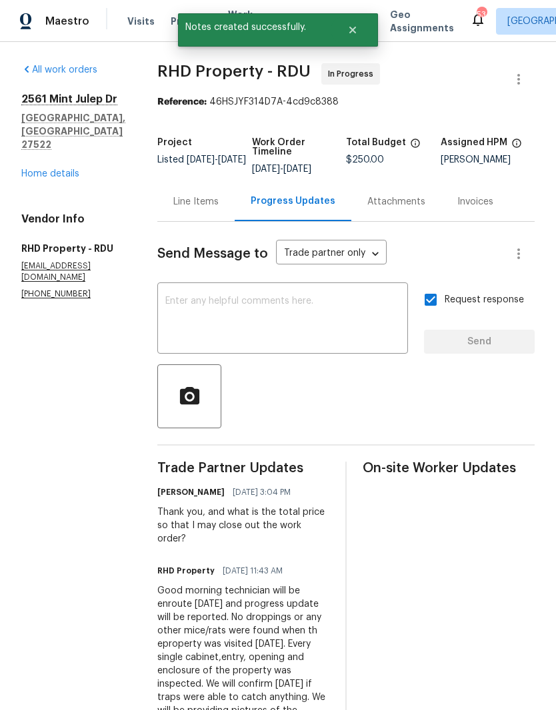
click at [51, 169] on link "Home details" at bounding box center [50, 173] width 58 height 9
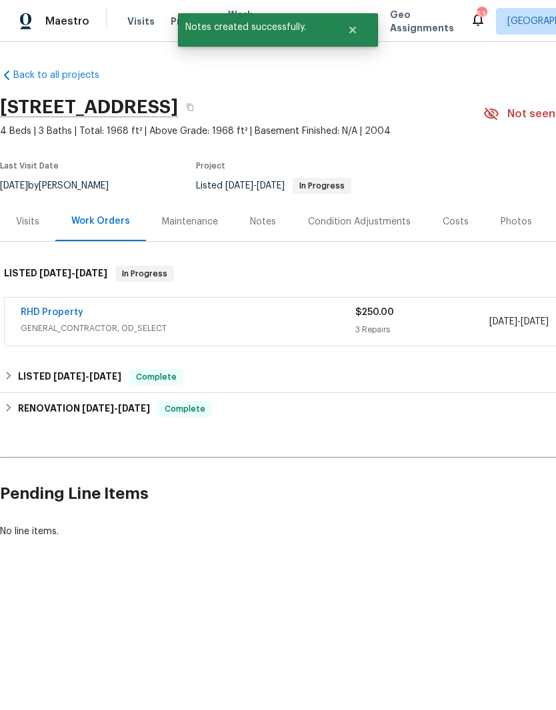
click at [283, 215] on div "Notes" at bounding box center [263, 221] width 58 height 39
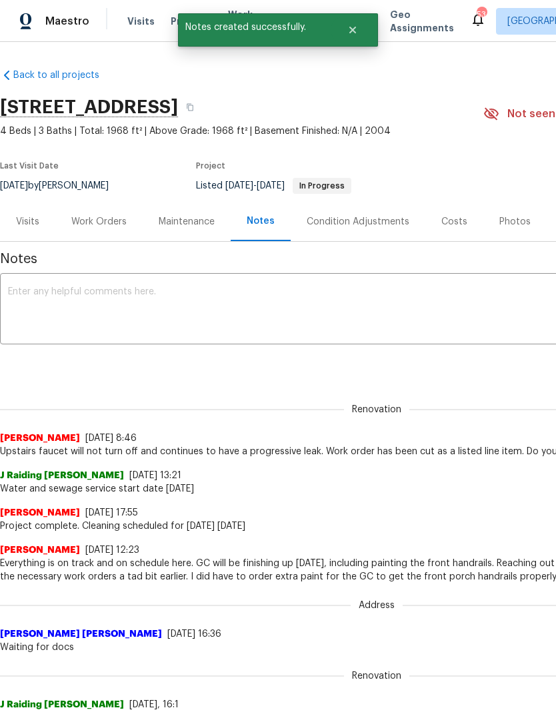
click at [183, 319] on textarea at bounding box center [376, 310] width 737 height 47
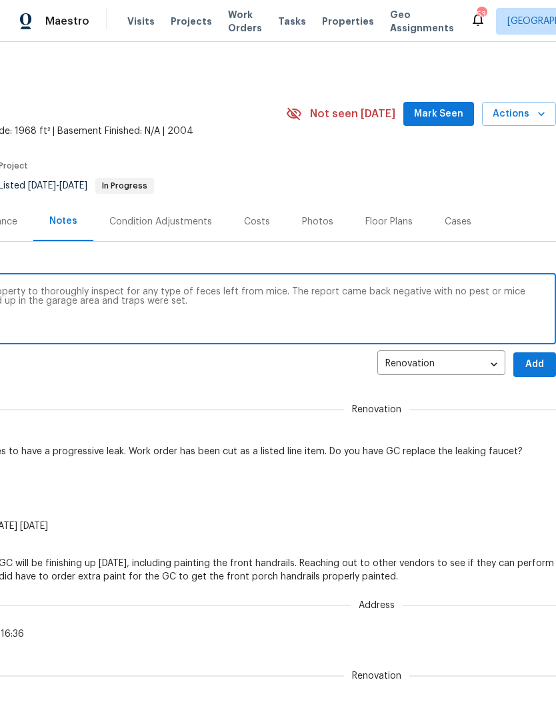
scroll to position [0, 197]
type textarea "GC sent subcontracted pest vendor to property to thoroughly inspect for any typ…"
click at [534, 363] on span "Add" at bounding box center [534, 364] width 21 height 17
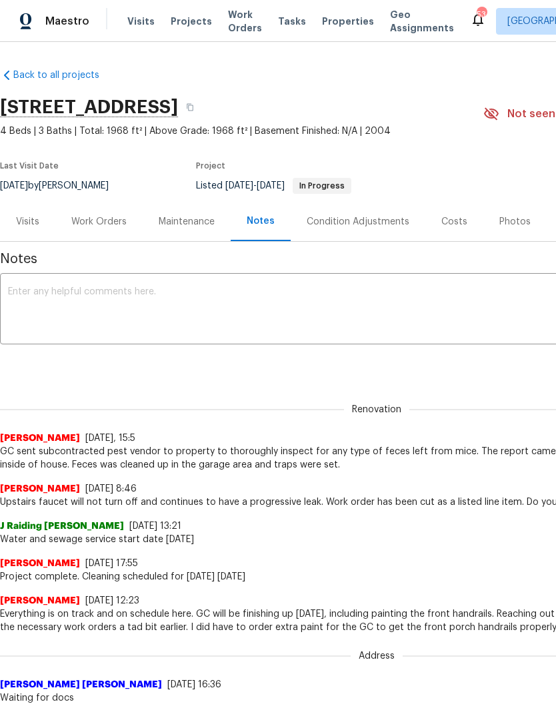
scroll to position [0, 0]
click at [109, 222] on div "Work Orders" at bounding box center [98, 221] width 55 height 13
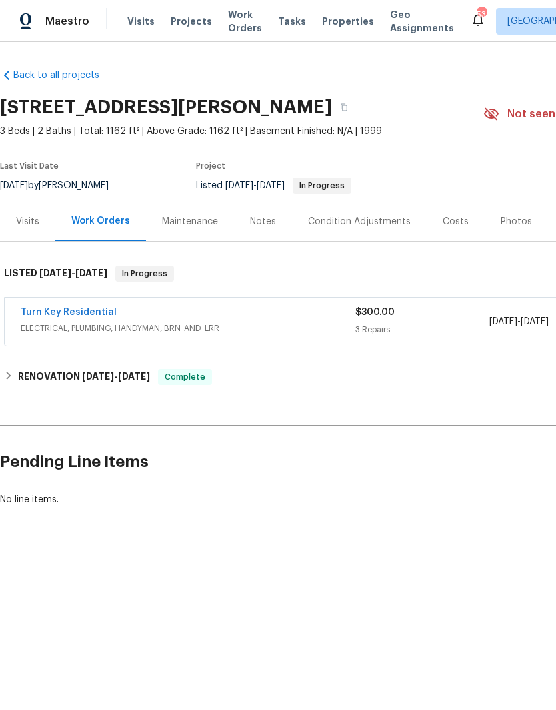
click at [89, 315] on link "Turn Key Residential" at bounding box center [69, 312] width 96 height 9
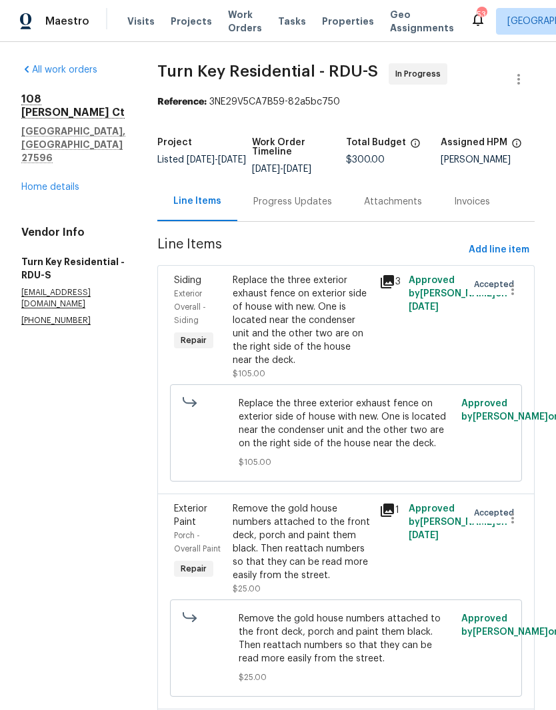
click at [308, 221] on div "Progress Updates" at bounding box center [292, 201] width 111 height 39
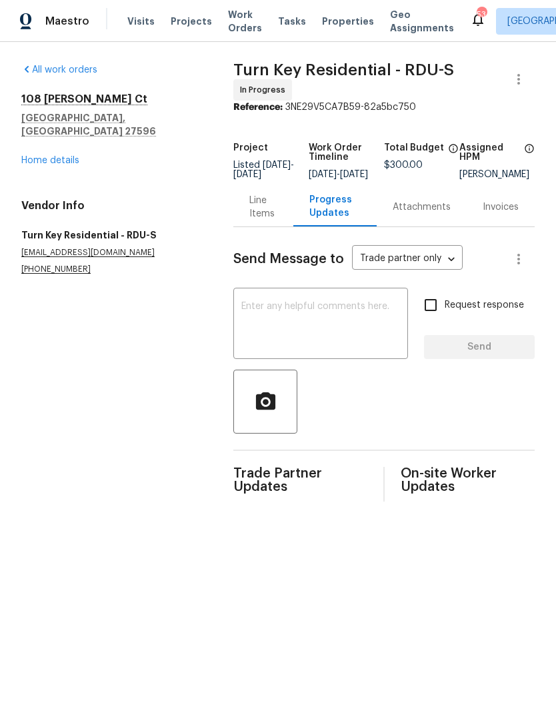
click at [249, 217] on div "Line Items" at bounding box center [262, 207] width 27 height 27
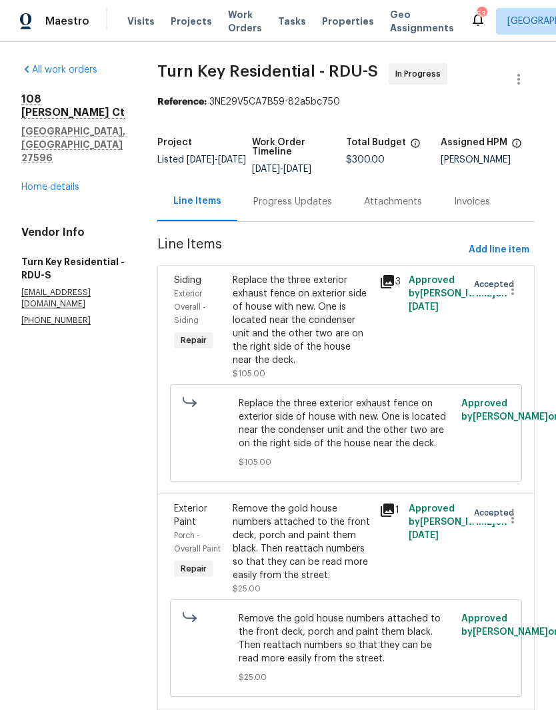
click at [326, 208] on div "Progress Updates" at bounding box center [292, 201] width 79 height 13
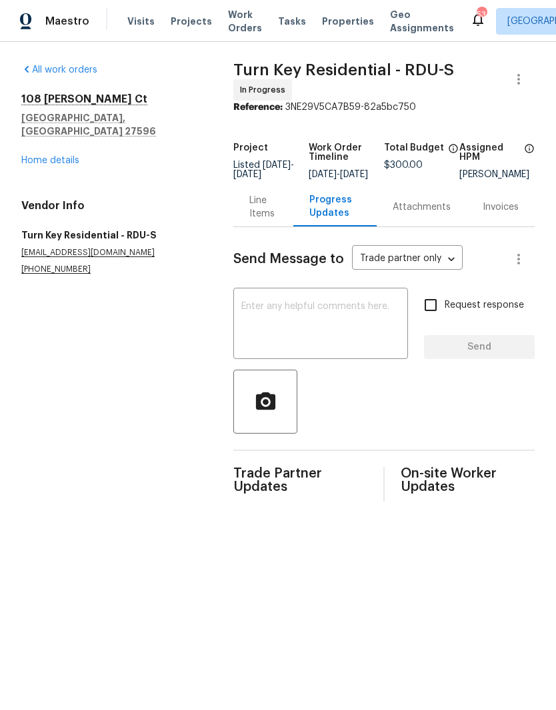
click at [328, 328] on textarea at bounding box center [320, 325] width 159 height 47
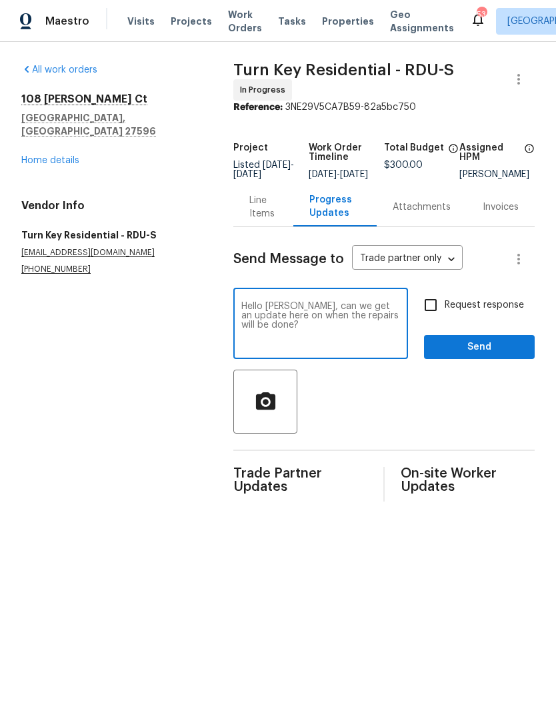
type textarea "Hello [PERSON_NAME], can we get an update here on when the repairs will be done?"
click at [428, 311] on input "Request response" at bounding box center [430, 305] width 28 height 28
checkbox input "true"
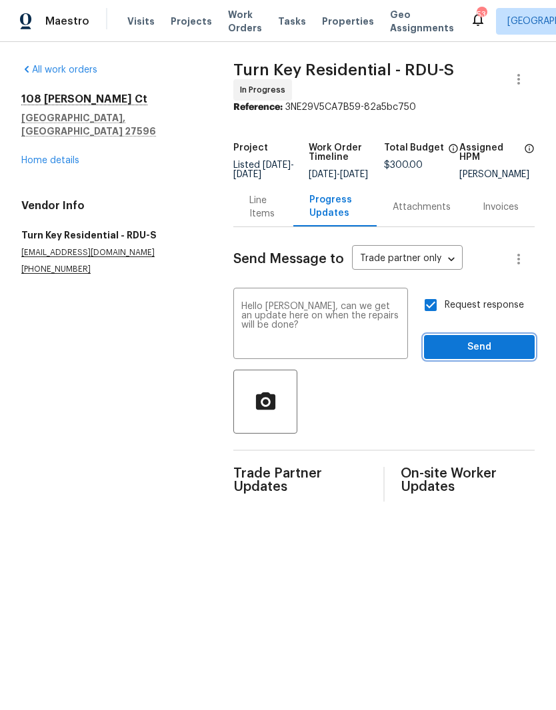
click at [471, 356] on span "Send" at bounding box center [478, 347] width 89 height 17
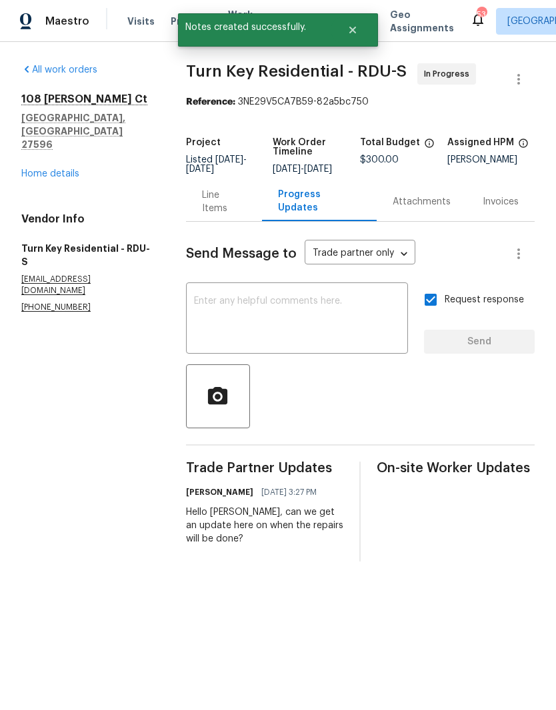
click at [48, 160] on div "All work orders [STREET_ADDRESS][PERSON_NAME] Home details Vendor Info Turn Key…" at bounding box center [87, 188] width 133 height 250
click at [29, 159] on div "All work orders [STREET_ADDRESS][PERSON_NAME] Home details Vendor Info Turn Key…" at bounding box center [87, 188] width 133 height 250
click at [42, 169] on link "Home details" at bounding box center [50, 173] width 58 height 9
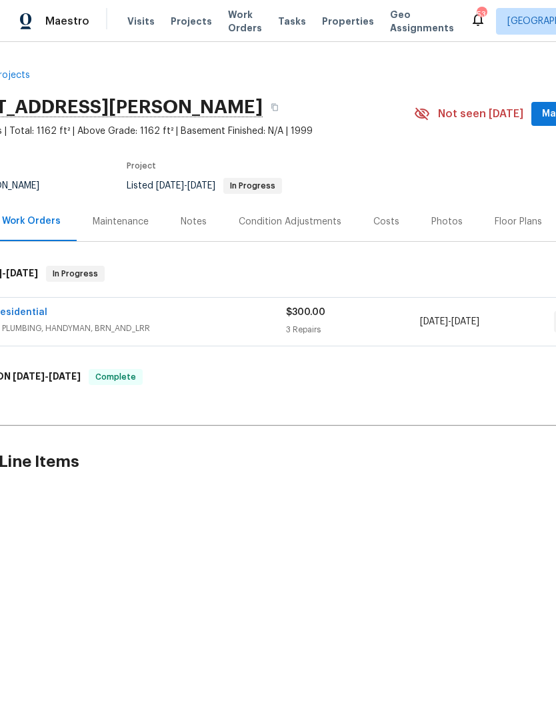
scroll to position [0, 70]
